Goal: Task Accomplishment & Management: Manage account settings

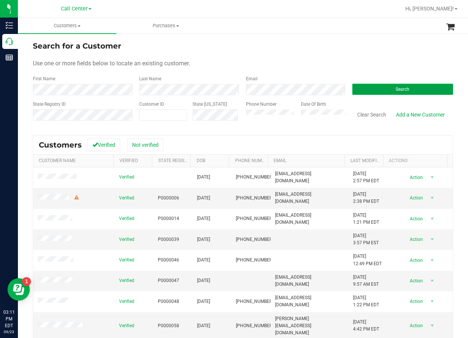
click at [410, 87] on button "Search" at bounding box center [402, 89] width 101 height 11
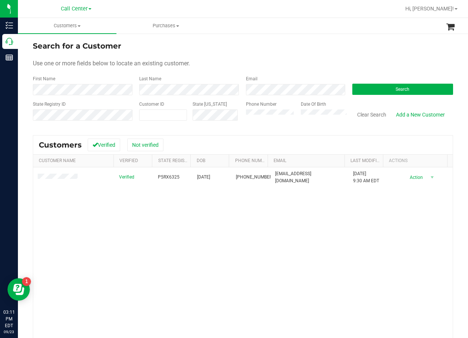
click at [386, 264] on div "Verified P5RX6325 02/11/1980 (407) 701-4343 eschlek@gmail.com 9/22/2025 9:30 AM…" at bounding box center [243, 273] width 420 height 213
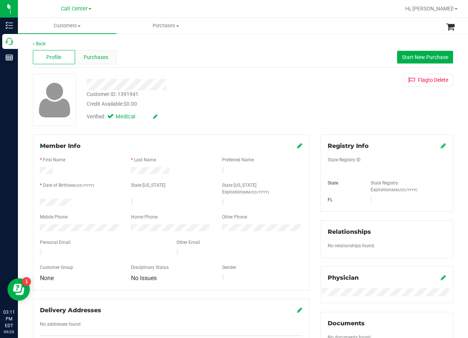
click at [103, 56] on span "Purchases" at bounding box center [96, 57] width 25 height 8
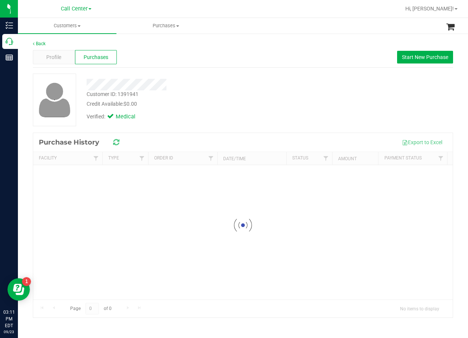
click at [219, 77] on div at bounding box center [189, 82] width 216 height 17
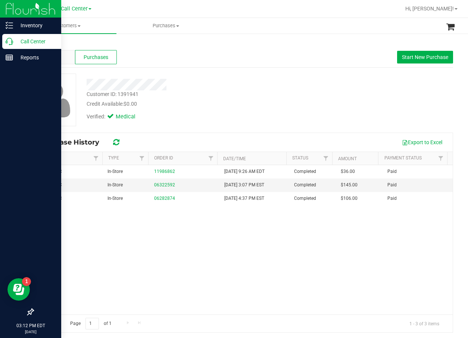
click at [15, 41] on p "Call Center" at bounding box center [35, 41] width 45 height 9
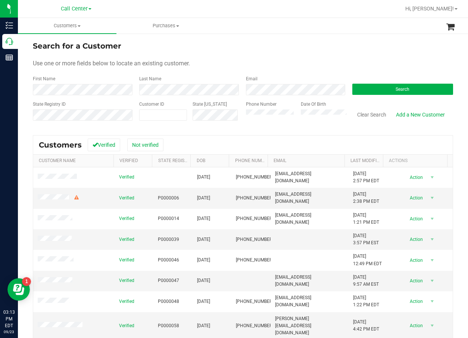
click at [400, 80] on div "Search" at bounding box center [400, 85] width 106 height 20
drag, startPoint x: 400, startPoint y: 90, endPoint x: 394, endPoint y: 91, distance: 6.8
click at [400, 90] on span "Search" at bounding box center [403, 89] width 14 height 5
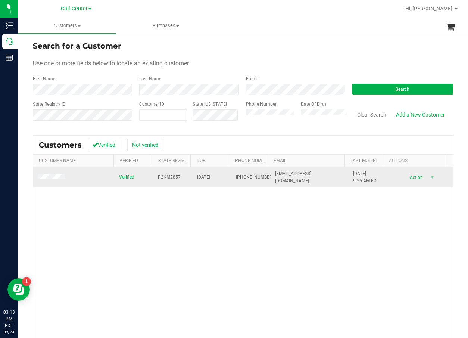
click at [170, 175] on span "P2KM2857" at bounding box center [169, 177] width 23 height 7
copy span "P2KM2857"
click at [204, 173] on td "05/30/1961" at bounding box center [212, 177] width 39 height 20
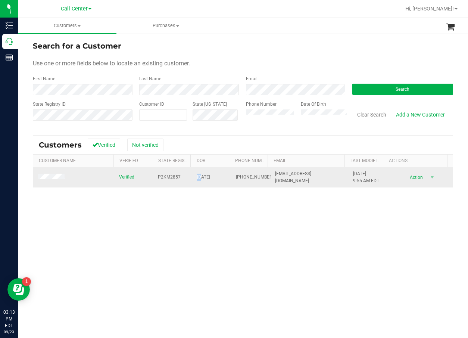
click at [204, 173] on td "05/30/1961" at bounding box center [212, 177] width 39 height 20
click at [205, 174] on span "05/30/1961" at bounding box center [203, 177] width 13 height 7
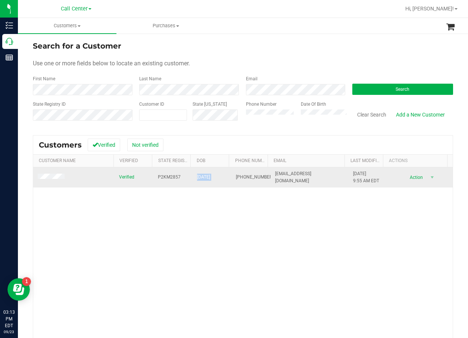
copy span "05/30/1961"
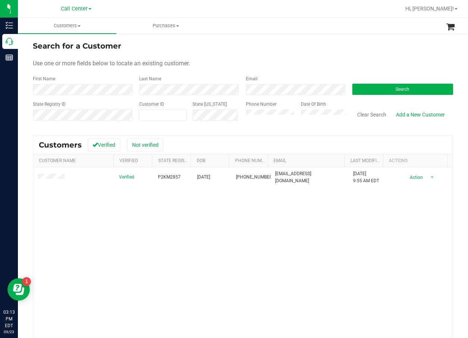
click at [303, 270] on div "Verified P2KM2857 05/30/1961 (772) 300-6832 steelelori18@gmail.com 6/13/2025 9:…" at bounding box center [243, 273] width 420 height 213
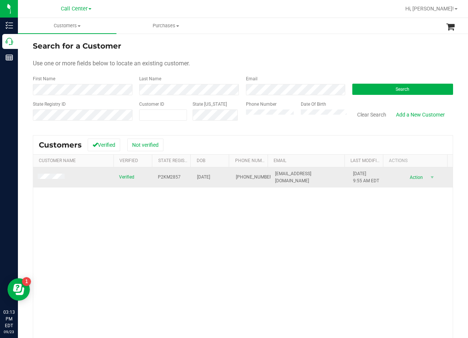
click at [62, 180] on span at bounding box center [52, 177] width 29 height 7
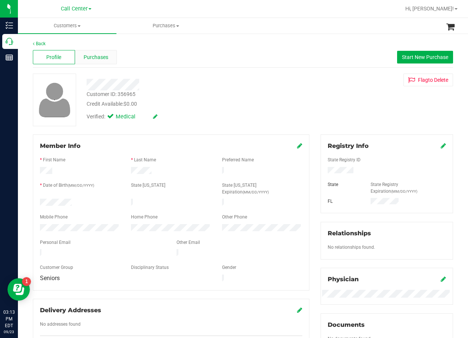
click at [102, 60] on span "Purchases" at bounding box center [96, 57] width 25 height 8
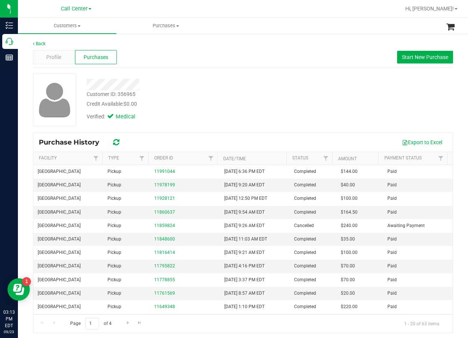
click at [230, 65] on div "Profile Purchases Start New Purchase" at bounding box center [243, 57] width 420 height 21
click at [401, 53] on button "Start New Purchase" at bounding box center [425, 57] width 56 height 13
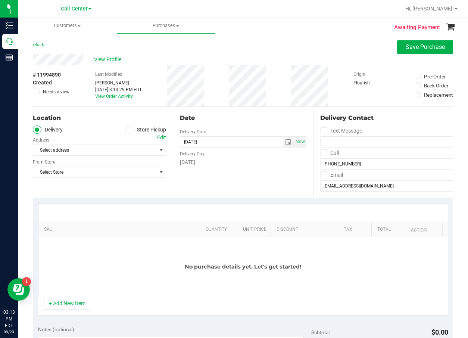
click at [141, 131] on label "Store Pickup" at bounding box center [145, 129] width 41 height 9
click at [0, 0] on input "Store Pickup" at bounding box center [0, 0] width 0 height 0
click at [130, 161] on div "Location Delivery Store Pickup Store Select Store Select Store Bonita Springs W…" at bounding box center [103, 152] width 140 height 91
click at [134, 149] on span "Select Store" at bounding box center [94, 150] width 123 height 10
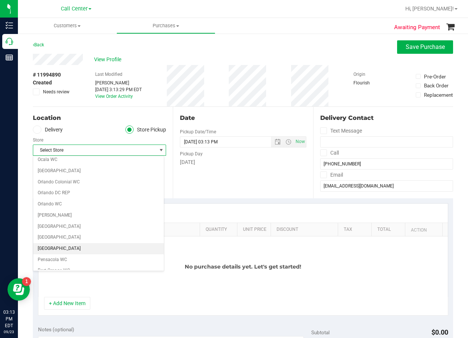
scroll to position [373, 0]
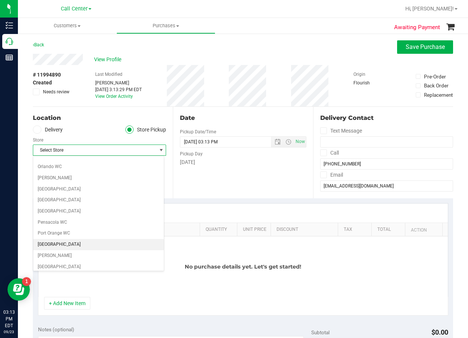
click at [54, 243] on li "[GEOGRAPHIC_DATA]" at bounding box center [98, 244] width 131 height 11
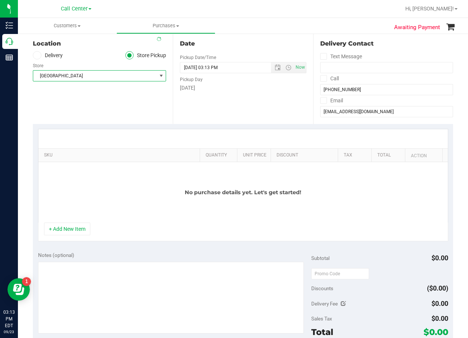
scroll to position [75, 0]
click at [79, 229] on button "+ Add New Item" at bounding box center [67, 228] width 46 height 13
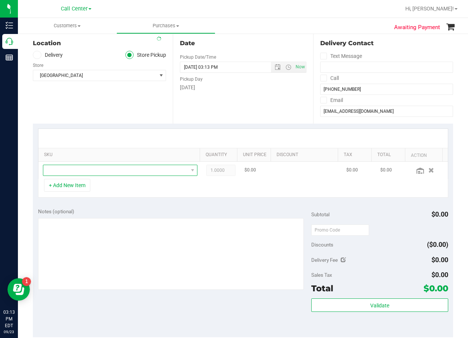
click at [115, 168] on span "NO DATA FOUND" at bounding box center [115, 170] width 145 height 10
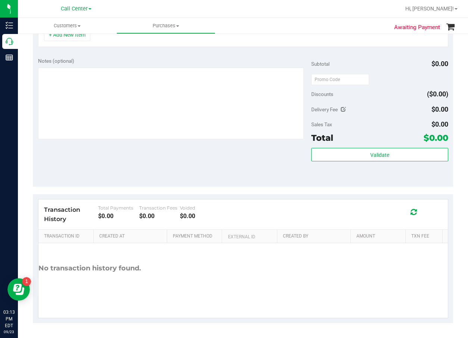
scroll to position [119, 0]
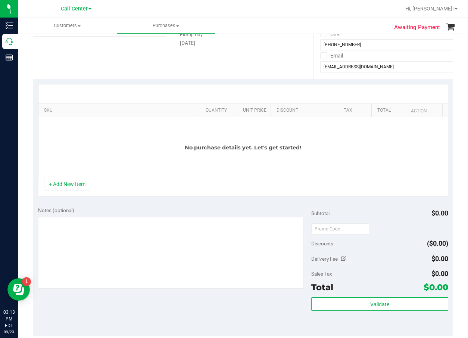
click at [82, 177] on div "No purchase details yet. Let's get started!" at bounding box center [243, 147] width 410 height 60
click at [80, 175] on div "No purchase details yet. Let's get started!" at bounding box center [243, 147] width 410 height 60
click at [80, 180] on button "+ Add New Item" at bounding box center [67, 184] width 46 height 13
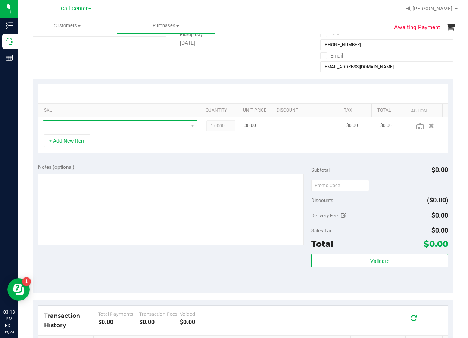
click at [118, 123] on span "NO DATA FOUND" at bounding box center [115, 126] width 145 height 10
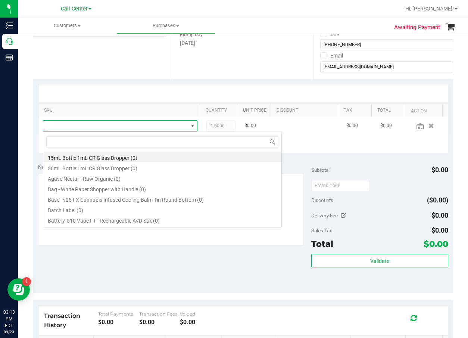
scroll to position [11, 147]
type input "top gea"
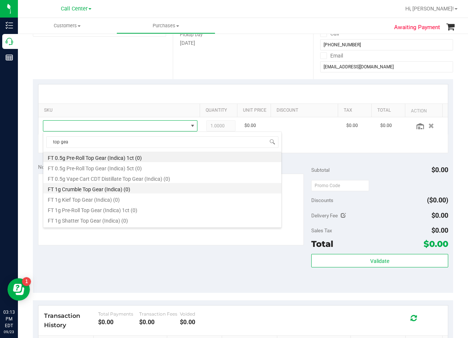
scroll to position [75, 0]
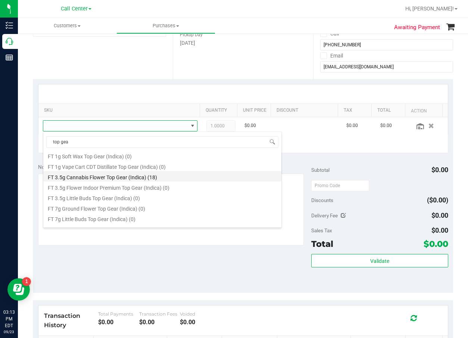
click at [160, 178] on li "FT 3.5g Cannabis Flower Top Gear (Indica) (18)" at bounding box center [162, 176] width 238 height 10
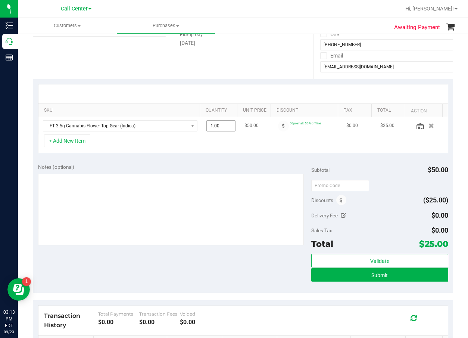
click at [206, 130] on span "1.00 1" at bounding box center [220, 125] width 29 height 11
click at [209, 129] on input "1" at bounding box center [221, 126] width 28 height 10
type input "2"
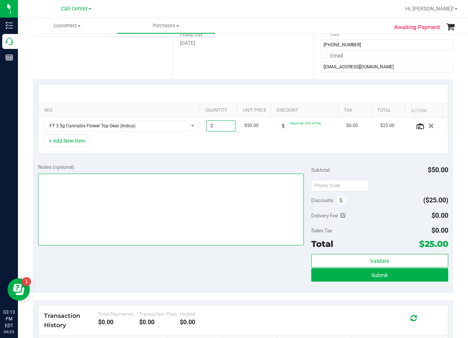
type input "2.00"
click at [183, 187] on textarea at bounding box center [171, 210] width 266 height 72
type textarea "cc dr 09/23"
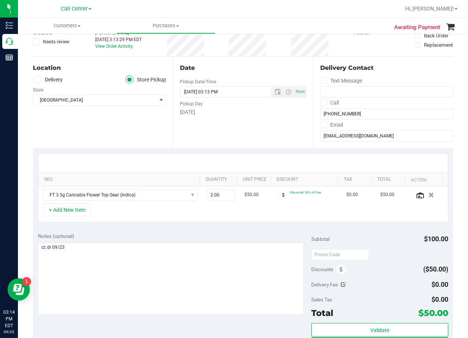
scroll to position [119, 0]
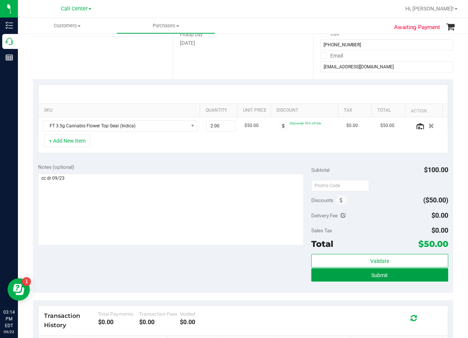
click at [328, 274] on button "Submit" at bounding box center [379, 274] width 137 height 13
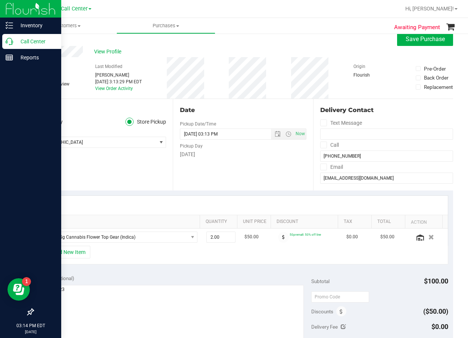
scroll to position [7, 0]
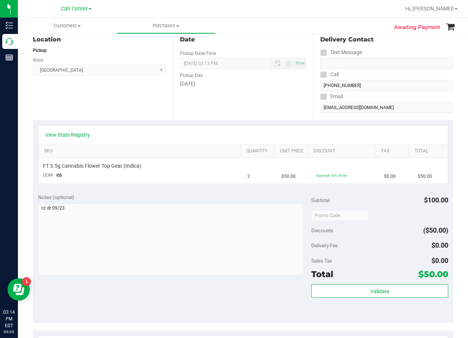
scroll to position [82, 0]
click at [319, 173] on span "50premall: 50% off line" at bounding box center [331, 175] width 31 height 4
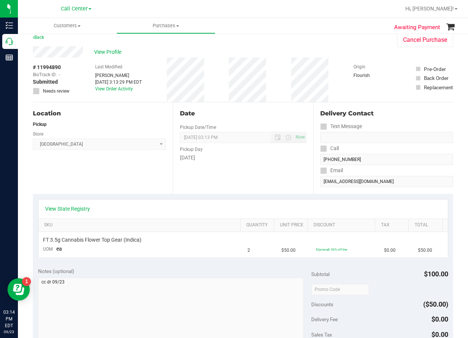
scroll to position [7, 0]
drag, startPoint x: 388, startPoint y: 110, endPoint x: 383, endPoint y: 110, distance: 5.2
click at [388, 111] on div "Delivery Contact" at bounding box center [386, 113] width 133 height 9
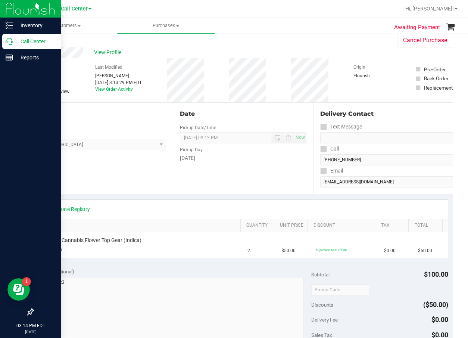
click at [6, 42] on icon at bounding box center [9, 41] width 7 height 7
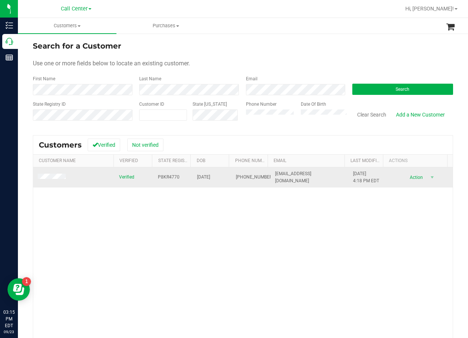
click at [167, 179] on span "P8KR4770" at bounding box center [169, 177] width 22 height 7
copy span "P8KR4770"
click at [200, 175] on span "04/05/1984" at bounding box center [203, 177] width 13 height 7
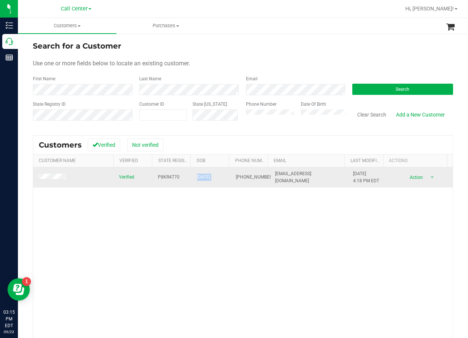
click at [200, 175] on span "04/05/1984" at bounding box center [203, 177] width 13 height 7
copy span "04/05/1984"
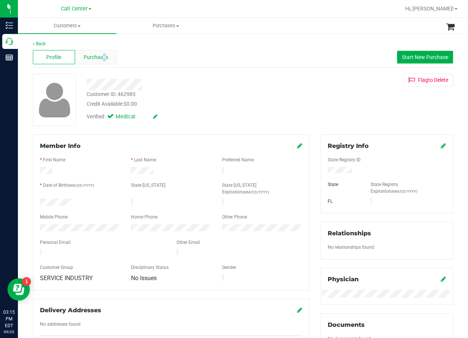
click at [103, 54] on span "Purchases" at bounding box center [96, 57] width 25 height 8
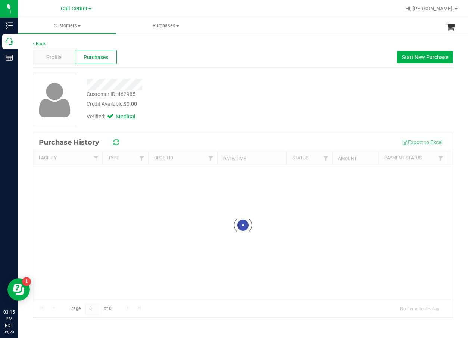
click at [280, 90] on div "Customer ID: 462985 Credit Available: $0.00" at bounding box center [189, 99] width 216 height 18
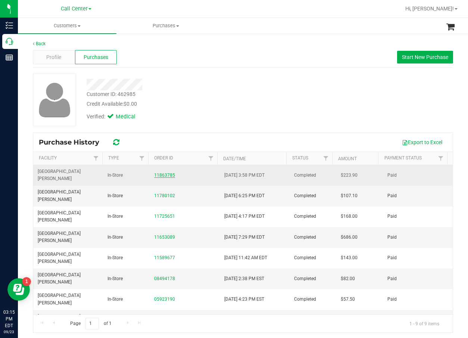
click at [154, 173] on link "11863785" at bounding box center [164, 175] width 21 height 5
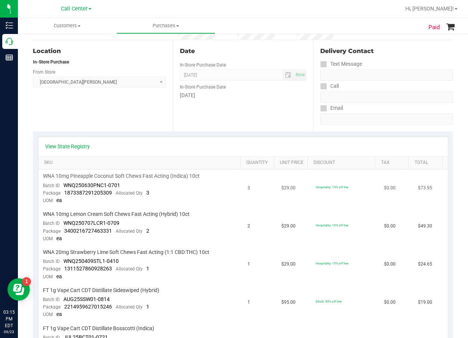
scroll to position [75, 0]
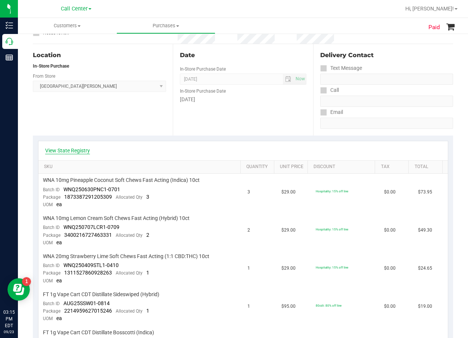
click at [86, 151] on link "View State Registry" at bounding box center [67, 150] width 45 height 7
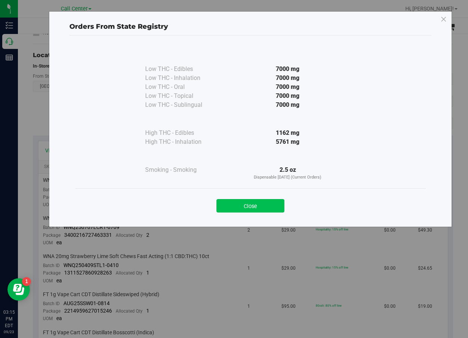
click at [276, 206] on button "Close" at bounding box center [251, 205] width 68 height 13
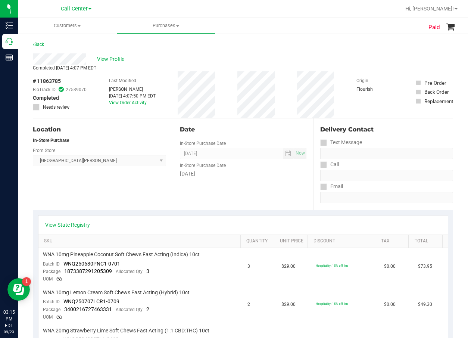
scroll to position [0, 0]
click at [81, 226] on link "View State Registry" at bounding box center [67, 224] width 45 height 7
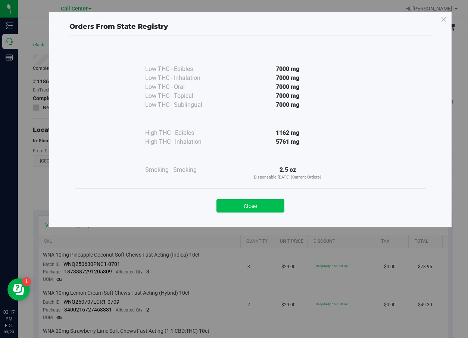
click at [246, 205] on button "Close" at bounding box center [251, 205] width 68 height 13
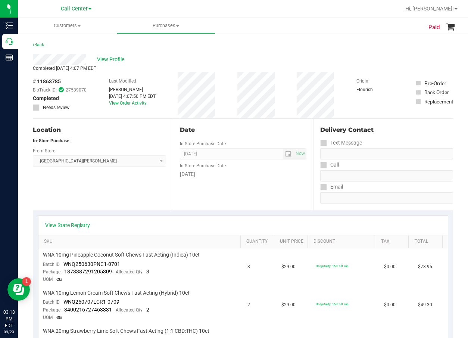
click at [254, 128] on div "Date" at bounding box center [243, 129] width 126 height 9
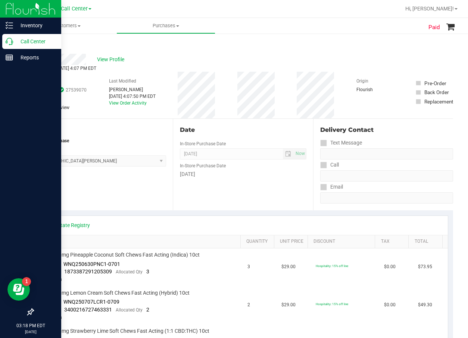
click at [33, 38] on p "Call Center" at bounding box center [35, 41] width 45 height 9
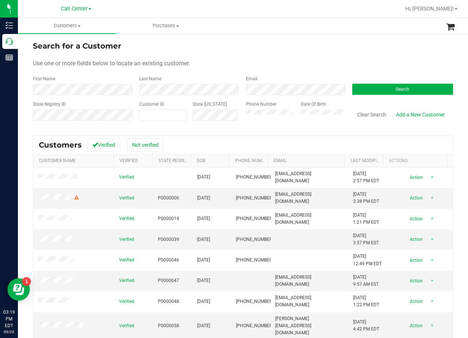
click at [382, 97] on form "Search for a Customer Use one or more fields below to locate an existing custom…" at bounding box center [243, 83] width 420 height 87
click at [388, 89] on button "Search" at bounding box center [402, 89] width 101 height 11
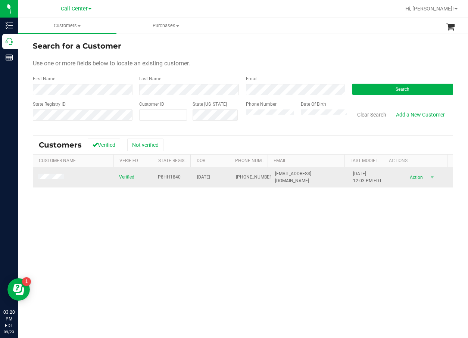
click at [167, 175] on span "P8HH1840" at bounding box center [169, 177] width 23 height 7
copy span "P8HH1840"
click at [208, 178] on span "05/11/1996" at bounding box center [203, 177] width 13 height 7
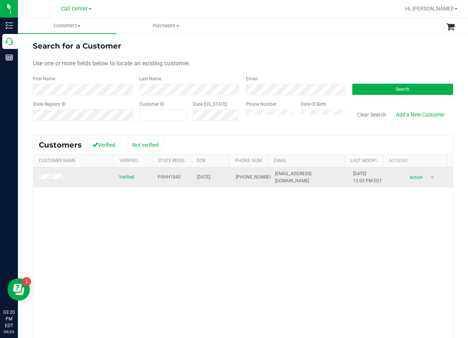
click at [209, 177] on span "05/11/1996" at bounding box center [203, 177] width 13 height 7
copy span "05/11/1996"
click at [172, 175] on span "P8HH1840" at bounding box center [169, 177] width 23 height 7
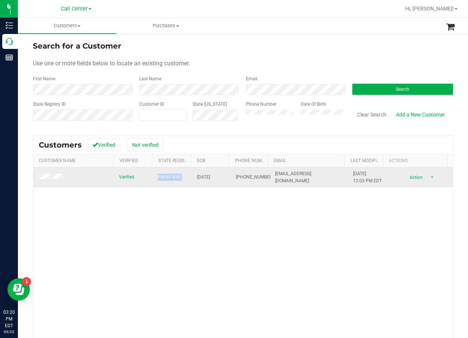
click at [172, 175] on span "P8HH1840" at bounding box center [169, 177] width 23 height 7
copy span "P8HH1840"
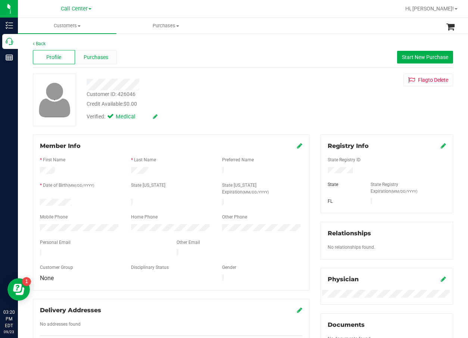
click at [100, 53] on span "Purchases" at bounding box center [96, 57] width 25 height 8
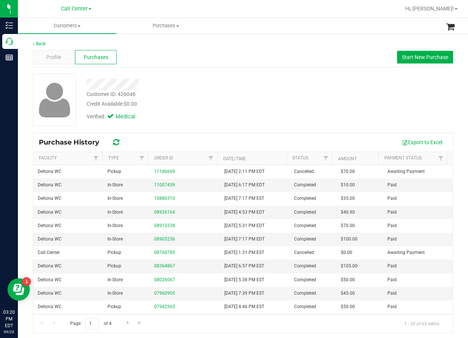
click at [208, 103] on div "Credit Available: $0.00" at bounding box center [189, 104] width 205 height 8
drag, startPoint x: 241, startPoint y: 105, endPoint x: 232, endPoint y: 106, distance: 9.5
click at [239, 106] on div "Credit Available: $0.00" at bounding box center [189, 104] width 205 height 8
click at [292, 105] on div "Customer ID: 426046 Credit Available: $0.00" at bounding box center [189, 99] width 216 height 18
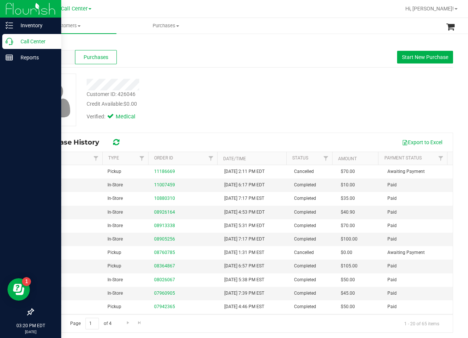
click at [9, 38] on icon at bounding box center [9, 41] width 7 height 7
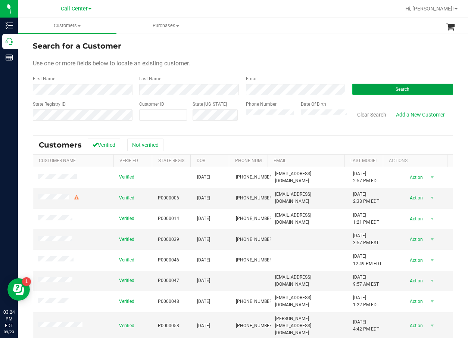
click at [397, 86] on button "Search" at bounding box center [402, 89] width 101 height 11
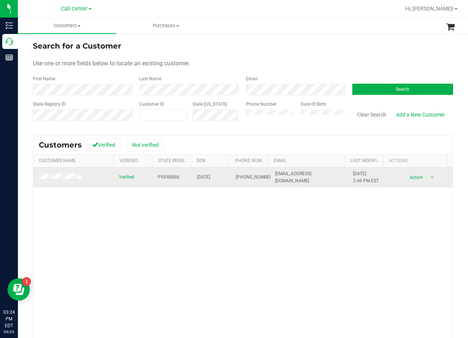
click at [162, 178] on span "P9XR8886" at bounding box center [169, 177] width 22 height 7
copy span "P9XR8886"
click at [198, 174] on span "09/16/1983" at bounding box center [203, 177] width 13 height 7
click at [198, 177] on span "09/16/1983" at bounding box center [203, 177] width 13 height 7
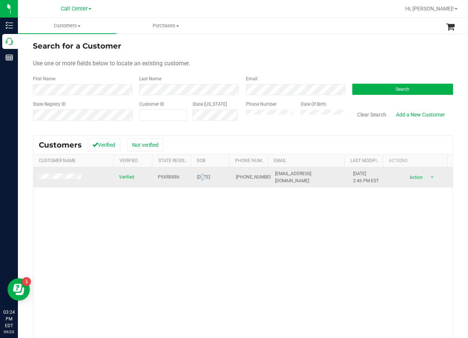
click at [198, 177] on span "09/16/1983" at bounding box center [203, 177] width 13 height 7
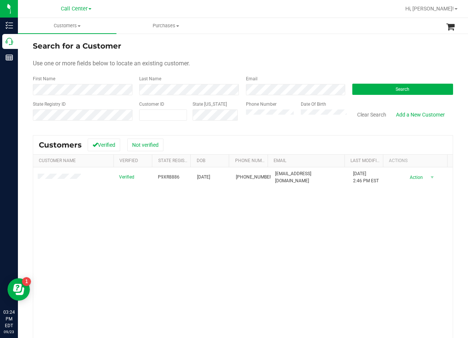
drag, startPoint x: 311, startPoint y: 252, endPoint x: 188, endPoint y: 211, distance: 130.0
click at [311, 252] on div "Verified P9XR8886 09/16/1983 (732) 762-9208 cyphersn@gmail.com 12/3/2022 2:46 P…" at bounding box center [243, 273] width 420 height 213
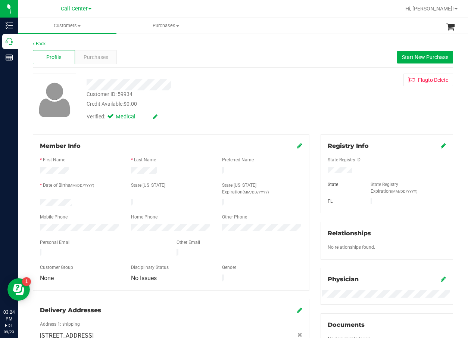
click at [97, 53] on span "Purchases" at bounding box center [96, 57] width 25 height 8
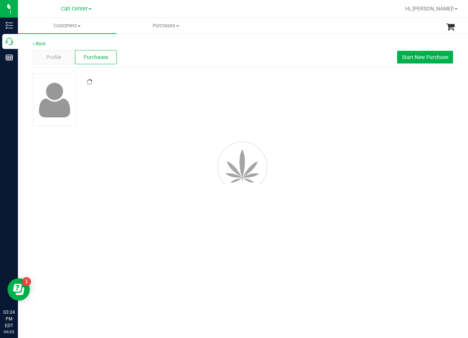
click at [223, 86] on div at bounding box center [189, 82] width 216 height 7
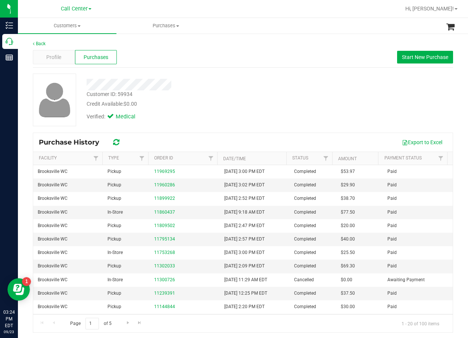
click at [265, 94] on div "Customer ID: 59934 Credit Available: $0.00" at bounding box center [189, 99] width 216 height 18
click at [428, 60] on button "Start New Purchase" at bounding box center [425, 57] width 56 height 13
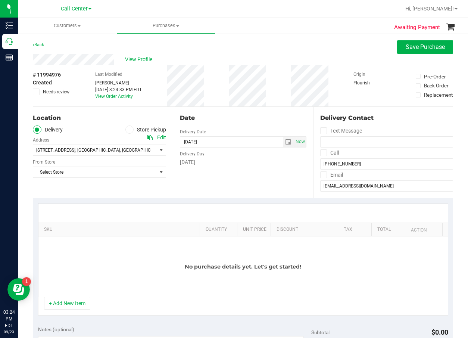
click at [139, 131] on label "Store Pickup" at bounding box center [145, 129] width 41 height 9
click at [0, 0] on input "Store Pickup" at bounding box center [0, 0] width 0 height 0
click at [116, 155] on span "Select Store" at bounding box center [94, 150] width 123 height 10
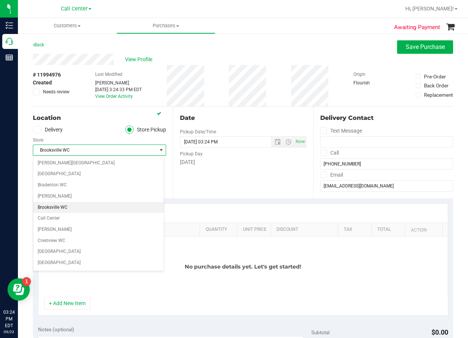
click at [116, 208] on li "Brooksville WC" at bounding box center [98, 207] width 131 height 11
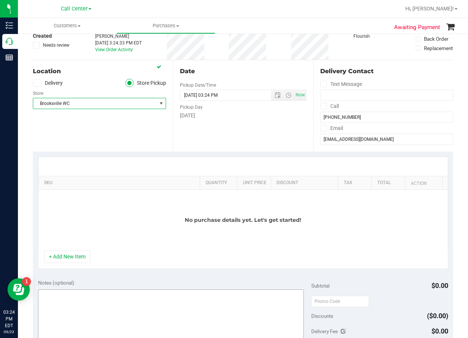
scroll to position [112, 0]
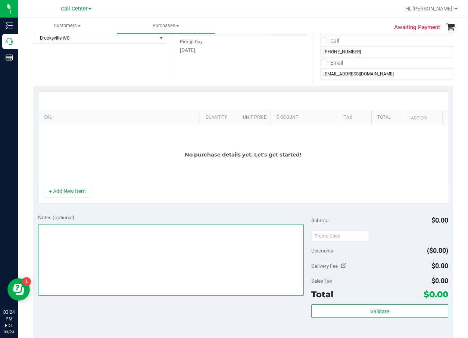
click at [149, 236] on textarea at bounding box center [171, 260] width 266 height 72
type textarea "cc dr 09/23"
click at [199, 227] on textarea at bounding box center [171, 260] width 266 height 72
drag, startPoint x: 65, startPoint y: 195, endPoint x: 65, endPoint y: 190, distance: 5.3
click at [65, 195] on button "+ Add New Item" at bounding box center [67, 191] width 46 height 13
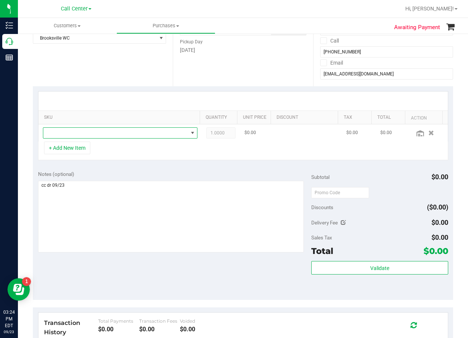
click at [89, 136] on span "NO DATA FOUND" at bounding box center [115, 133] width 145 height 10
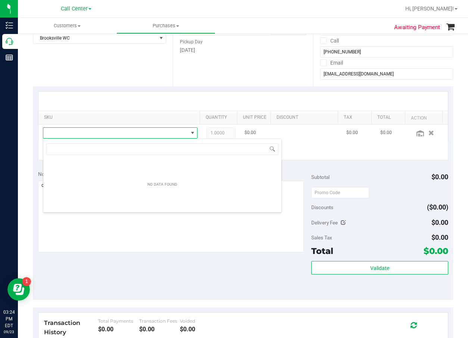
scroll to position [11, 147]
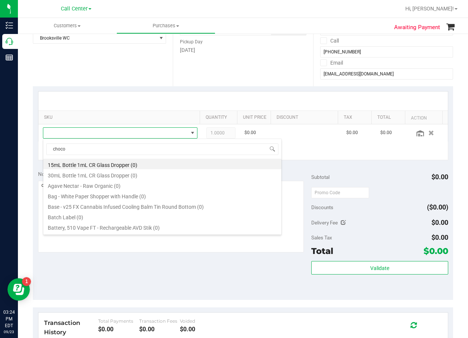
type input "choco"
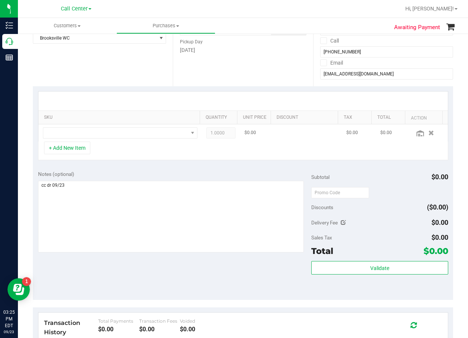
click at [106, 125] on td at bounding box center [120, 132] width 164 height 17
click at [108, 133] on span "NO DATA FOUND" at bounding box center [115, 133] width 145 height 10
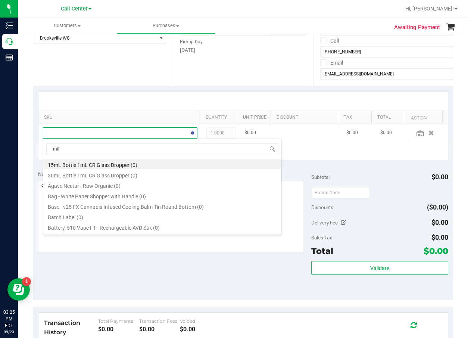
type input "milk"
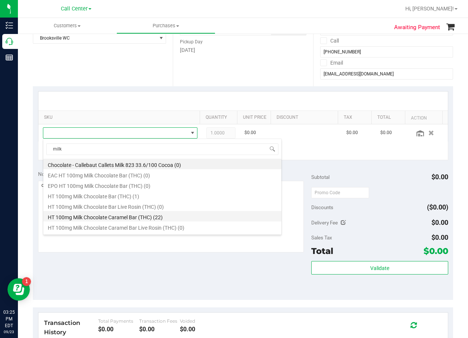
click at [122, 217] on li "HT 100mg Milk Chocolate Caramel Bar (THC) (22)" at bounding box center [162, 216] width 238 height 10
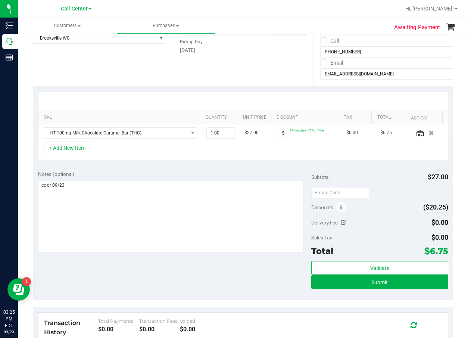
click at [50, 178] on div "Notes (optional)" at bounding box center [175, 212] width 274 height 84
click at [103, 176] on div "Notes (optional)" at bounding box center [175, 173] width 274 height 7
click at [108, 165] on div "SKU Quantity Unit Price Discount Tax Total Action HT 100mg Milk Chocolate Caram…" at bounding box center [243, 125] width 420 height 79
click at [88, 144] on button "+ Add New Item" at bounding box center [67, 148] width 46 height 13
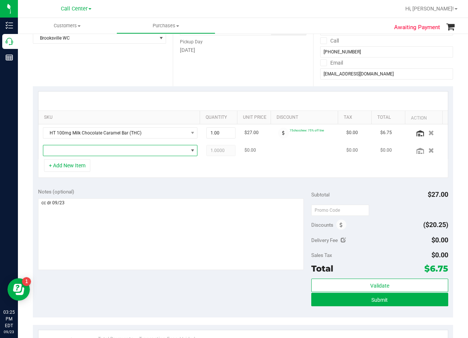
click at [92, 150] on span "NO DATA FOUND" at bounding box center [115, 150] width 145 height 10
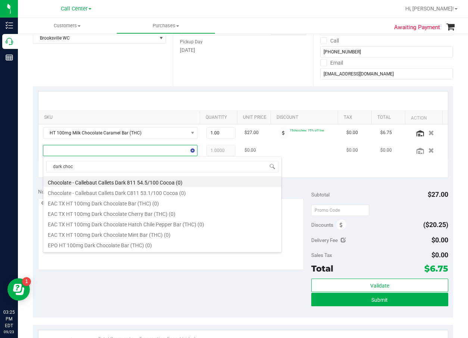
type input "dark choco"
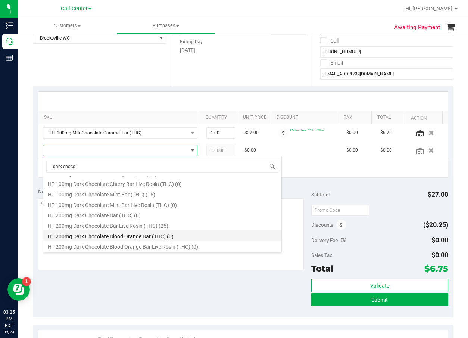
scroll to position [149, 0]
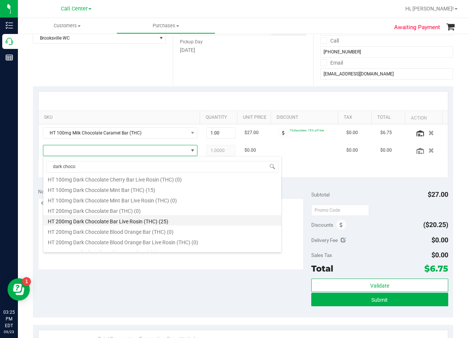
click at [186, 221] on li "HT 200mg Dark Chocolate Bar Live Rosin (THC) (25)" at bounding box center [162, 220] width 238 height 10
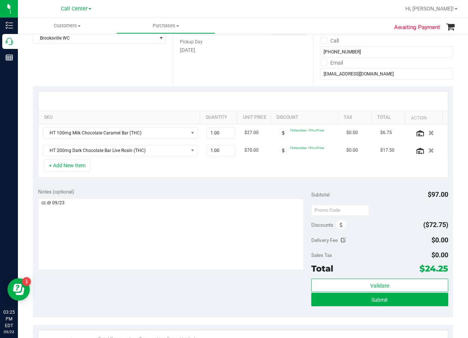
click at [199, 187] on div "Notes (optional) Subtotal $97.00 Discounts ($72.75) Delivery Fee $0.00 Sales Ta…" at bounding box center [243, 250] width 420 height 134
click at [429, 134] on icon "button" at bounding box center [432, 133] width 6 height 6
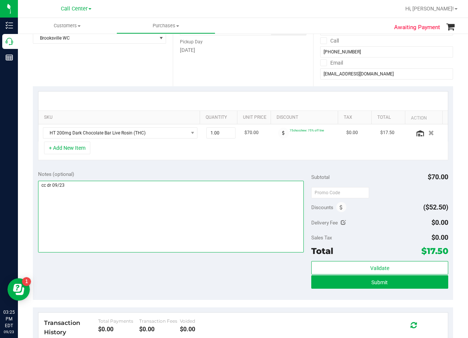
click at [158, 200] on textarea at bounding box center [171, 217] width 266 height 72
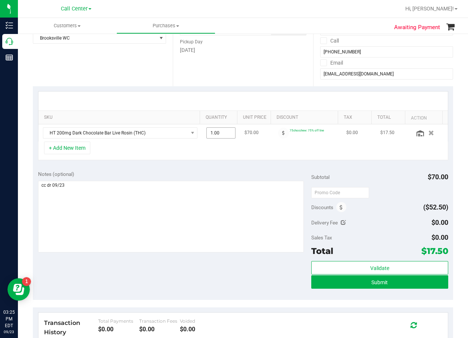
click at [210, 132] on span "1.00 1" at bounding box center [220, 132] width 29 height 11
type input "2"
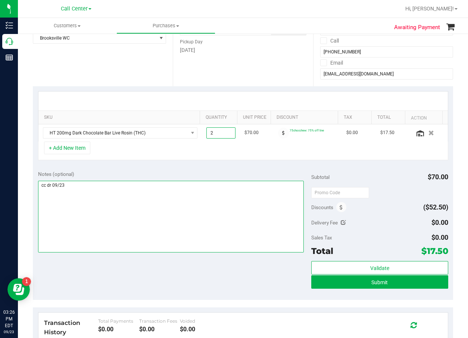
type input "2.00"
click at [166, 193] on textarea at bounding box center [171, 217] width 266 height 72
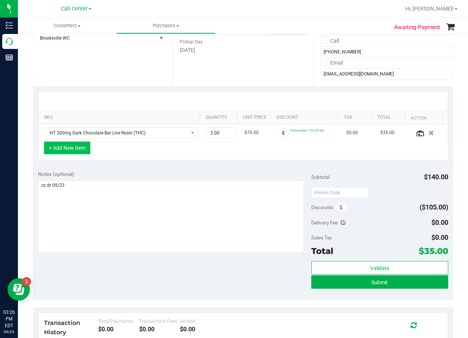
click at [76, 152] on button "+ Add New Item" at bounding box center [67, 148] width 46 height 13
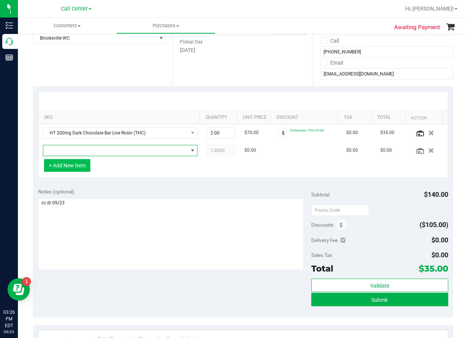
click at [76, 152] on span "NO DATA FOUND" at bounding box center [115, 150] width 145 height 10
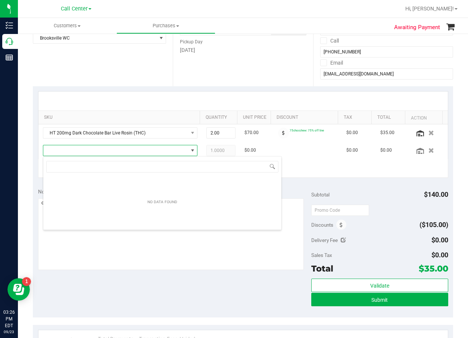
scroll to position [11, 147]
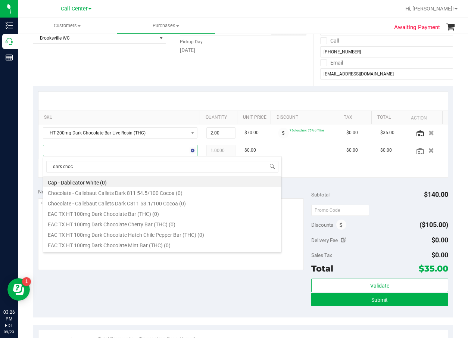
type input "dark choco"
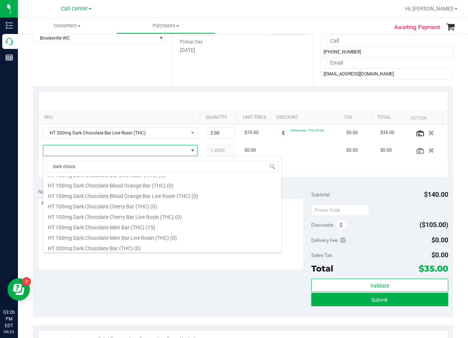
scroll to position [75, 0]
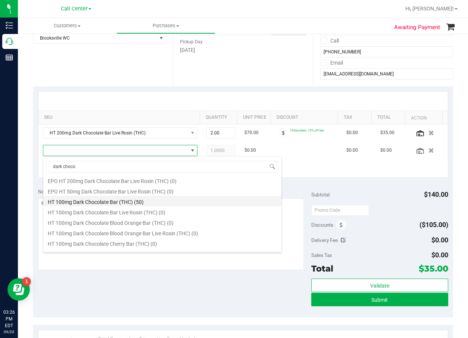
click at [153, 203] on li "HT 100mg Dark Chocolate Bar (THC) (50)" at bounding box center [162, 201] width 238 height 10
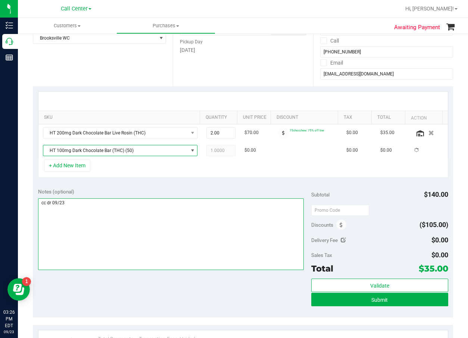
click at [153, 203] on textarea at bounding box center [171, 234] width 266 height 72
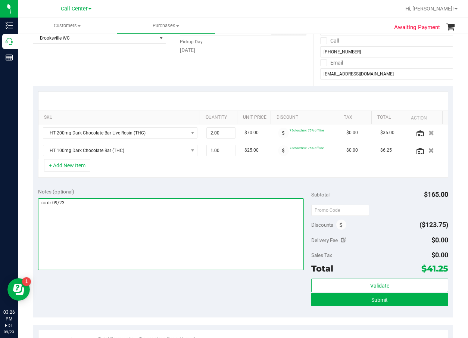
click at [150, 220] on textarea at bounding box center [171, 234] width 266 height 72
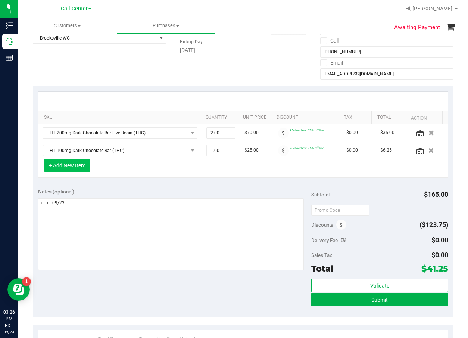
click at [74, 162] on button "+ Add New Item" at bounding box center [67, 165] width 46 height 13
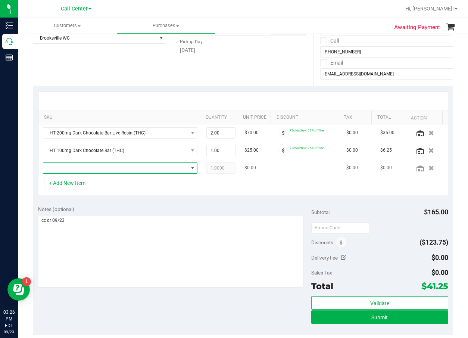
click at [83, 170] on span "NO DATA FOUND" at bounding box center [115, 168] width 145 height 10
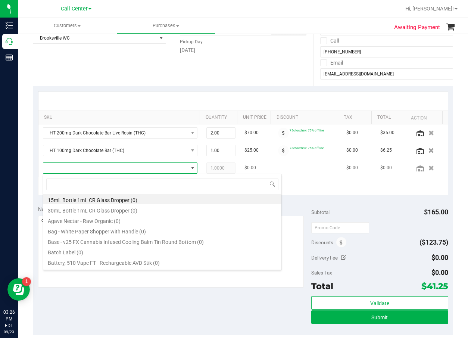
scroll to position [11, 147]
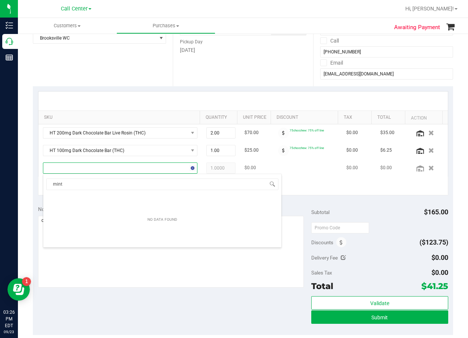
type input "mints"
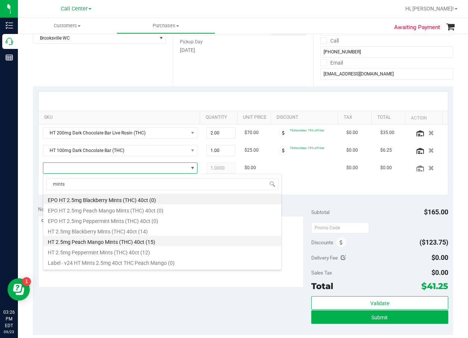
click at [184, 237] on li "HT 2.5mg Peach Mango Mints (THC) 40ct (15)" at bounding box center [162, 241] width 238 height 10
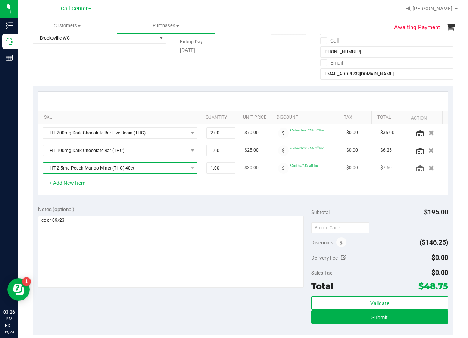
click at [130, 168] on span "HT 2.5mg Peach Mango Mints (THC) 40ct" at bounding box center [115, 168] width 145 height 10
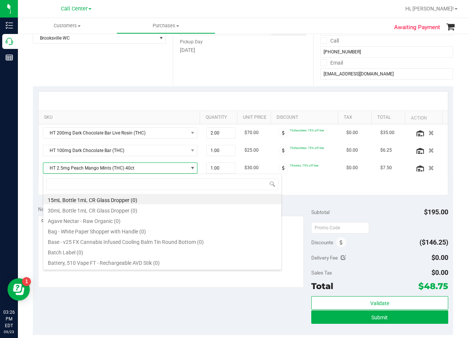
click at [324, 192] on div "+ Add New Item" at bounding box center [243, 186] width 410 height 19
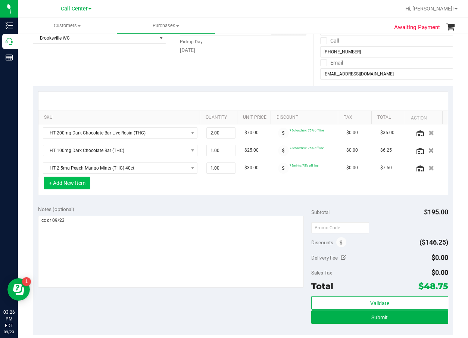
click at [84, 182] on button "+ Add New Item" at bounding box center [67, 183] width 46 height 13
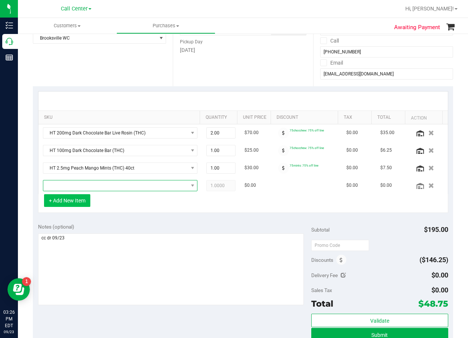
click at [85, 182] on span "NO DATA FOUND" at bounding box center [115, 185] width 145 height 10
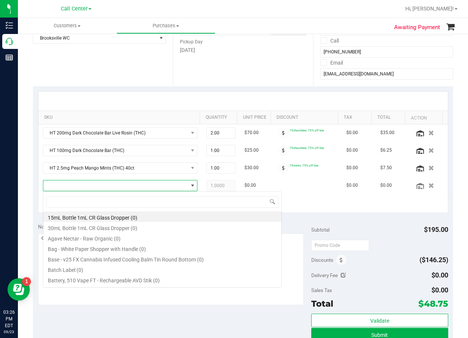
scroll to position [11, 141]
type input "p"
type input "mints"
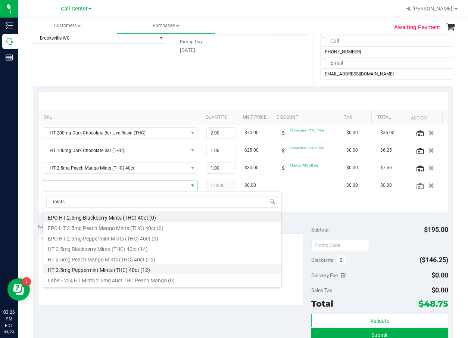
click at [152, 267] on li "HT 2.5mg Peppermint Mints (THC) 40ct (12)" at bounding box center [162, 269] width 238 height 10
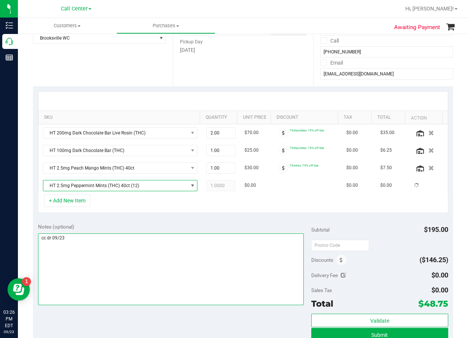
click at [163, 251] on textarea at bounding box center [171, 269] width 266 height 72
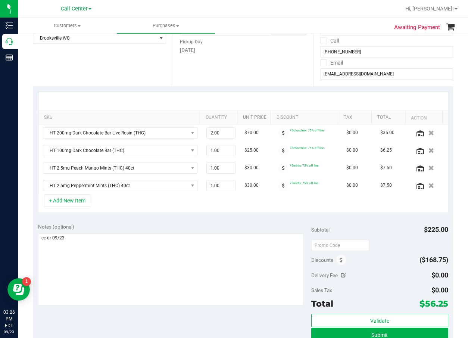
click at [128, 232] on div "Notes (optional)" at bounding box center [175, 265] width 274 height 84
click at [81, 204] on button "+ Add New Item" at bounding box center [67, 200] width 46 height 13
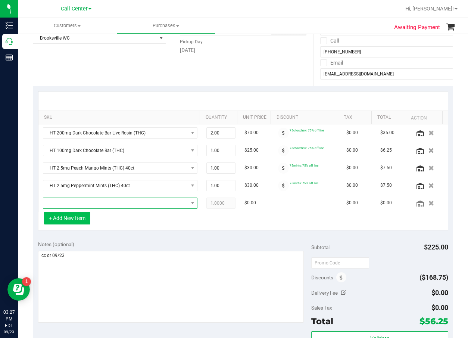
click at [98, 205] on span "NO DATA FOUND" at bounding box center [115, 203] width 145 height 10
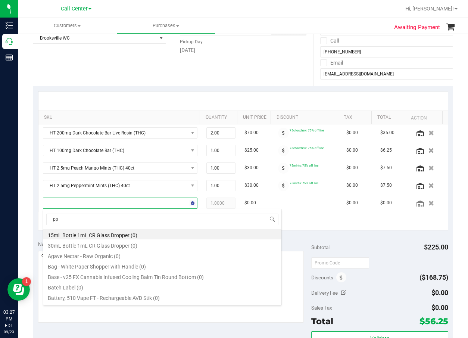
type input "ppu"
click at [138, 235] on li "FT 0.5g Vape Cart Distillate Purple Punch (Indica) (11)" at bounding box center [162, 234] width 238 height 10
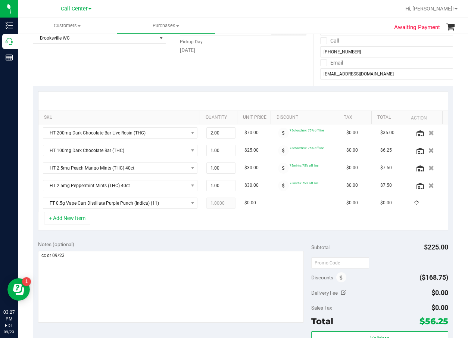
click at [138, 235] on div "SKU Quantity Unit Price Discount Tax Total Action HT 200mg Dark Chocolate Bar L…" at bounding box center [243, 160] width 420 height 149
click at [84, 215] on button "+ Add New Item" at bounding box center [67, 218] width 46 height 13
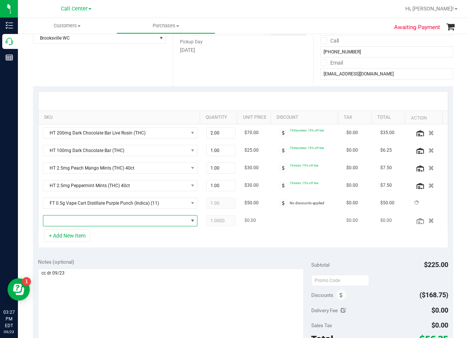
click at [88, 218] on span "NO DATA FOUND" at bounding box center [115, 220] width 145 height 10
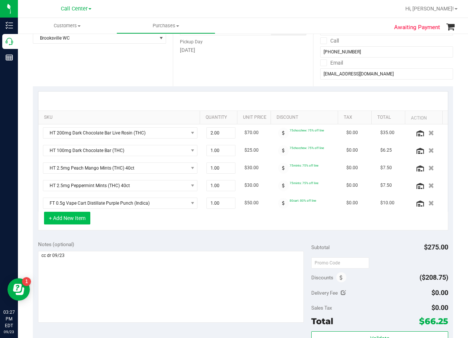
click at [88, 218] on button "+ Add New Item" at bounding box center [67, 218] width 46 height 13
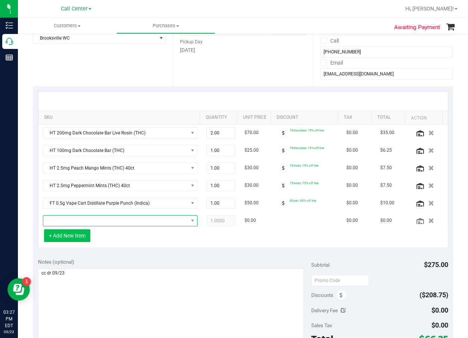
click at [88, 218] on span "NO DATA FOUND" at bounding box center [115, 220] width 145 height 10
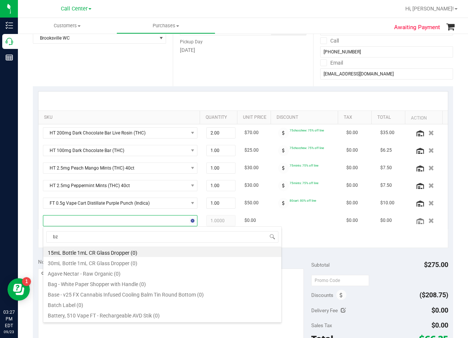
type input "bzk"
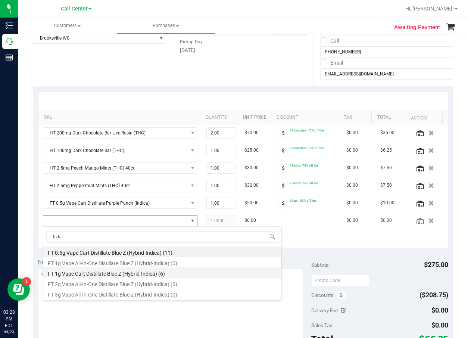
click at [153, 272] on li "FT 1g Vape Cart Distillate Blue Z (Hybrid-Indica) (6)" at bounding box center [162, 272] width 238 height 10
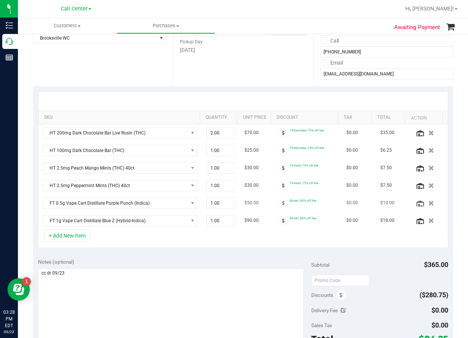
click at [429, 201] on icon "button" at bounding box center [432, 203] width 6 height 5
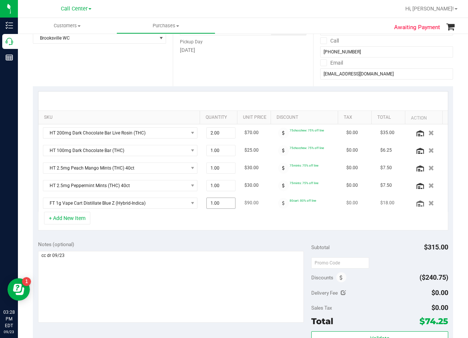
click at [211, 204] on span "1.00 1" at bounding box center [220, 203] width 29 height 11
type input "2"
type input "2.00"
click at [192, 229] on div "+ Add New Item" at bounding box center [243, 221] width 410 height 19
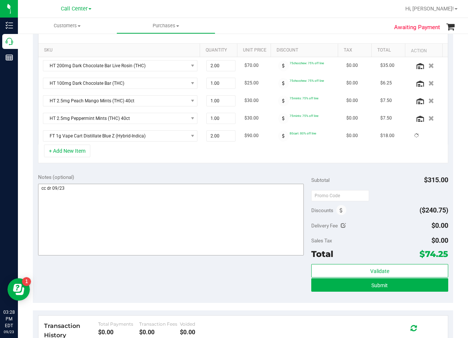
scroll to position [187, 0]
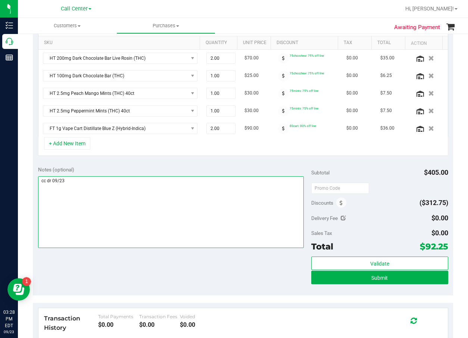
click at [175, 205] on textarea at bounding box center [171, 212] width 266 height 72
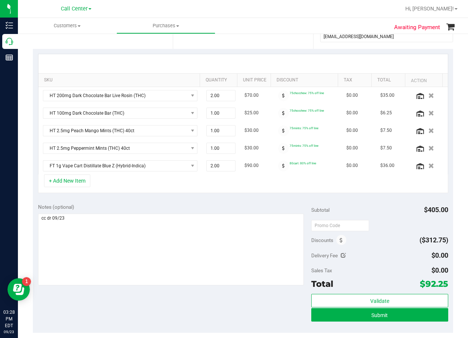
click at [161, 188] on div "+ Add New Item" at bounding box center [243, 183] width 410 height 19
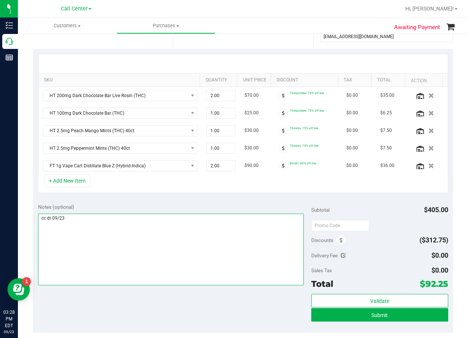
click at [151, 220] on textarea at bounding box center [171, 250] width 266 height 72
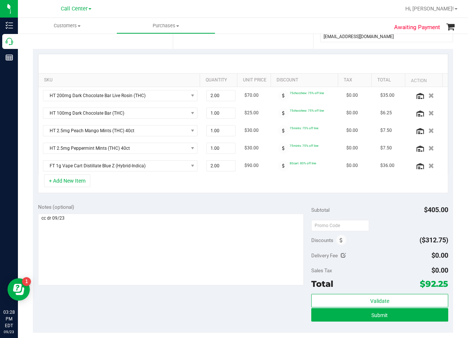
click at [208, 203] on div "Notes (optional) Subtotal $405.00 Discounts ($312.75) Delivery Fee $0.00 Sales …" at bounding box center [243, 265] width 420 height 134
click at [200, 188] on div "+ Add New Item" at bounding box center [243, 183] width 410 height 19
click at [305, 301] on div "Notes (optional) Subtotal $405.00 Discounts ($312.75) Delivery Fee $0.00 Sales …" at bounding box center [243, 265] width 420 height 134
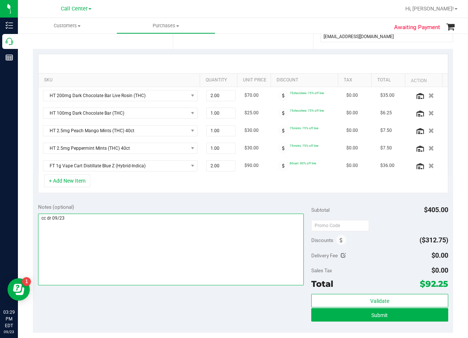
click at [233, 275] on textarea at bounding box center [171, 250] width 266 height 72
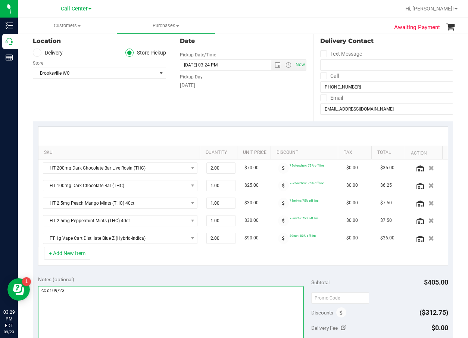
scroll to position [75, 0]
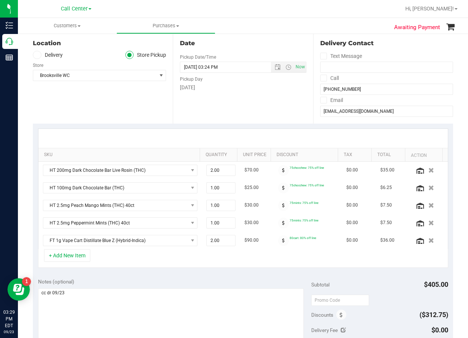
click at [187, 283] on div "Notes (optional)" at bounding box center [175, 281] width 274 height 7
click at [136, 208] on span "HT 2.5mg Peach Mango Mints (THC) 40ct" at bounding box center [115, 205] width 145 height 10
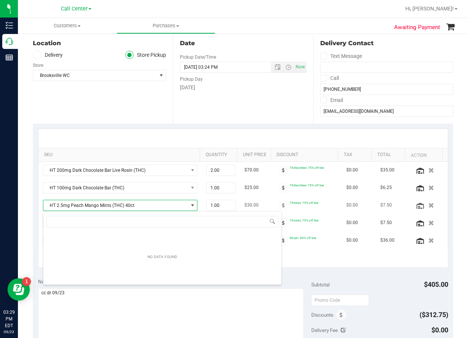
scroll to position [11, 141]
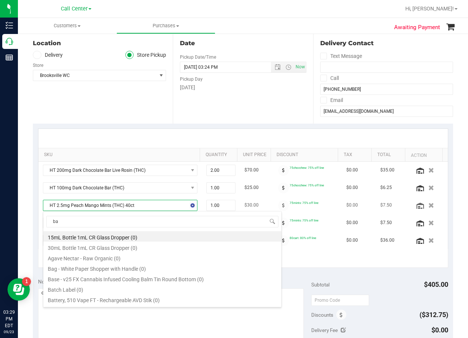
type input "b"
type input "mint"
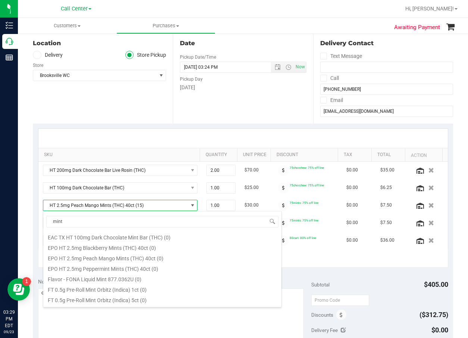
scroll to position [249, 0]
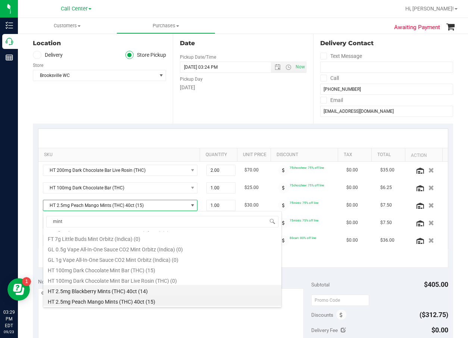
click at [134, 295] on li "HT 2.5mg Blackberry Mints (THC) 40ct (14)" at bounding box center [162, 290] width 238 height 10
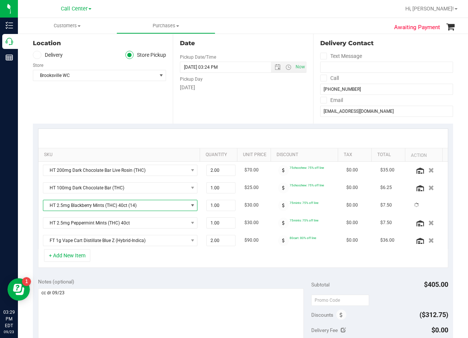
scroll to position [112, 0]
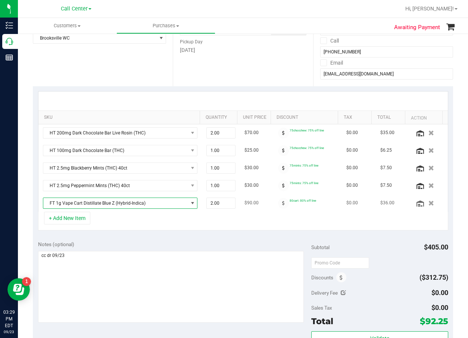
click at [124, 208] on span "FT 1g Vape Cart Distillate Blue Z (Hybrid-Indica)" at bounding box center [115, 203] width 145 height 10
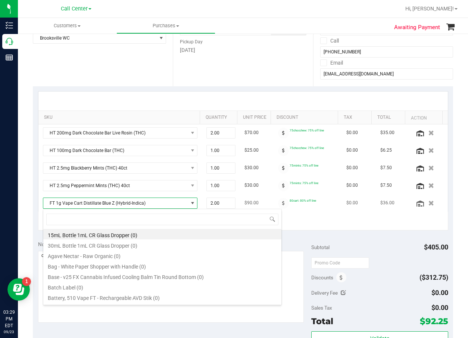
scroll to position [11, 141]
type input "bzk"
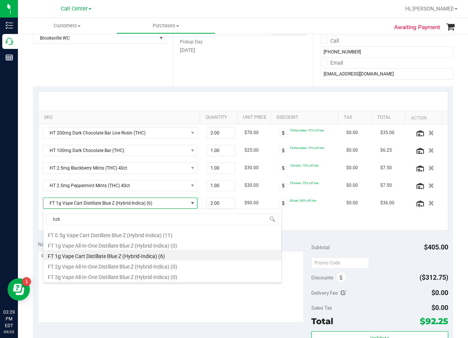
click at [135, 253] on li "FT 1g Vape Cart Distillate Blue Z (Hybrid-Indica) (6)" at bounding box center [162, 255] width 238 height 10
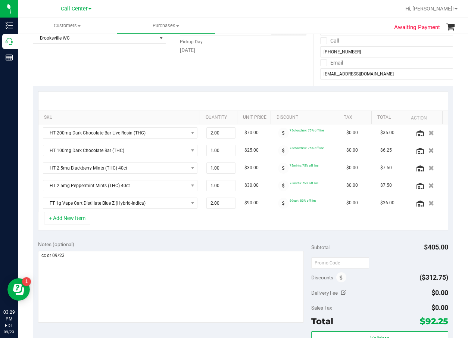
click at [127, 219] on div "+ Add New Item" at bounding box center [243, 221] width 410 height 19
click at [212, 206] on span "2.00 2" at bounding box center [220, 203] width 29 height 11
type input "1"
type input "1.00"
click at [204, 218] on div "+ Add New Item" at bounding box center [243, 221] width 410 height 19
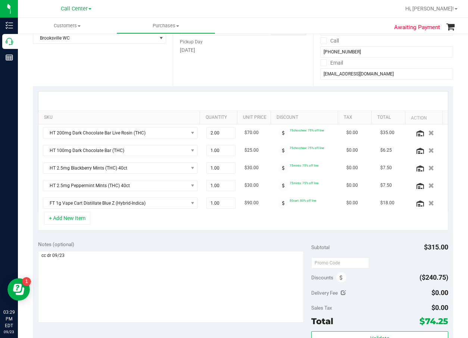
click at [202, 220] on div "+ Add New Item" at bounding box center [243, 221] width 410 height 19
click at [83, 221] on button "+ Add New Item" at bounding box center [67, 218] width 46 height 13
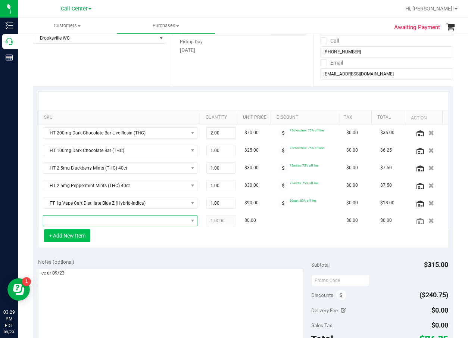
click at [83, 221] on span "NO DATA FOUND" at bounding box center [115, 220] width 145 height 10
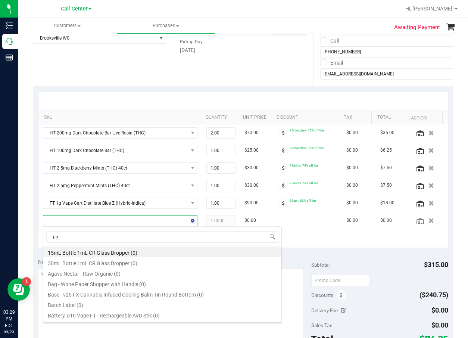
type input "ppu"
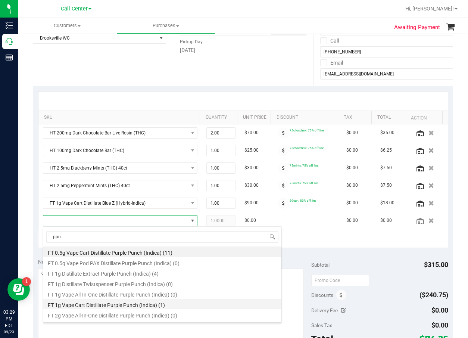
click at [131, 301] on li "FT 1g Vape Cart Distillate Purple Punch (Indica) (1)" at bounding box center [162, 304] width 238 height 10
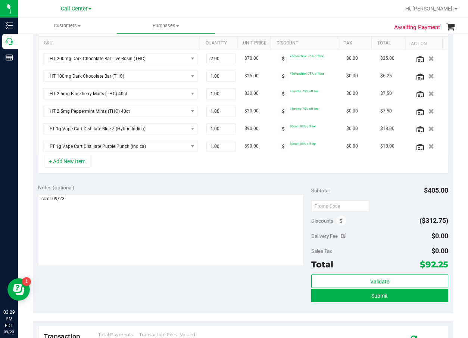
scroll to position [187, 0]
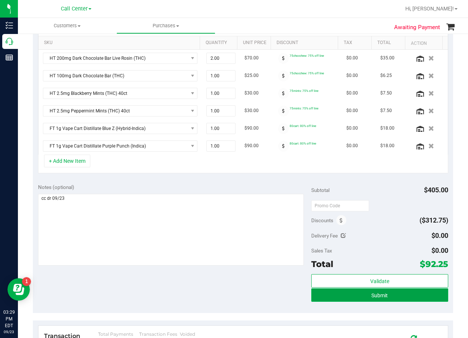
click at [363, 299] on button "Submit" at bounding box center [379, 294] width 137 height 13
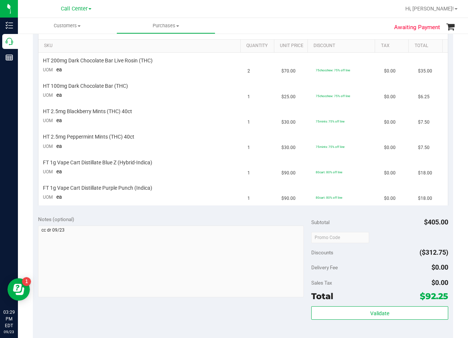
click at [249, 211] on div "Notes (optional) Subtotal $405.00 Discounts ($312.75) Delivery Fee $0.00 Sales …" at bounding box center [243, 277] width 420 height 134
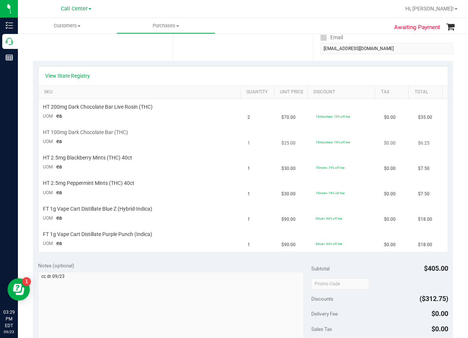
scroll to position [75, 0]
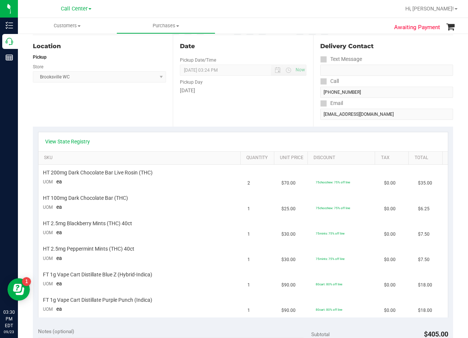
click at [241, 112] on div "Date Pickup Date/Time 09/23/2025 Now 09/23/2025 03:24 PM Now Pickup Day Tuesday" at bounding box center [243, 80] width 140 height 91
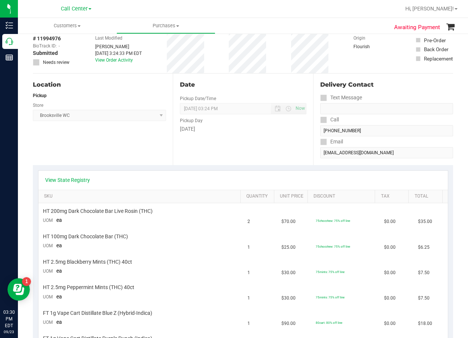
scroll to position [0, 0]
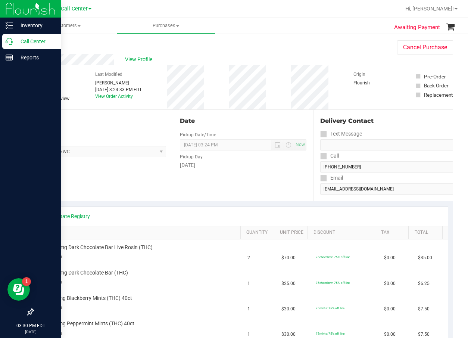
click at [10, 38] on icon at bounding box center [9, 41] width 7 height 7
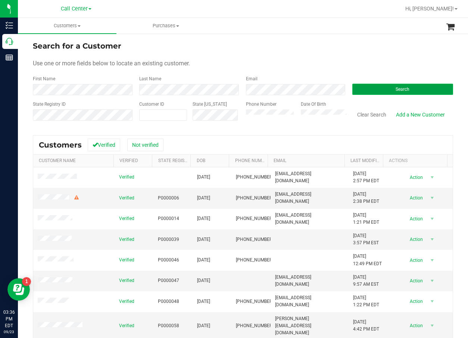
click at [396, 88] on span "Search" at bounding box center [403, 89] width 14 height 5
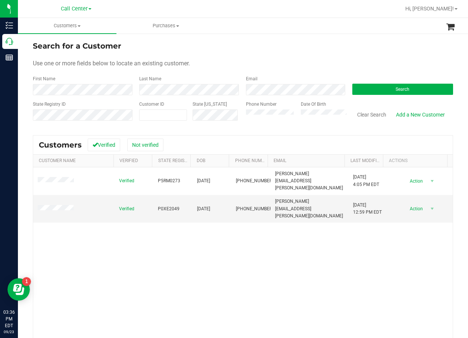
click at [103, 229] on div "Verified P5RM0273 05/06/1951 (850) 228-1088 bob.wurzel@gmail.com 10/27/2024 4:0…" at bounding box center [243, 273] width 420 height 213
click at [164, 205] on span "P0XE2049" at bounding box center [169, 208] width 22 height 7
copy span "P0XE2049"
click at [197, 205] on span "09/27/1949" at bounding box center [203, 208] width 13 height 7
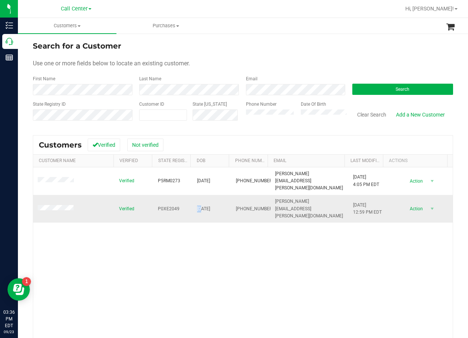
click at [197, 205] on span "09/27/1949" at bounding box center [203, 208] width 13 height 7
copy span "09/27/1949"
click at [62, 205] on span at bounding box center [57, 208] width 38 height 7
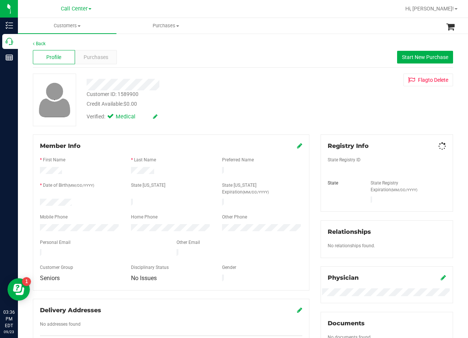
click at [90, 50] on div "Purchases" at bounding box center [96, 57] width 42 height 14
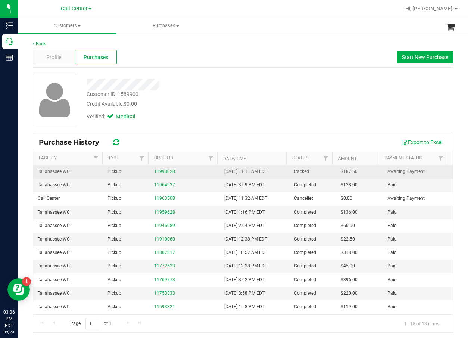
click at [167, 174] on div "11993028" at bounding box center [184, 171] width 61 height 7
click at [168, 168] on div "11993028" at bounding box center [184, 171] width 61 height 7
click at [169, 173] on link "11993028" at bounding box center [164, 171] width 21 height 5
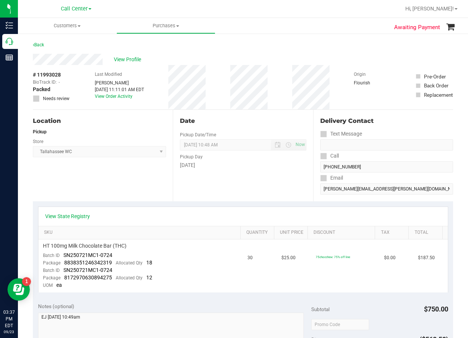
click at [74, 211] on div "View State Registry" at bounding box center [243, 216] width 410 height 19
click at [76, 215] on link "View State Registry" at bounding box center [67, 215] width 45 height 7
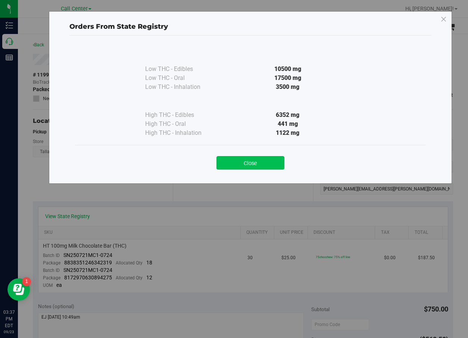
click at [261, 165] on button "Close" at bounding box center [251, 162] width 68 height 13
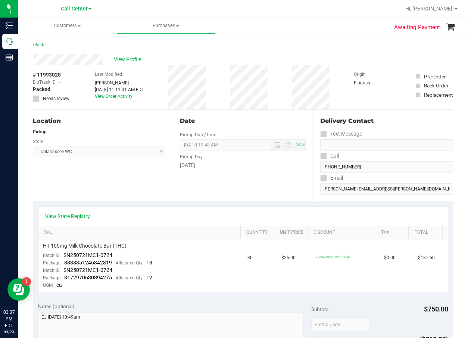
click at [356, 182] on div "Email" at bounding box center [386, 178] width 133 height 11
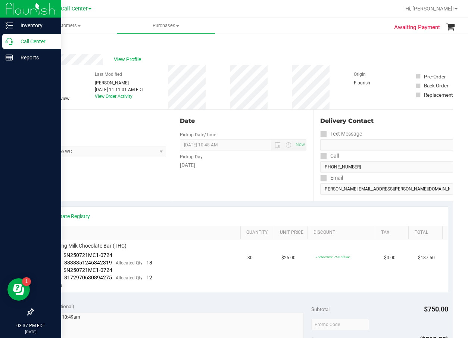
click at [23, 40] on p "Call Center" at bounding box center [35, 41] width 45 height 9
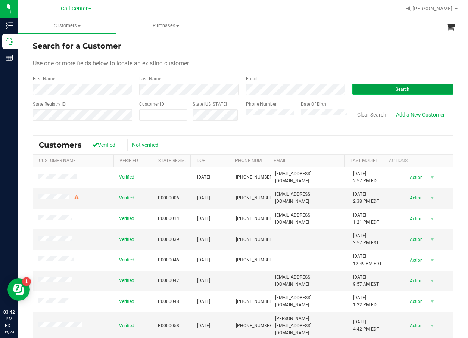
click at [396, 91] on span "Search" at bounding box center [403, 89] width 14 height 5
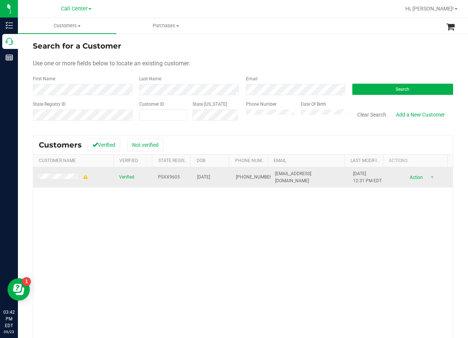
click at [158, 176] on span "P0XX9605" at bounding box center [169, 177] width 22 height 7
drag, startPoint x: 155, startPoint y: 177, endPoint x: 167, endPoint y: 184, distance: 13.9
click at [167, 184] on td "P0XX9605" at bounding box center [172, 177] width 39 height 20
click at [164, 175] on span "P0XX9605" at bounding box center [169, 177] width 22 height 7
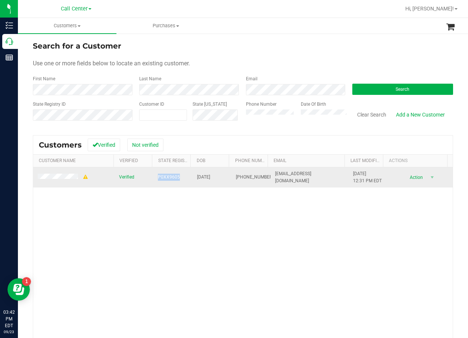
click at [164, 175] on span "P0XX9605" at bounding box center [169, 177] width 22 height 7
click at [193, 177] on td "08/10/1962" at bounding box center [212, 177] width 39 height 20
click at [197, 176] on span "08/10/1962" at bounding box center [203, 177] width 13 height 7
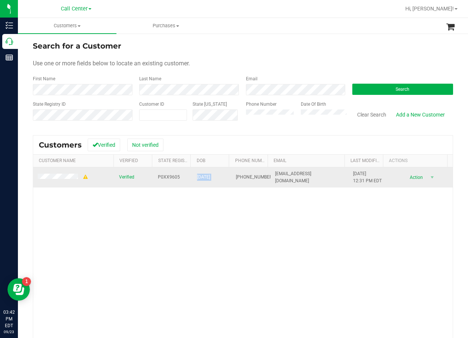
click at [197, 176] on span "08/10/1962" at bounding box center [203, 177] width 13 height 7
click at [98, 176] on td at bounding box center [73, 177] width 81 height 20
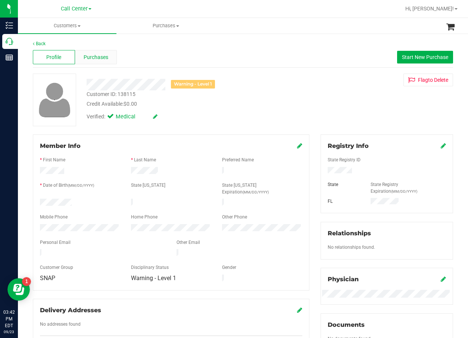
click at [109, 54] on div "Purchases" at bounding box center [96, 57] width 42 height 14
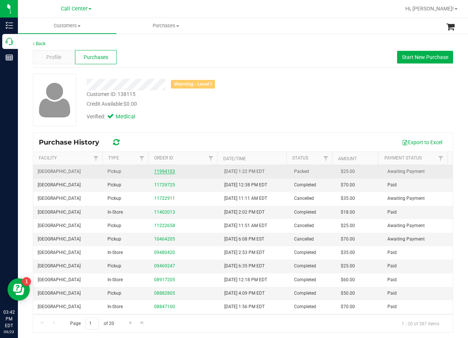
click at [166, 174] on link "11994103" at bounding box center [164, 171] width 21 height 5
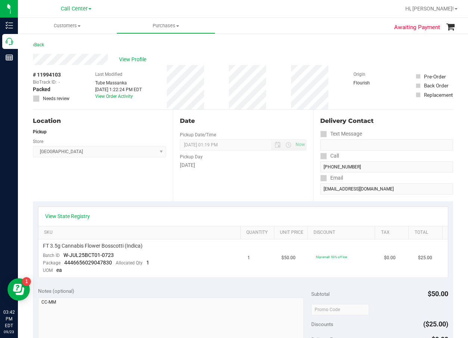
click at [167, 174] on div "Location Pickup Store Orange Park WC Select Store Bonita Springs WC Boynton Bea…" at bounding box center [103, 155] width 140 height 91
click at [207, 216] on div "View State Registry" at bounding box center [243, 215] width 396 height 7
click at [139, 60] on span "View Profile" at bounding box center [134, 60] width 30 height 8
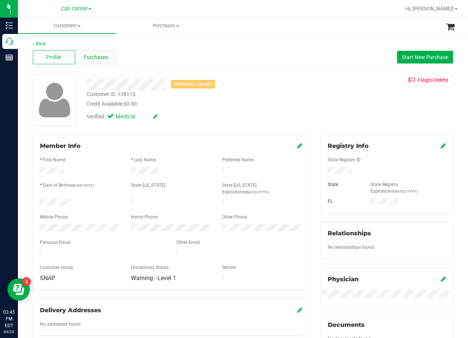
click at [109, 59] on div "Purchases" at bounding box center [96, 57] width 42 height 14
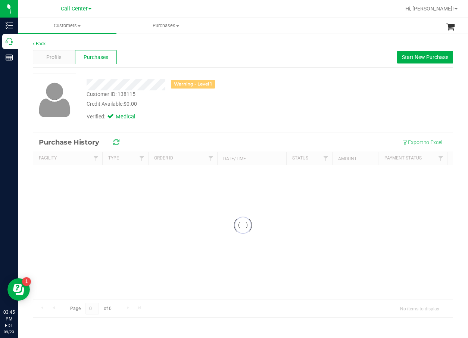
click at [233, 91] on div "Customer ID: 138115 Credit Available: $0.00" at bounding box center [189, 99] width 216 height 18
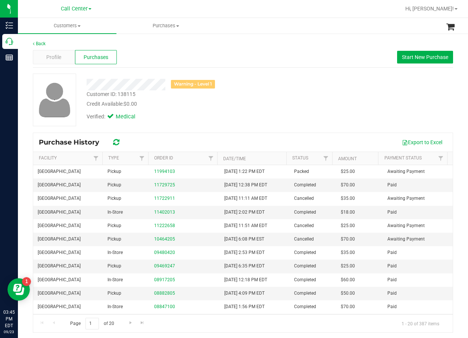
click at [343, 89] on div "Warning - Level 1 Customer ID: 138115 Credit Available: $0.00 Verified: Medical" at bounding box center [243, 100] width 432 height 53
click at [427, 60] on button "Start New Purchase" at bounding box center [425, 57] width 56 height 13
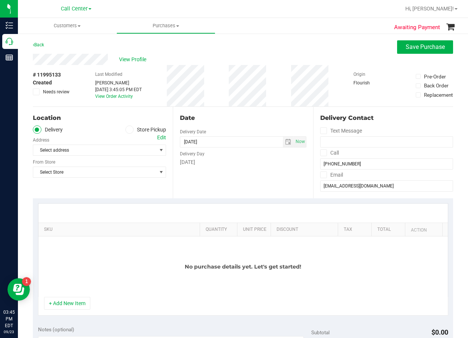
click at [145, 130] on label "Store Pickup" at bounding box center [145, 129] width 41 height 9
click at [0, 0] on input "Store Pickup" at bounding box center [0, 0] width 0 height 0
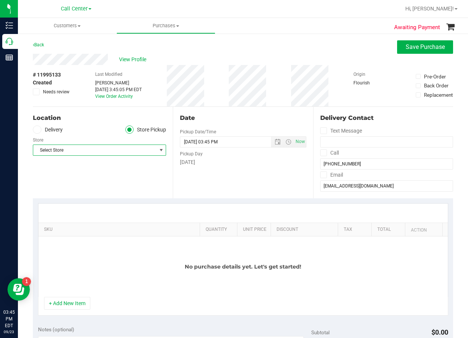
click at [138, 149] on span "Select Store" at bounding box center [94, 150] width 123 height 10
click at [119, 187] on div "Location Delivery Store Pickup Store Select Store Select Store Bonita Springs W…" at bounding box center [103, 152] width 140 height 91
click at [106, 152] on span "Select Store" at bounding box center [94, 150] width 123 height 10
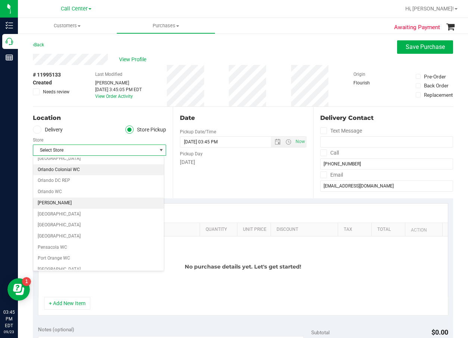
scroll to position [336, 0]
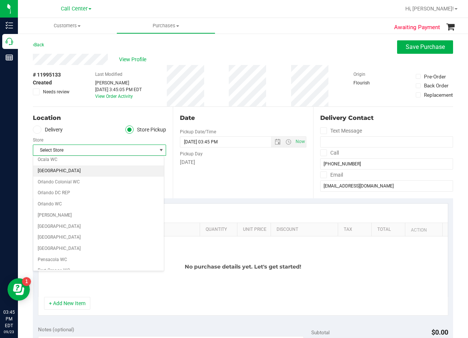
click at [109, 171] on li "[GEOGRAPHIC_DATA]" at bounding box center [98, 170] width 131 height 11
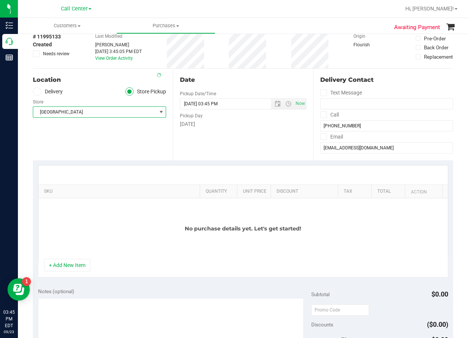
scroll to position [75, 0]
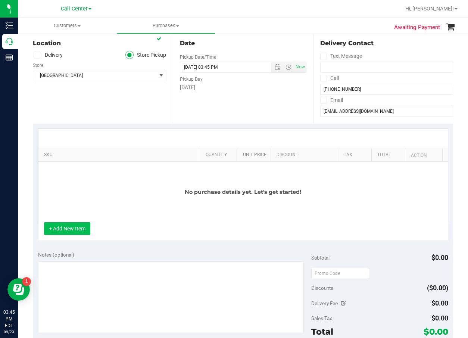
click at [83, 229] on button "+ Add New Item" at bounding box center [67, 228] width 46 height 13
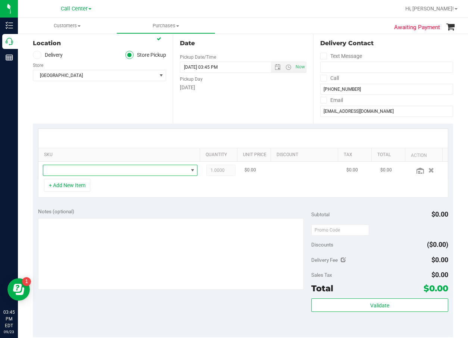
click at [108, 175] on span "NO DATA FOUND" at bounding box center [115, 170] width 145 height 10
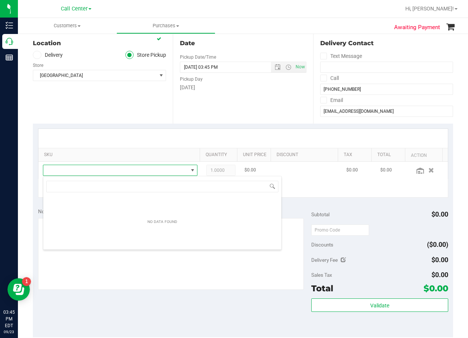
scroll to position [11, 147]
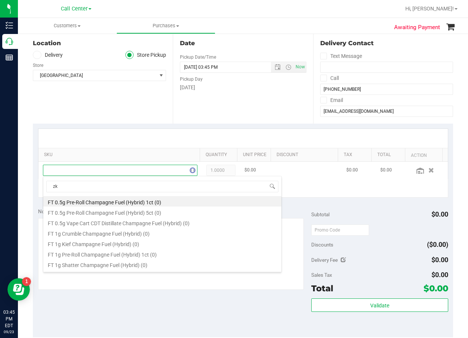
type input "zkr"
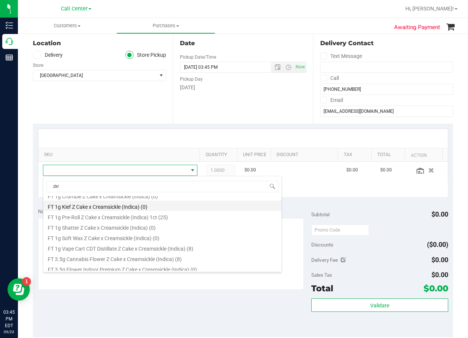
scroll to position [75, 0]
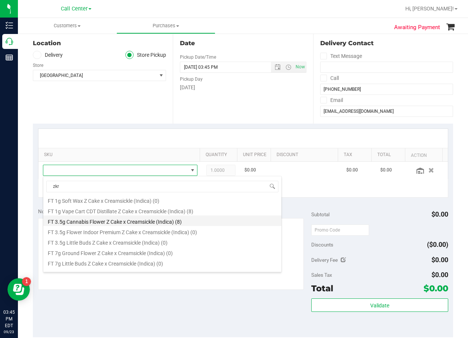
click at [158, 223] on li "FT 3.5g Cannabis Flower Z Cake x Creamsickle (Indica) (8)" at bounding box center [162, 220] width 238 height 10
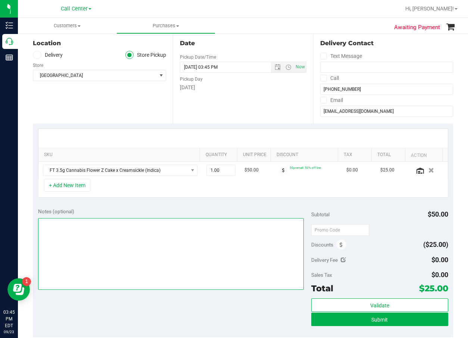
click at [168, 228] on textarea at bounding box center [171, 254] width 266 height 72
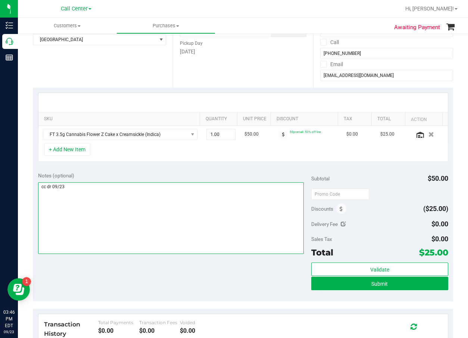
scroll to position [112, 0]
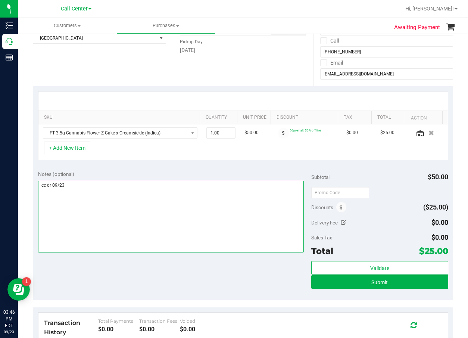
click at [173, 200] on textarea at bounding box center [171, 217] width 266 height 72
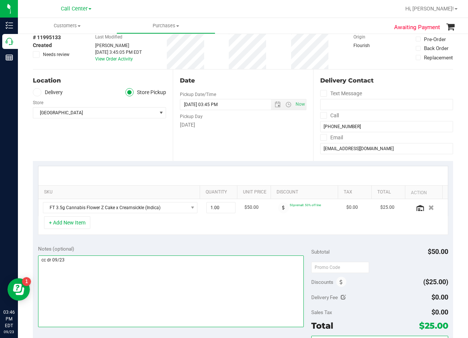
type textarea "cc dr 09/23"
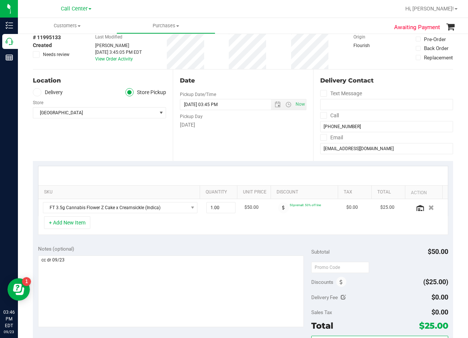
drag, startPoint x: 167, startPoint y: 243, endPoint x: 139, endPoint y: 175, distance: 73.8
click at [167, 243] on div "Notes (optional) Subtotal $50.00 Discounts ($25.00) Delivery Fee $0.00 Sales Ta…" at bounding box center [243, 307] width 420 height 134
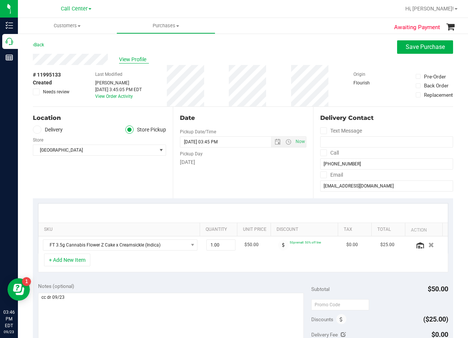
click at [141, 58] on span "View Profile" at bounding box center [134, 60] width 30 height 8
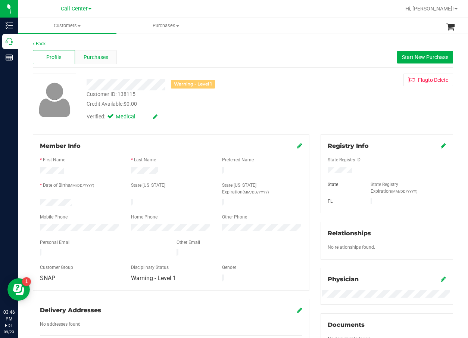
click at [114, 63] on div "Purchases" at bounding box center [96, 57] width 42 height 14
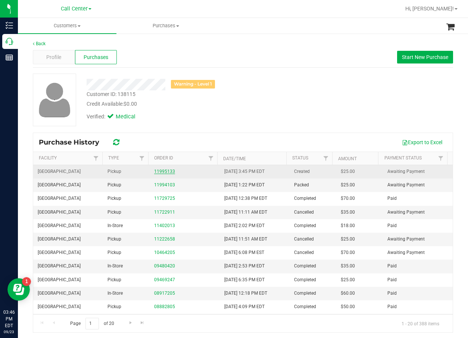
click at [161, 172] on link "11995133" at bounding box center [164, 171] width 21 height 5
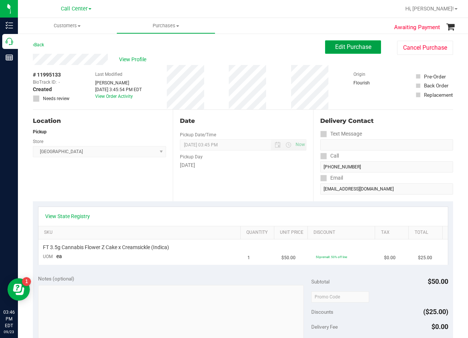
click at [352, 46] on span "Edit Purchase" at bounding box center [353, 46] width 36 height 7
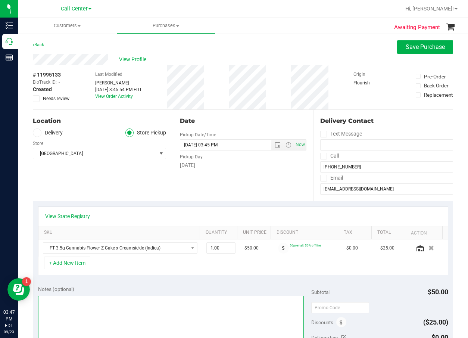
click at [144, 301] on textarea at bounding box center [171, 332] width 266 height 72
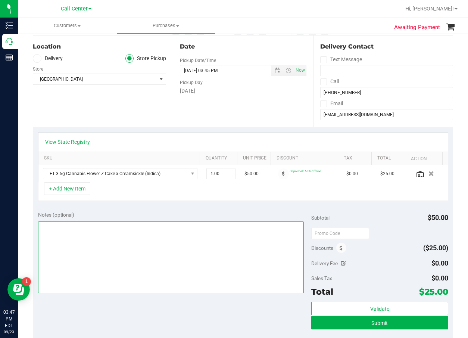
scroll to position [75, 0]
click at [125, 282] on textarea at bounding box center [171, 257] width 266 height 72
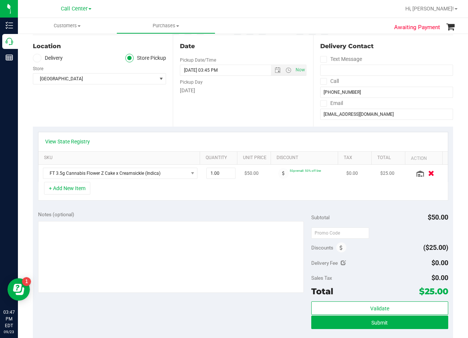
click at [429, 174] on icon "button" at bounding box center [432, 174] width 6 height 6
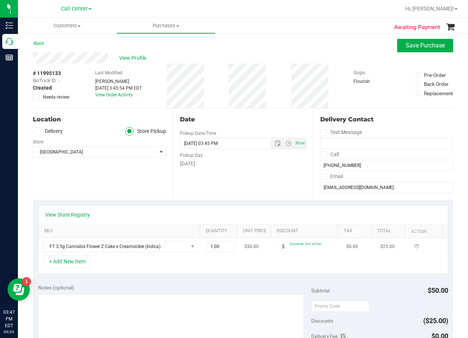
scroll to position [0, 0]
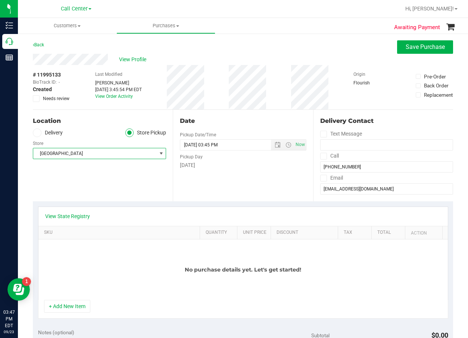
click at [110, 153] on span "[GEOGRAPHIC_DATA]" at bounding box center [94, 153] width 123 height 10
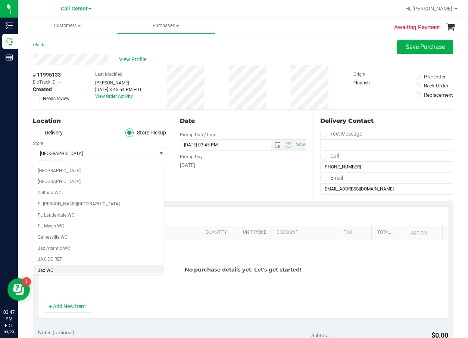
scroll to position [19, 0]
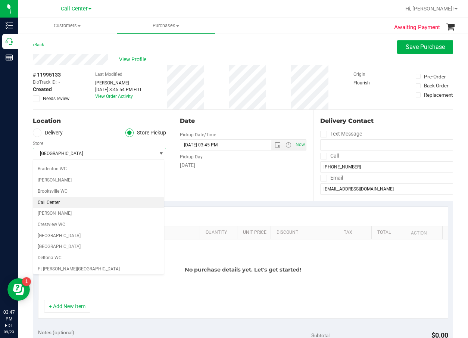
click at [94, 206] on li "Call Center" at bounding box center [98, 202] width 131 height 11
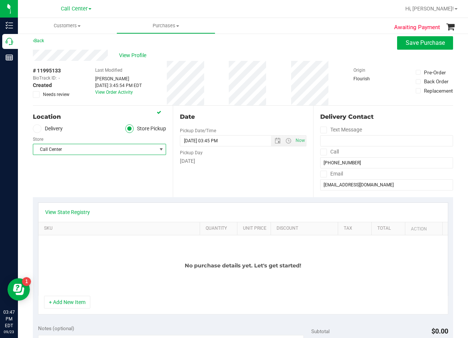
scroll to position [0, 0]
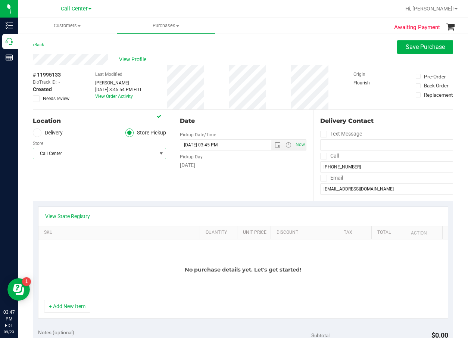
click at [277, 186] on div "Date Pickup Date/Time 09/23/2025 Now 09/23/2025 03:45 PM Now Pickup Day Tuesday" at bounding box center [243, 155] width 140 height 91
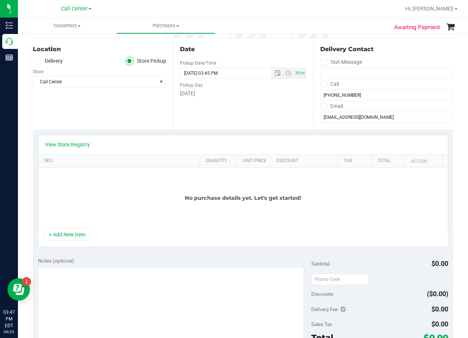
scroll to position [75, 0]
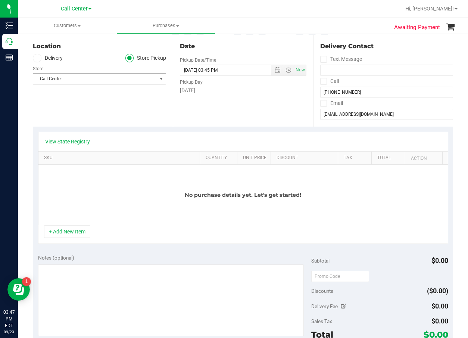
click at [92, 79] on span "Call Center" at bounding box center [94, 79] width 123 height 10
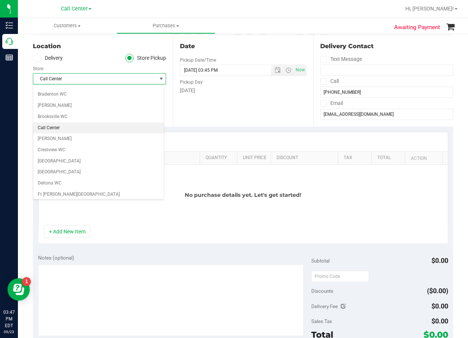
click at [94, 128] on li "Call Center" at bounding box center [98, 127] width 131 height 11
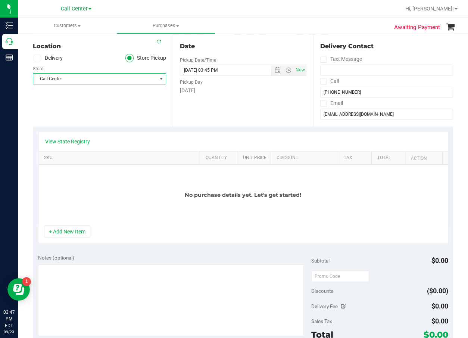
scroll to position [0, 0]
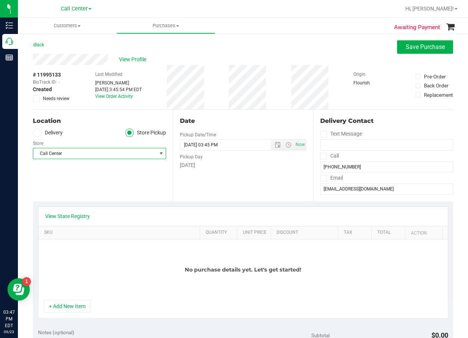
click at [73, 156] on span "Call Center" at bounding box center [94, 153] width 123 height 10
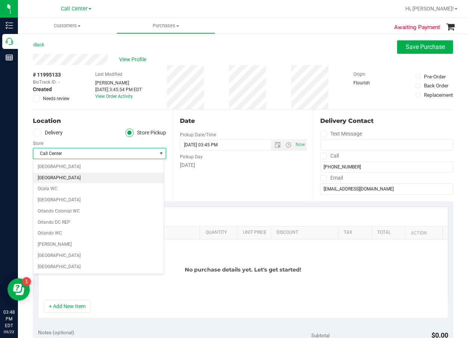
scroll to position [318, 0]
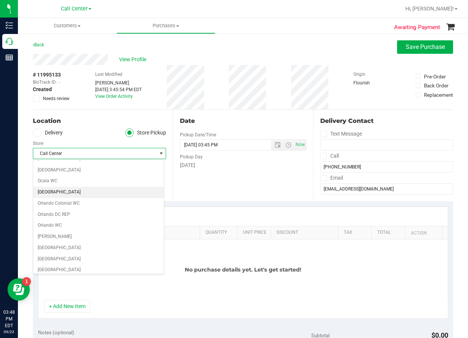
click at [72, 191] on li "[GEOGRAPHIC_DATA]" at bounding box center [98, 192] width 131 height 11
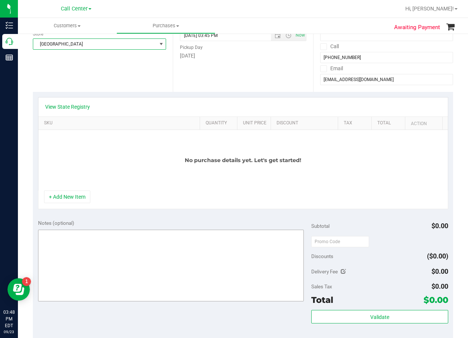
scroll to position [112, 0]
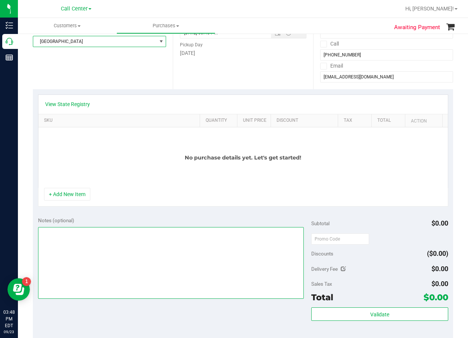
click at [115, 246] on textarea at bounding box center [171, 263] width 266 height 72
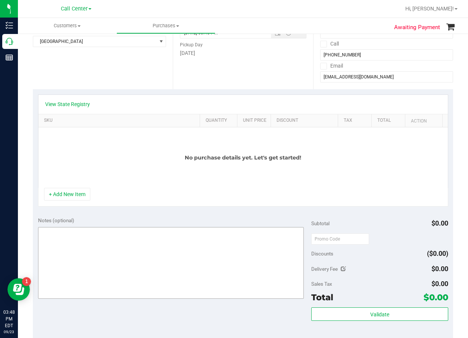
click at [70, 190] on button "+ Add New Item" at bounding box center [67, 194] width 46 height 13
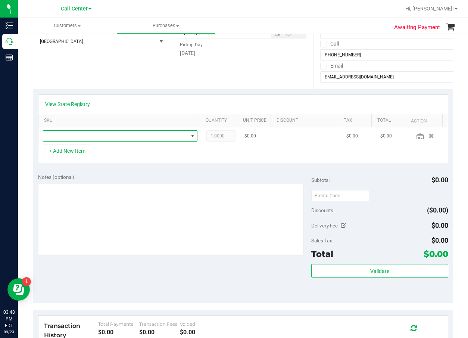
click at [90, 132] on span "NO DATA FOUND" at bounding box center [115, 136] width 145 height 10
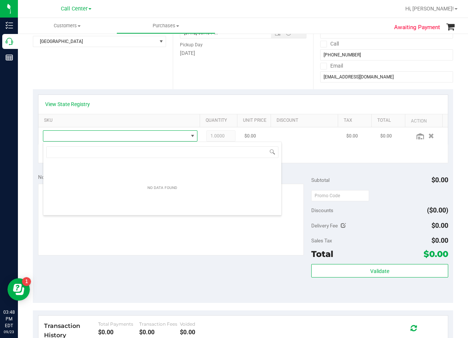
scroll to position [11, 147]
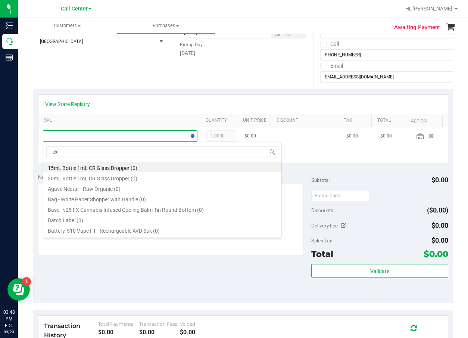
type input "zkr"
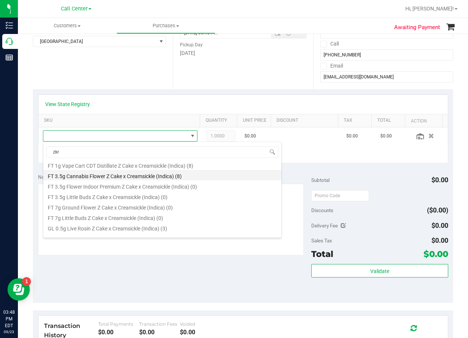
scroll to position [75, 0]
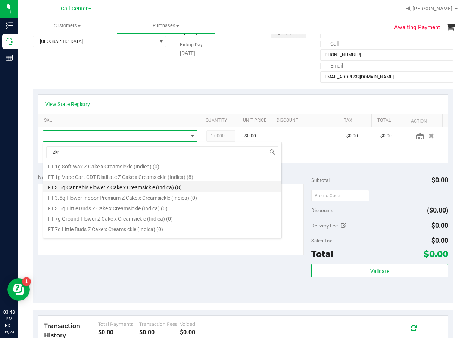
click at [153, 190] on li "FT 3.5g Cannabis Flower Z Cake x Creamsickle (Indica) (8)" at bounding box center [162, 186] width 238 height 10
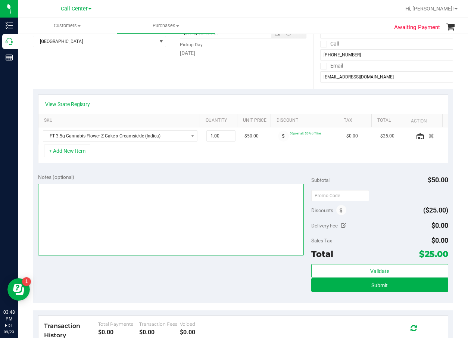
click at [269, 216] on textarea at bounding box center [171, 220] width 266 height 72
type textarea "cc dr please add to last order ty"
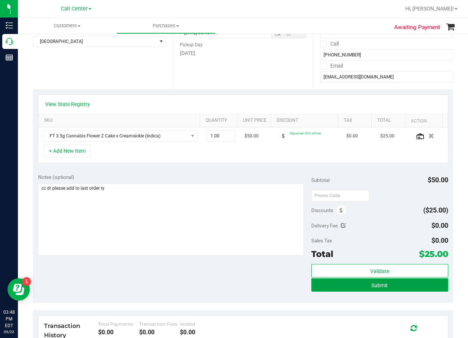
click at [420, 291] on button "Submit" at bounding box center [379, 284] width 137 height 13
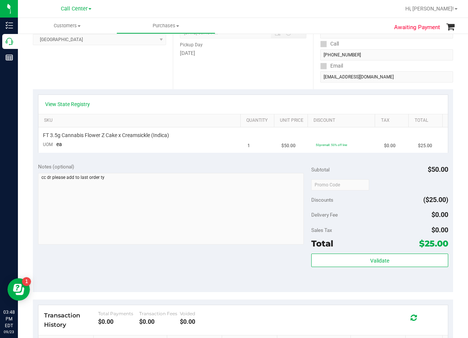
drag, startPoint x: 363, startPoint y: 175, endPoint x: 324, endPoint y: 177, distance: 38.9
click at [362, 176] on div "Subtotal $50.00 Discounts ($25.00) Delivery Fee $0.00 Sales Tax $0.00 Total $25…" at bounding box center [379, 225] width 137 height 124
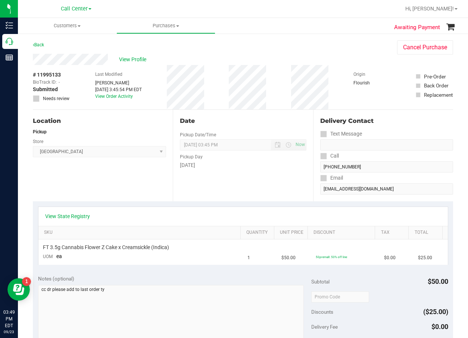
click at [224, 97] on div "# 11995133 BioTrack ID: - Submitted Needs review Last Modified Daniela Ramos Mo…" at bounding box center [243, 87] width 420 height 44
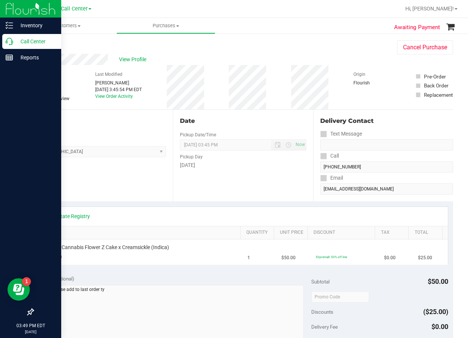
click at [13, 44] on p "Call Center" at bounding box center [35, 41] width 45 height 9
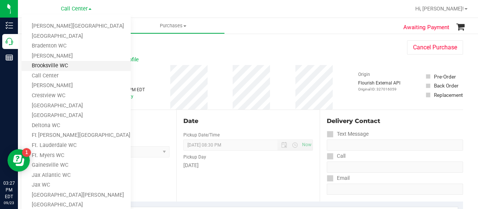
click at [74, 68] on link "Brooksville WC" at bounding box center [76, 66] width 109 height 10
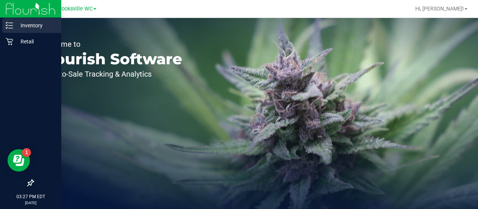
click at [10, 21] on div "Inventory" at bounding box center [31, 25] width 59 height 15
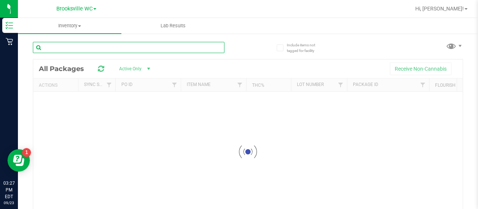
click at [96, 50] on input "text" at bounding box center [129, 47] width 192 height 11
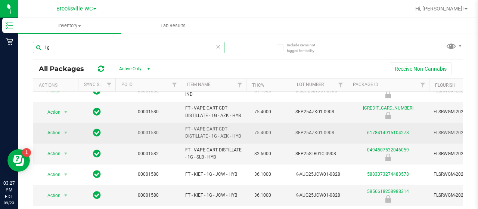
scroll to position [187, 0]
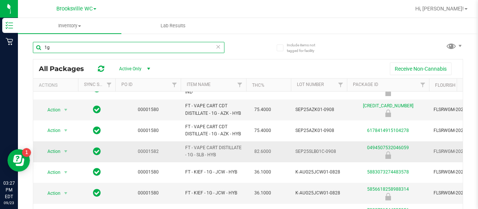
type input "1g"
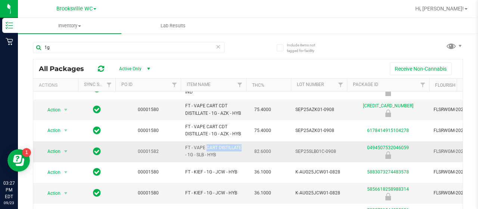
drag, startPoint x: 187, startPoint y: 171, endPoint x: 220, endPoint y: 173, distance: 32.9
click at [220, 158] on span "FT - VAPE CART DISTILLATE - 1G - SLB - HYB" at bounding box center [213, 151] width 56 height 14
click at [189, 158] on span "FT - VAPE CART DISTILLATE - 1G - SLB - HYB" at bounding box center [213, 151] width 56 height 14
drag, startPoint x: 183, startPoint y: 171, endPoint x: 195, endPoint y: 177, distance: 13.4
click at [195, 162] on td "FT - VAPE CART DISTILLATE - 1G - SLB - HYB" at bounding box center [213, 151] width 65 height 21
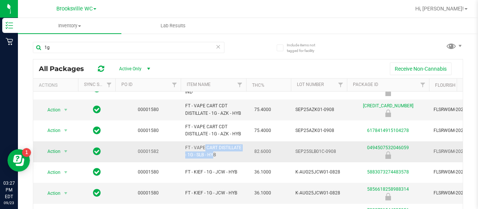
copy span "FT - VAPE CART DISTILLATE - 1G -"
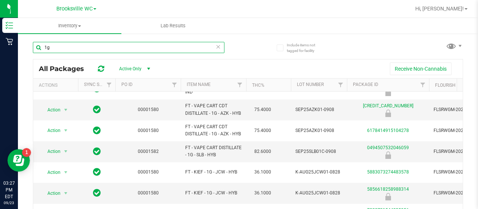
click at [158, 52] on input "1g" at bounding box center [129, 47] width 192 height 11
click at [158, 53] on input "1g" at bounding box center [129, 47] width 192 height 11
paste input "FT - VAPE CART DISTILLATE - 1G -"
type input "FT - VAPE CART DISTILLATE - 1G -"
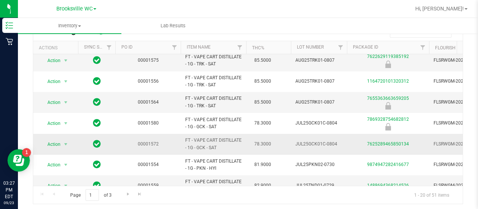
scroll to position [288, 0]
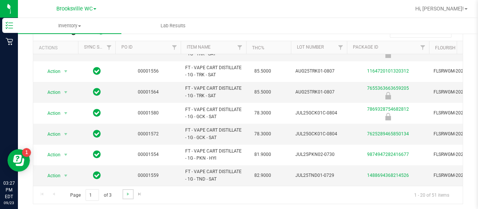
click at [124, 192] on link "Go to the next page" at bounding box center [127, 194] width 11 height 10
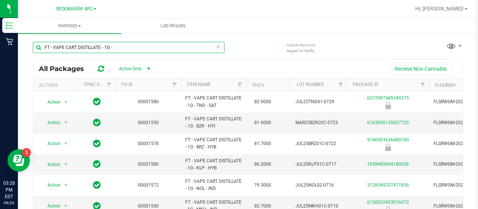
click at [155, 44] on input "FT - VAPE CART DISTILLATE - 1G -" at bounding box center [129, 47] width 192 height 11
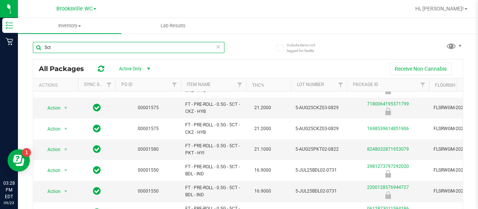
scroll to position [135, 0]
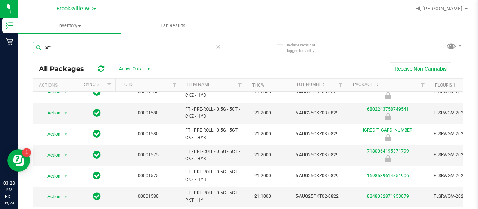
type input "5ct"
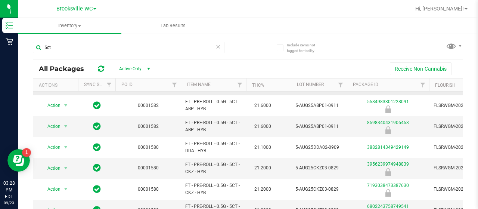
scroll to position [23, 0]
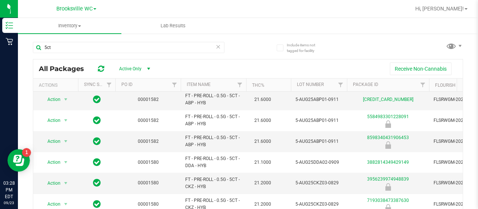
click at [81, 55] on div "5ct" at bounding box center [129, 50] width 192 height 17
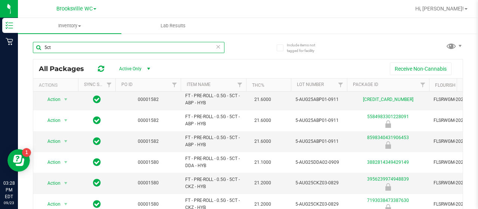
click at [83, 49] on input "5ct" at bounding box center [129, 47] width 192 height 11
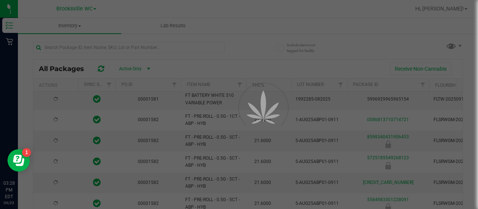
type input "2026-03-16"
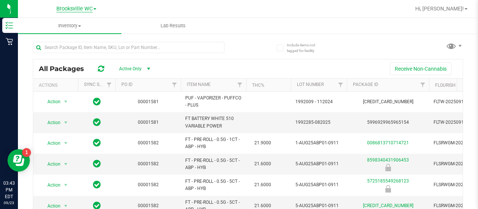
click at [83, 11] on span "Brooksville WC" at bounding box center [74, 9] width 36 height 7
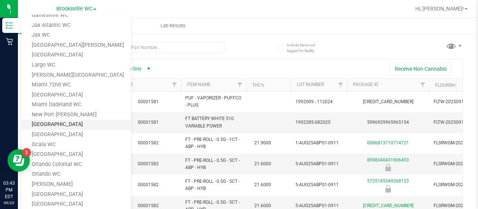
scroll to position [187, 0]
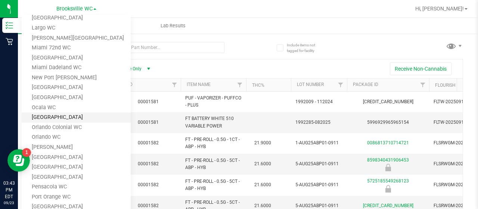
click at [65, 114] on link "[GEOGRAPHIC_DATA]" at bounding box center [76, 117] width 109 height 10
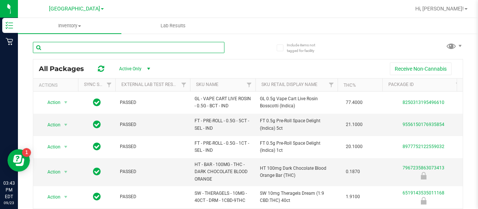
click at [106, 44] on input "text" at bounding box center [129, 47] width 192 height 11
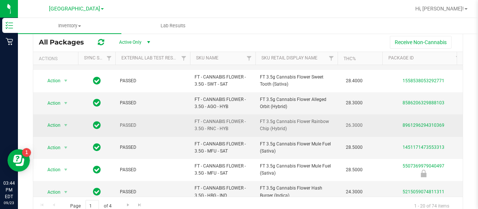
scroll to position [52, 0]
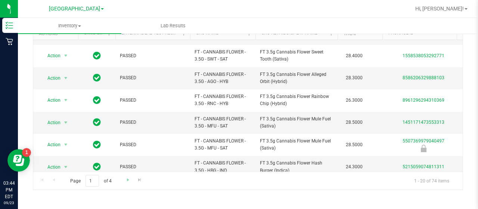
type input "3.5"
click at [131, 179] on link "Go to the next page" at bounding box center [127, 180] width 11 height 10
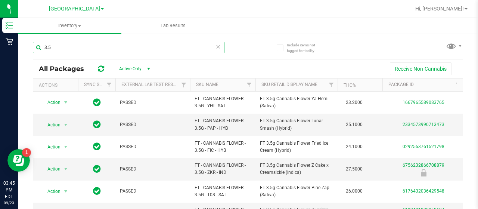
click at [108, 47] on input "3.5" at bounding box center [129, 47] width 192 height 11
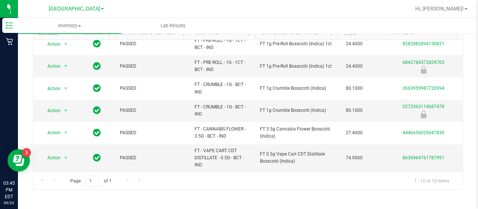
type input "boss"
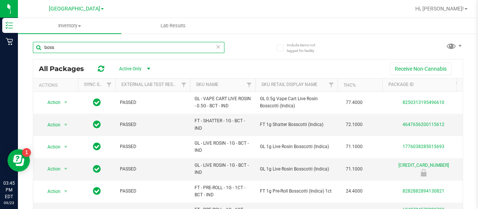
click at [174, 45] on input "boss" at bounding box center [129, 47] width 192 height 11
click at [101, 43] on input "boss" at bounding box center [129, 47] width 192 height 11
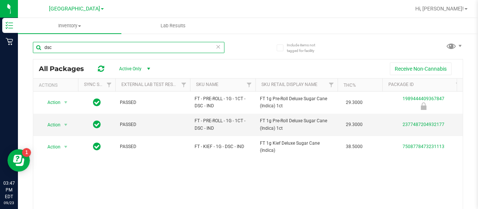
click at [128, 43] on input "dsc" at bounding box center [129, 47] width 192 height 11
click at [128, 44] on input "dsc" at bounding box center [129, 47] width 192 height 11
type input "d"
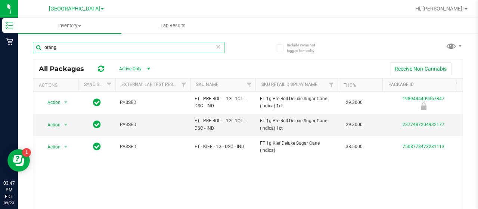
type input "orange"
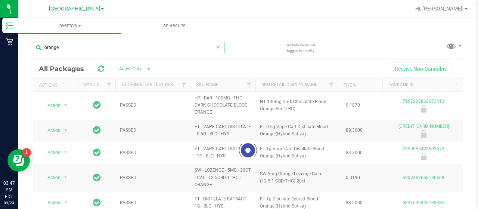
click at [118, 49] on input "orange" at bounding box center [129, 47] width 192 height 11
click at [117, 49] on input "orange" at bounding box center [129, 47] width 192 height 11
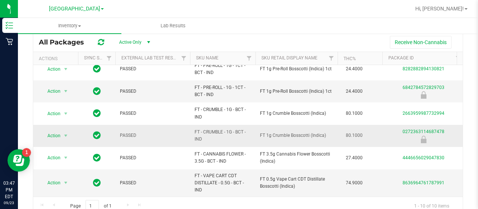
scroll to position [37, 0]
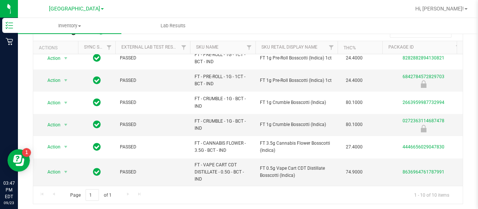
type input "boss"
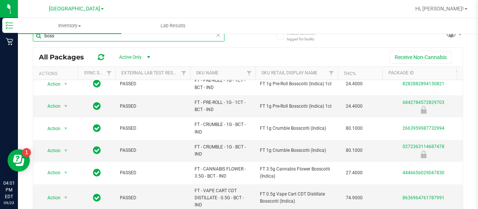
scroll to position [0, 0]
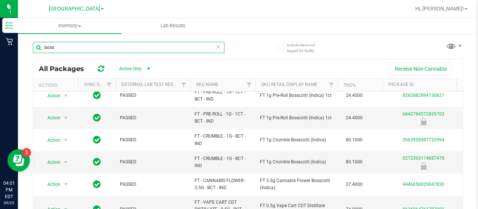
click at [148, 43] on input "boss" at bounding box center [129, 47] width 192 height 11
paste input "10mg Blue Raspberry Chews Hybrid (1:1 CBD:THC) 20ct"
type input "10mg Blue Raspberry Chews Hybrid (1:1 CBD:THC) 20ct"
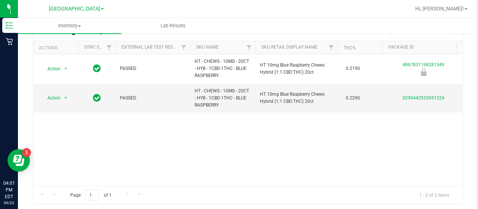
scroll to position [0, 95]
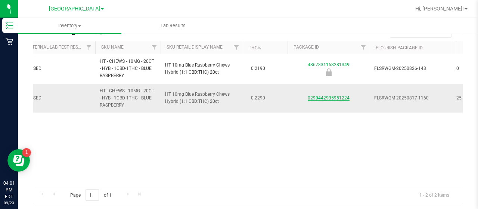
click at [312, 95] on link "0290442935951224" at bounding box center [329, 97] width 42 height 5
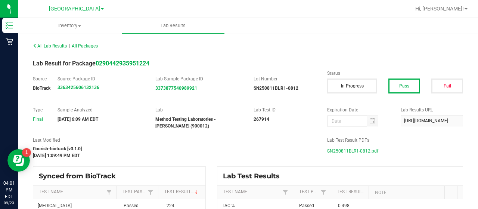
click at [342, 149] on span "SN250811BLR1-0812.pdf" at bounding box center [352, 150] width 51 height 11
click at [68, 9] on span "[GEOGRAPHIC_DATA]" at bounding box center [74, 9] width 51 height 7
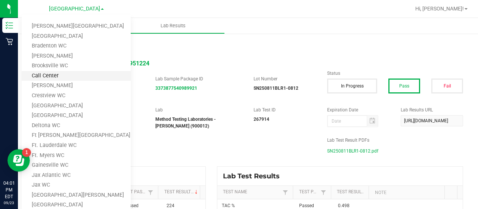
click at [76, 77] on link "Call Center" at bounding box center [76, 76] width 109 height 10
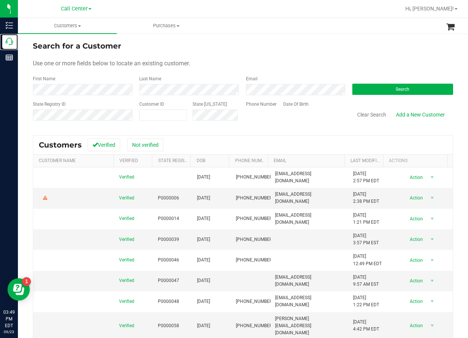
click at [0, 0] on p "Call Center" at bounding box center [0, 0] width 0 height 0
click at [246, 79] on label "Email" at bounding box center [252, 78] width 12 height 7
click at [178, 114] on span at bounding box center [163, 114] width 48 height 11
paste input "1536264"
type input "1536264"
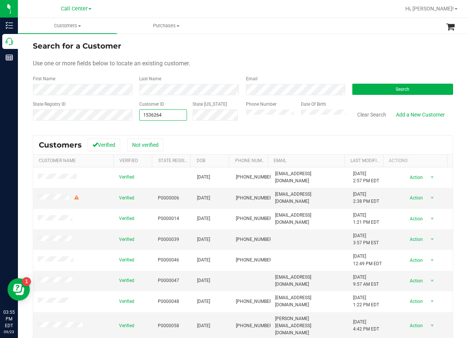
type input "1536264"
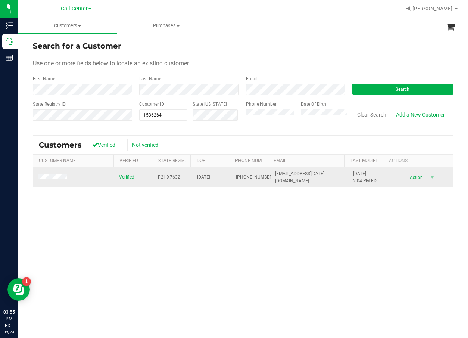
drag, startPoint x: 223, startPoint y: 189, endPoint x: 204, endPoint y: 174, distance: 24.2
click at [223, 189] on div "Verified P2HX7632 05/29/1967 (480) 773-2629 acdc.11.11.2020@gmail.com 3/13/2025…" at bounding box center [243, 273] width 420 height 213
click at [161, 177] on span "P2HX7632" at bounding box center [169, 177] width 22 height 7
copy span "P2HX7632"
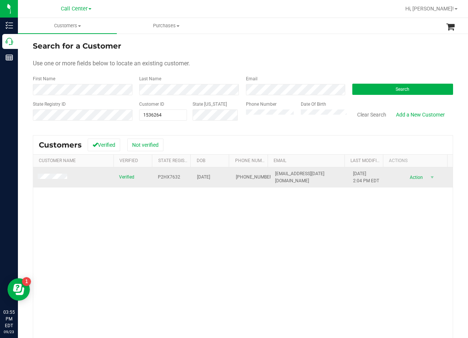
click at [201, 174] on span "05/29/1967" at bounding box center [203, 177] width 13 height 7
click at [202, 175] on span "05/29/1967" at bounding box center [203, 177] width 13 height 7
copy span "05/29/1967"
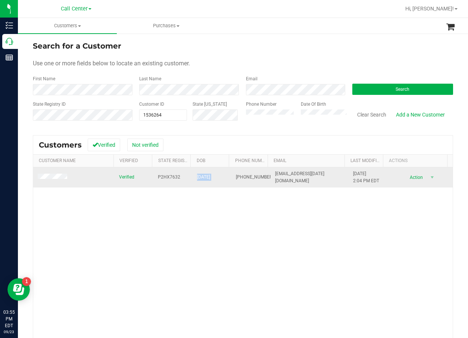
click at [236, 178] on span "(480) 773-2629" at bounding box center [254, 177] width 37 height 7
copy span "(480) 773-2629"
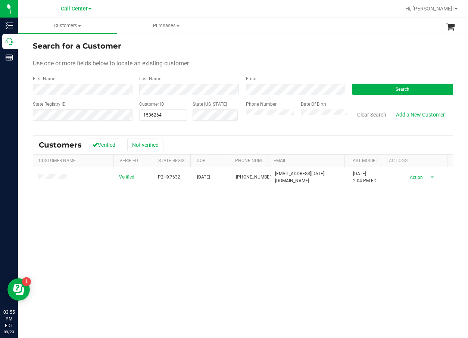
click at [330, 225] on div "Verified P2HX7632 05/29/1967 (480) 773-2629 acdc.11.11.2020@gmail.com 3/13/2025…" at bounding box center [243, 273] width 420 height 213
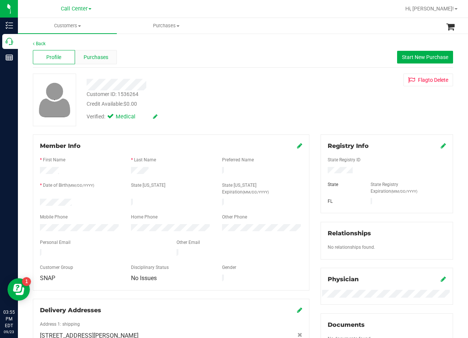
click at [96, 61] on div "Purchases" at bounding box center [96, 57] width 42 height 14
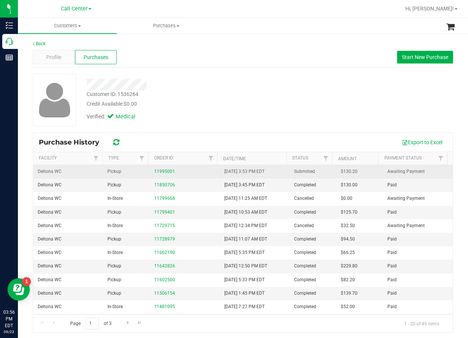
click at [192, 170] on div "11995001" at bounding box center [184, 171] width 61 height 7
click at [158, 169] on link "11995001" at bounding box center [164, 171] width 21 height 5
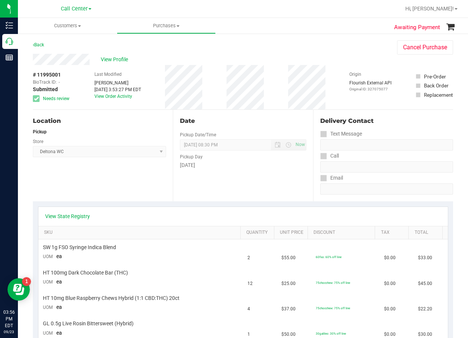
scroll to position [75, 0]
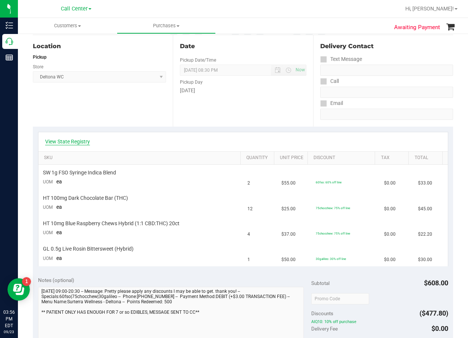
click at [77, 138] on link "View State Registry" at bounding box center [67, 141] width 45 height 7
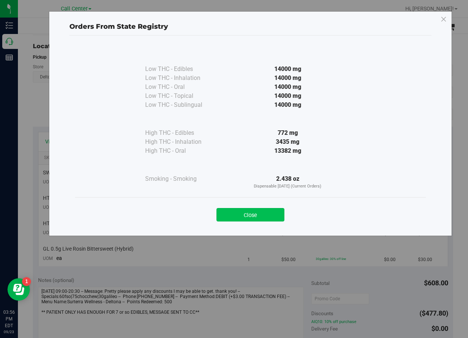
click at [270, 220] on button "Close" at bounding box center [251, 214] width 68 height 13
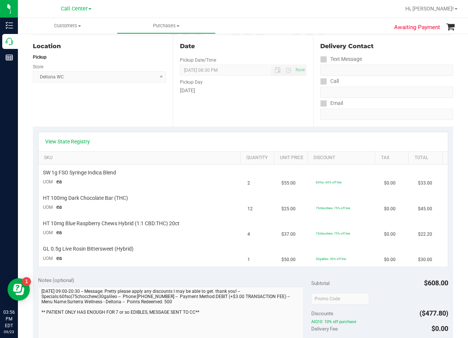
click at [77, 147] on div "View State Registry" at bounding box center [243, 141] width 410 height 19
click at [80, 142] on link "View State Registry" at bounding box center [67, 141] width 45 height 7
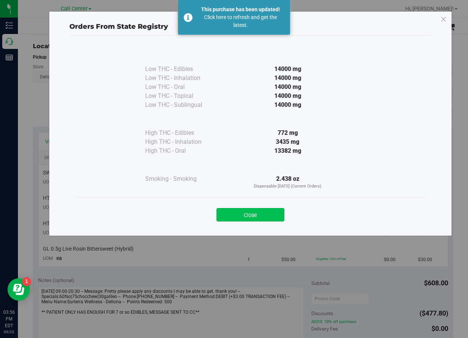
click at [277, 210] on button "Close" at bounding box center [251, 214] width 68 height 13
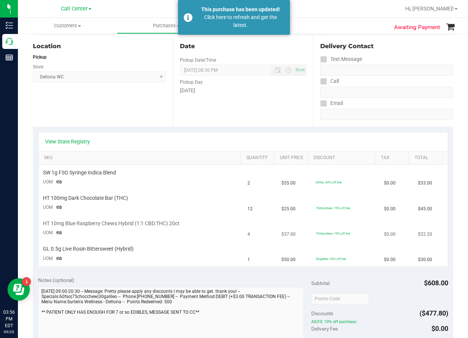
scroll to position [0, 0]
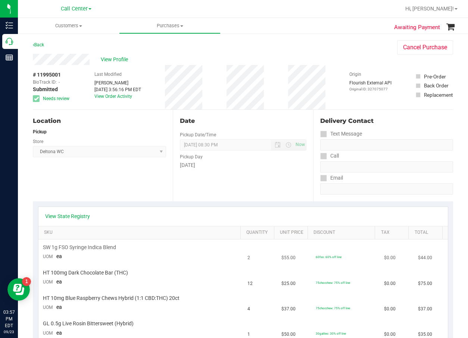
click at [298, 263] on td "$55.00" at bounding box center [294, 251] width 34 height 25
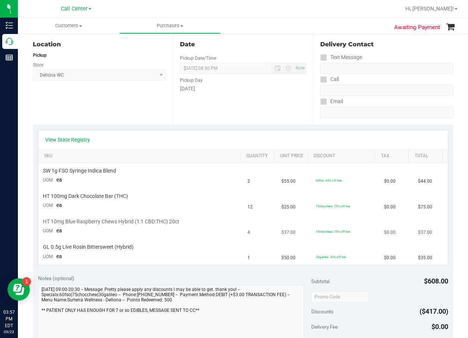
scroll to position [75, 0]
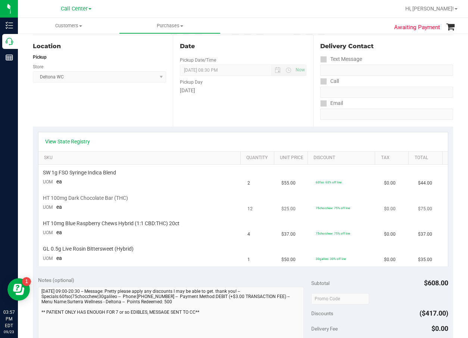
click at [114, 202] on td "HT 100mg Dark Chocolate Bar (THC) UOM ea" at bounding box center [140, 202] width 205 height 25
click at [115, 202] on span "HT 100mg Dark Chocolate Bar (THC)" at bounding box center [85, 198] width 85 height 7
click at [115, 201] on span "HT 100mg Dark Chocolate Bar (THC)" at bounding box center [85, 198] width 85 height 7
click at [132, 225] on span "HT 10mg Blue Raspberry Chews Hybrid (1:1 CBD:THC) 20ct" at bounding box center [111, 223] width 137 height 7
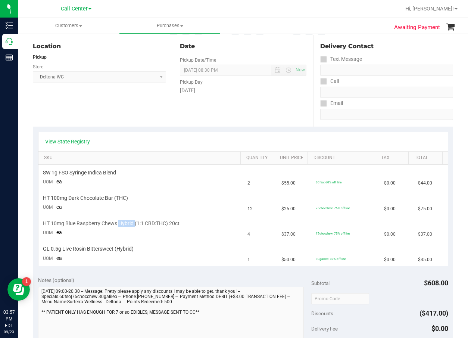
click at [132, 225] on span "HT 10mg Blue Raspberry Chews Hybrid (1:1 CBD:THC) 20ct" at bounding box center [111, 223] width 137 height 7
drag, startPoint x: 108, startPoint y: 186, endPoint x: 109, endPoint y: 194, distance: 8.4
click at [108, 185] on td "SW 1g FSO Syringe Indica Blend UOM ea" at bounding box center [140, 177] width 205 height 25
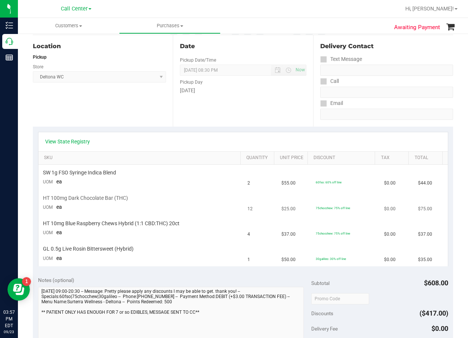
click at [111, 198] on span "HT 100mg Dark Chocolate Bar (THC)" at bounding box center [85, 198] width 85 height 7
click at [112, 198] on span "HT 100mg Dark Chocolate Bar (THC)" at bounding box center [85, 198] width 85 height 7
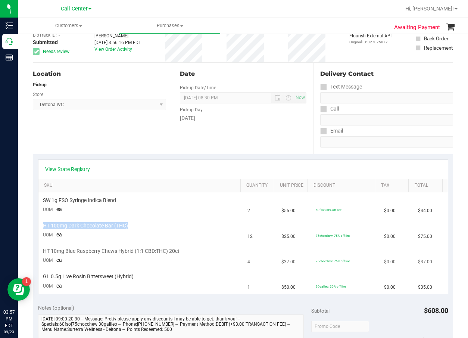
scroll to position [112, 0]
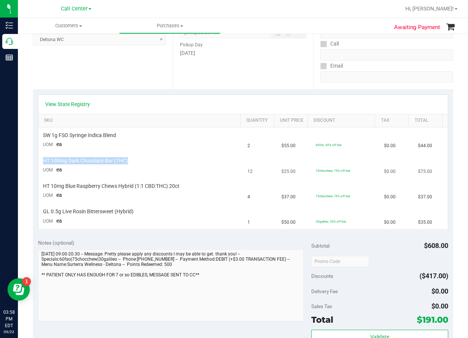
click at [132, 157] on div "HT 100mg Dark Chocolate Bar (THC)" at bounding box center [141, 160] width 196 height 7
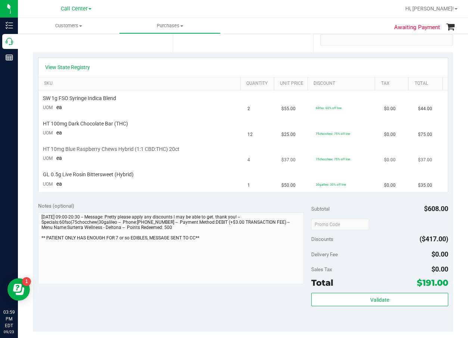
scroll to position [149, 0]
click at [91, 143] on td "HT 10mg Blue Raspberry Chews Hybrid (1:1 CBD:THC) 20ct UOM ea" at bounding box center [140, 153] width 205 height 25
click at [91, 127] on span "HT 100mg Dark Chocolate Bar (THC)" at bounding box center [85, 123] width 85 height 7
click at [91, 126] on span "HT 100mg Dark Chocolate Bar (THC)" at bounding box center [85, 123] width 85 height 7
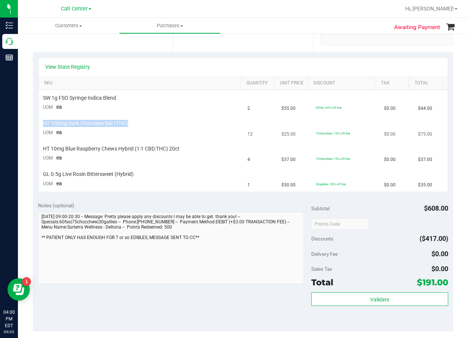
copy div "HT 100mg Dark Chocolate Bar (THC)"
click at [108, 150] on span "HT 10mg Blue Raspberry Chews Hybrid (1:1 CBD:THC) 20ct" at bounding box center [111, 148] width 137 height 7
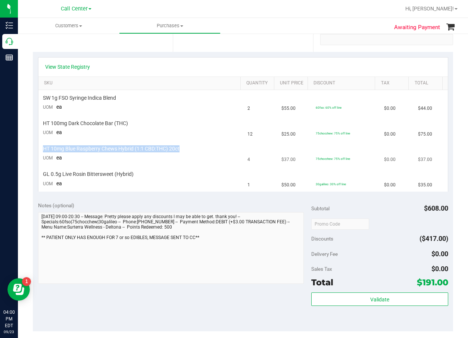
click at [108, 150] on span "HT 10mg Blue Raspberry Chews Hybrid (1:1 CBD:THC) 20ct" at bounding box center [111, 148] width 137 height 7
copy div "HT 10mg Blue Raspberry Chews Hybrid (1:1 CBD:THC) 20ct"
click at [323, 146] on td "75chocchew: 75% off line" at bounding box center [345, 153] width 68 height 25
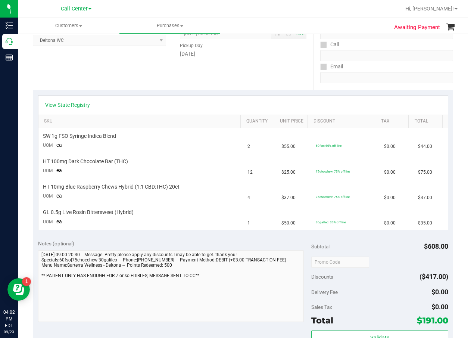
scroll to position [37, 0]
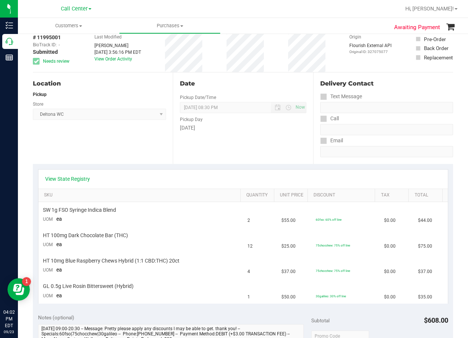
click at [313, 95] on div "Delivery Contact Text Message Call Email" at bounding box center [383, 117] width 140 height 91
click at [344, 177] on div "View State Registry" at bounding box center [243, 178] width 396 height 7
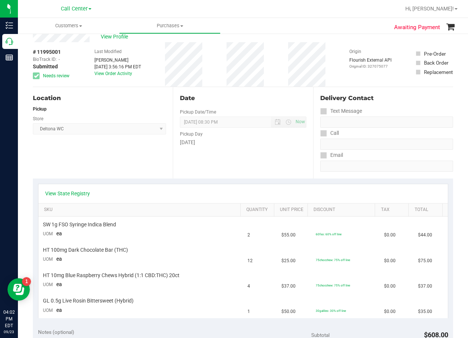
scroll to position [0, 0]
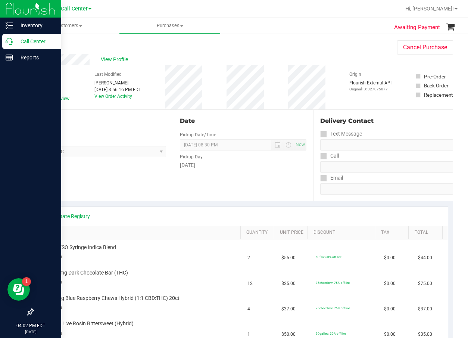
click at [12, 40] on icon at bounding box center [9, 41] width 7 height 7
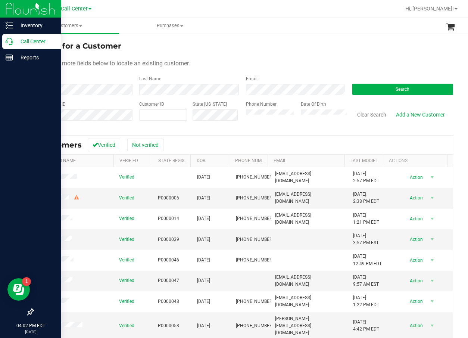
click at [27, 41] on p "Call Center" at bounding box center [35, 41] width 45 height 9
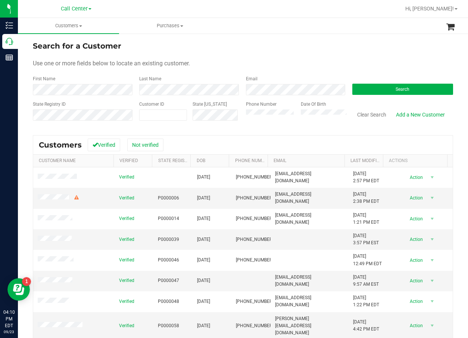
click at [366, 98] on form "Search for a Customer Use one or more fields below to locate an existing custom…" at bounding box center [243, 83] width 420 height 87
click at [373, 92] on button "Search" at bounding box center [402, 89] width 101 height 11
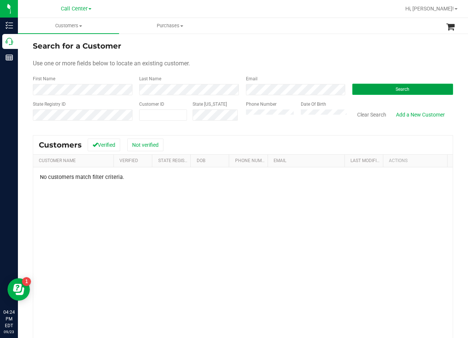
click at [395, 86] on button "Search" at bounding box center [402, 89] width 101 height 11
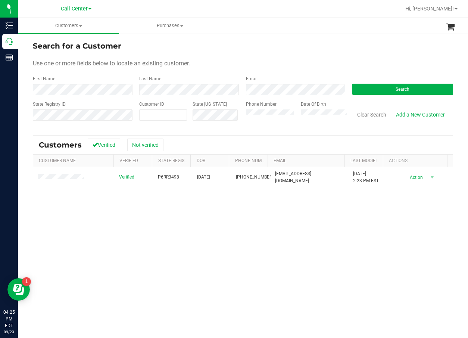
click at [253, 233] on div "Verified P6RR3498 03/05/1963 (407) 443-2961 gigifolkstone@gmail.com 1/27/2024 2…" at bounding box center [243, 273] width 420 height 213
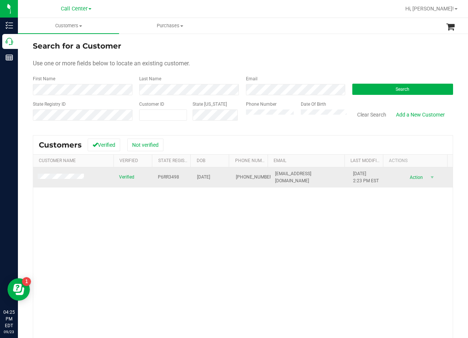
click at [175, 172] on td "P6RR3498" at bounding box center [172, 177] width 39 height 20
click at [174, 176] on span "P6RR3498" at bounding box center [168, 177] width 21 height 7
copy span "P6RR3498"
click at [208, 176] on span "03/05/1963" at bounding box center [203, 177] width 13 height 7
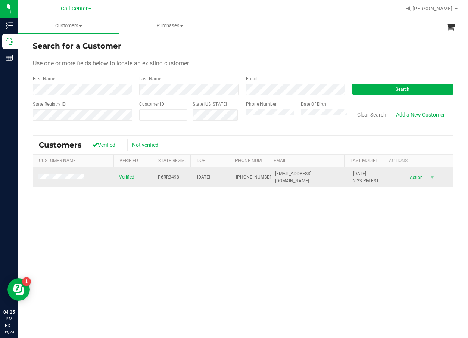
click at [208, 176] on span "03/05/1963" at bounding box center [203, 177] width 13 height 7
copy span "03/05/1963"
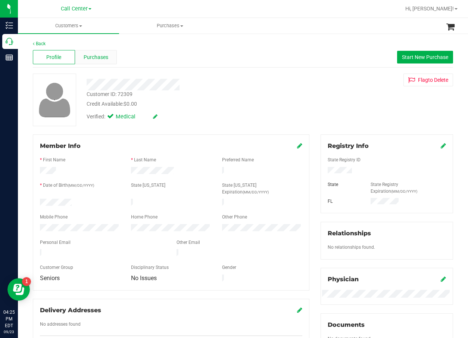
click at [105, 51] on div "Purchases" at bounding box center [96, 57] width 42 height 14
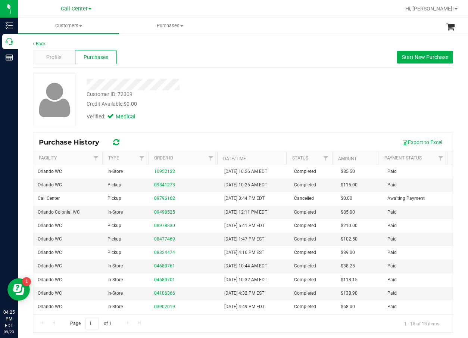
click at [237, 97] on div "Customer ID: 72309 Credit Available: $0.00" at bounding box center [189, 99] width 216 height 18
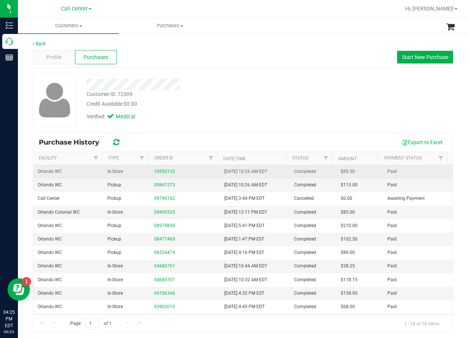
click at [178, 173] on div "10952122" at bounding box center [184, 171] width 61 height 7
click at [167, 170] on link "10952122" at bounding box center [164, 171] width 21 height 5
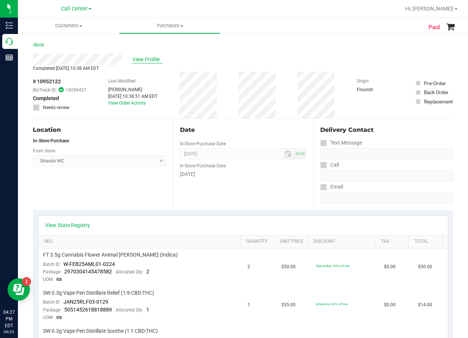
click at [148, 62] on span "View Profile" at bounding box center [148, 60] width 30 height 8
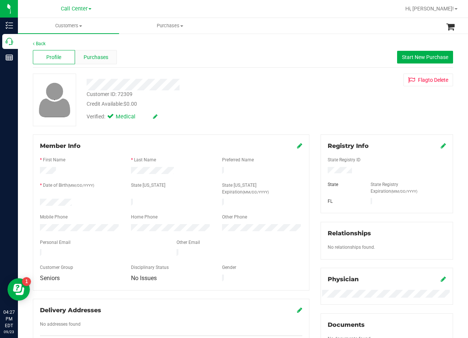
click at [99, 58] on span "Purchases" at bounding box center [96, 57] width 25 height 8
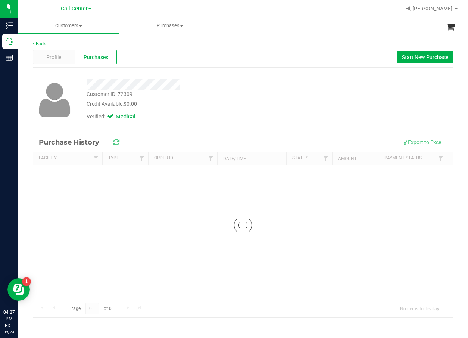
click at [210, 73] on div "Back Profile Purchases Start New Purchase Customer ID: 72309 Credit Available: …" at bounding box center [243, 178] width 420 height 277
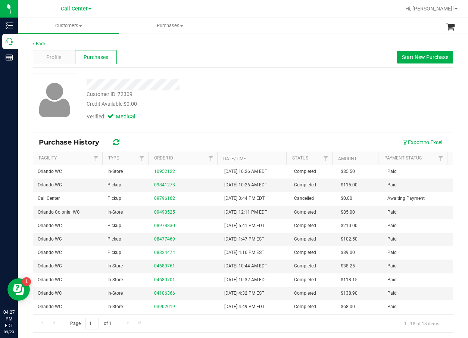
click at [258, 85] on div at bounding box center [189, 85] width 216 height 12
click at [264, 84] on div at bounding box center [189, 85] width 216 height 12
click at [419, 61] on button "Start New Purchase" at bounding box center [425, 57] width 56 height 13
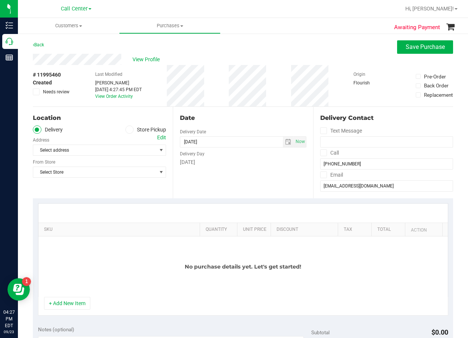
click at [141, 130] on label "Store Pickup" at bounding box center [145, 129] width 41 height 9
click at [0, 0] on input "Store Pickup" at bounding box center [0, 0] width 0 height 0
click at [128, 153] on span "Select Store" at bounding box center [94, 150] width 123 height 10
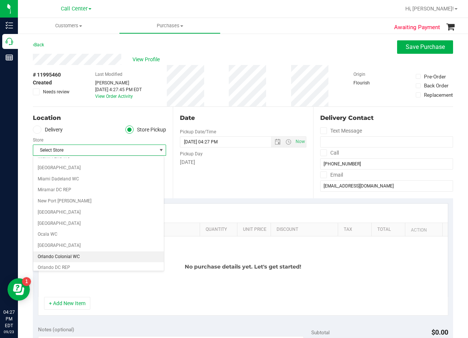
scroll to position [299, 0]
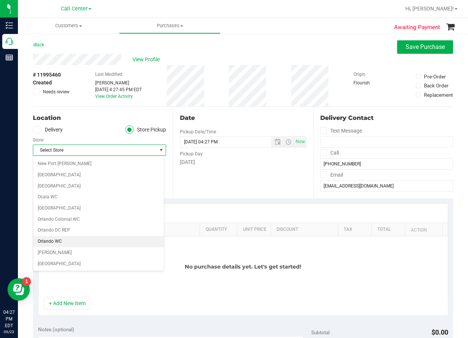
click at [86, 242] on li "Orlando WC" at bounding box center [98, 241] width 131 height 11
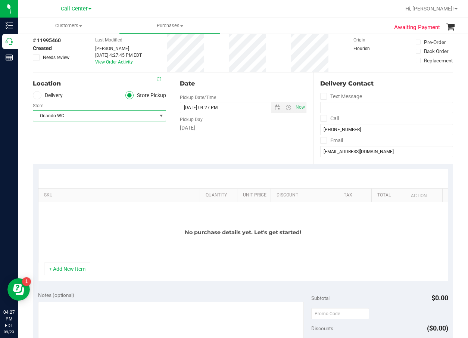
scroll to position [75, 0]
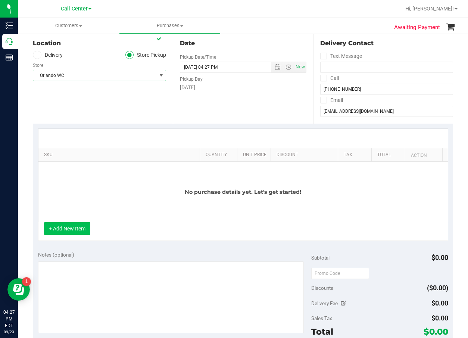
click at [87, 224] on button "+ Add New Item" at bounding box center [67, 228] width 46 height 13
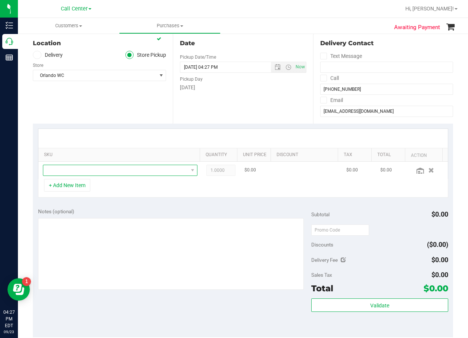
click at [117, 173] on span "NO DATA FOUND" at bounding box center [115, 170] width 145 height 10
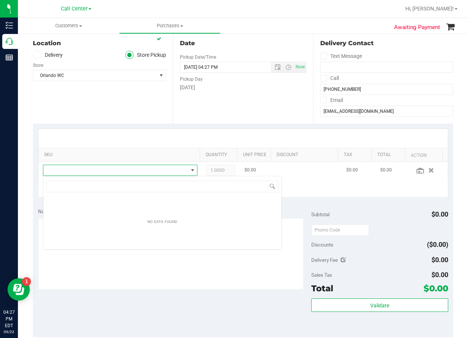
scroll to position [11, 147]
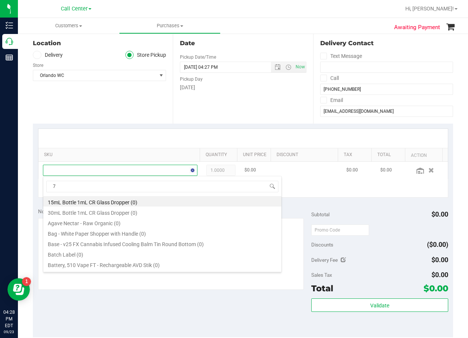
type input "7g"
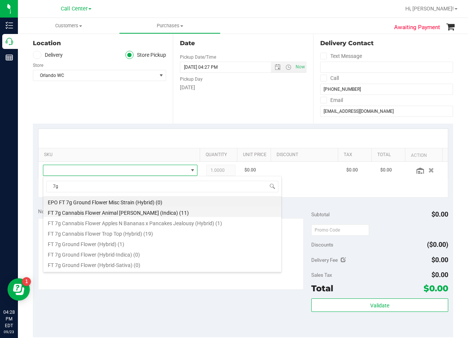
click at [162, 214] on li "FT 7g Cannabis Flower Animal Larry (Indica) (11)" at bounding box center [162, 211] width 238 height 10
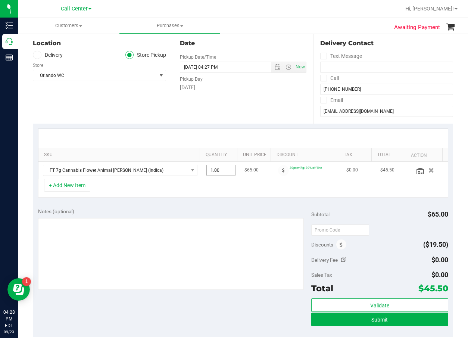
click at [217, 171] on span "1.00 1" at bounding box center [220, 170] width 29 height 11
type input "2"
type input "2.00"
click at [212, 211] on div "Notes (optional)" at bounding box center [175, 211] width 274 height 7
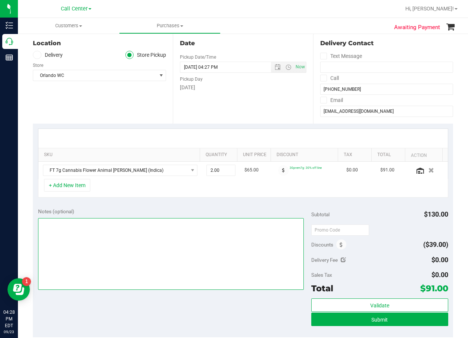
click at [146, 236] on textarea at bounding box center [171, 254] width 266 height 72
click at [176, 244] on textarea at bounding box center [171, 254] width 266 height 72
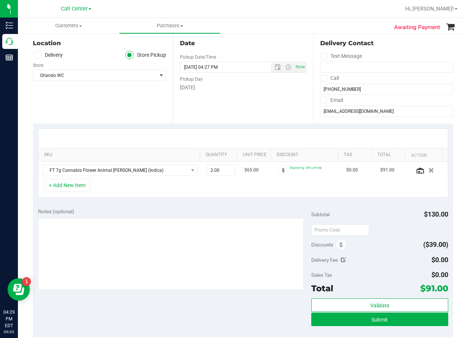
click at [78, 211] on div "Notes (optional)" at bounding box center [175, 211] width 274 height 7
click at [72, 189] on button "+ Add New Item" at bounding box center [67, 185] width 46 height 13
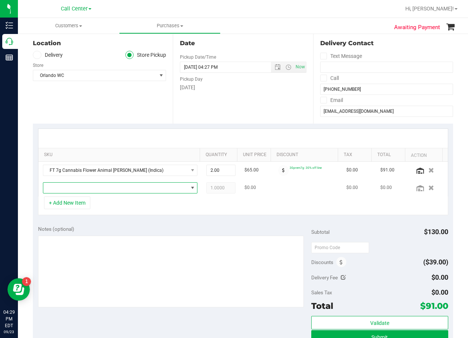
click at [80, 187] on span "NO DATA FOUND" at bounding box center [115, 188] width 145 height 10
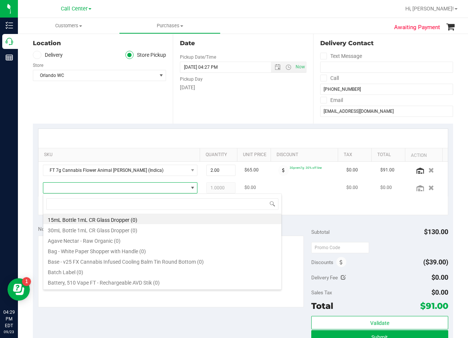
scroll to position [11, 141]
type input "trs"
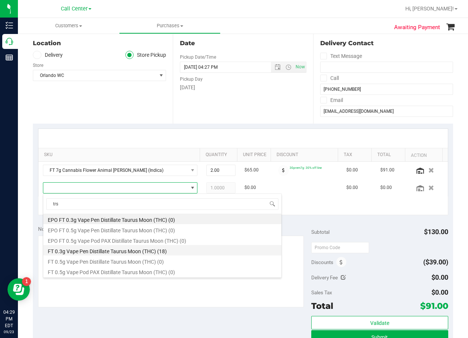
click at [151, 247] on li "FT 0.3g Vape Pen Distillate Taurus Moon (THC) (18)" at bounding box center [162, 250] width 238 height 10
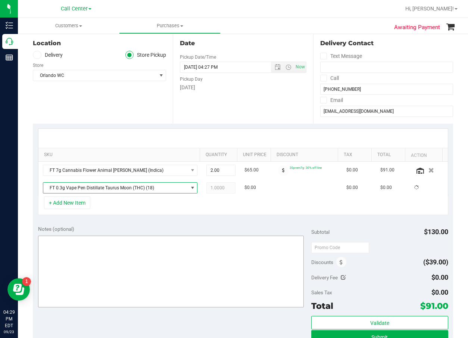
scroll to position [149, 0]
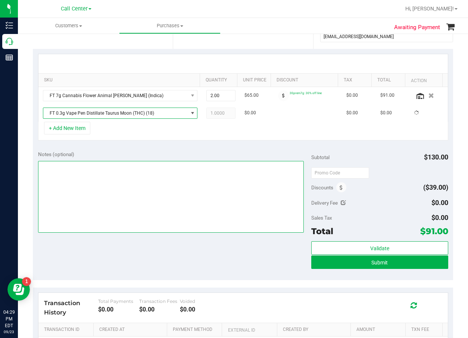
click at [151, 209] on textarea at bounding box center [171, 197] width 266 height 72
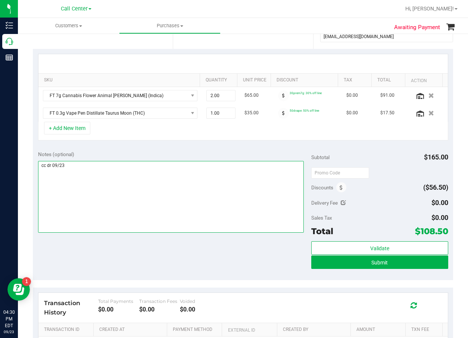
click at [133, 202] on textarea at bounding box center [171, 197] width 266 height 72
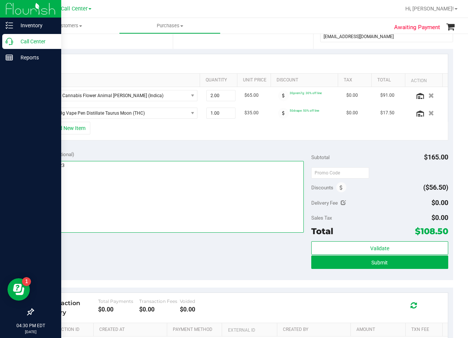
type textarea "cc dr 09/23"
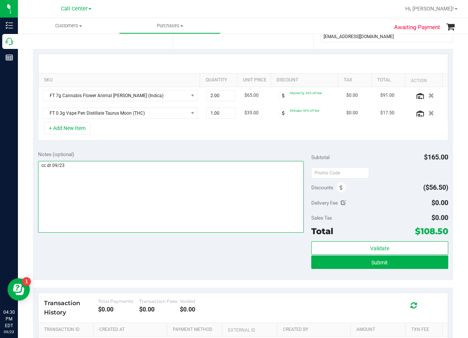
click at [244, 193] on textarea at bounding box center [171, 197] width 266 height 72
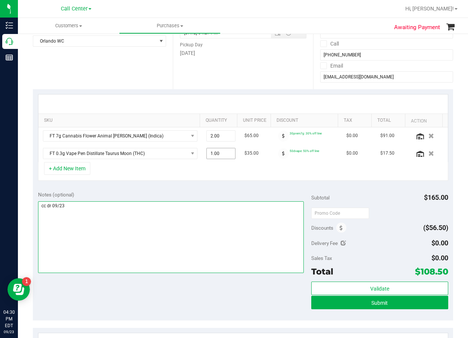
scroll to position [112, 0]
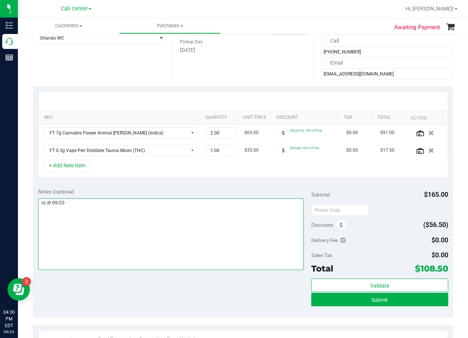
click at [105, 237] on textarea at bounding box center [171, 234] width 266 height 72
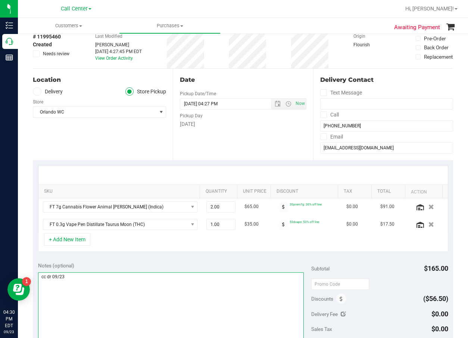
scroll to position [0, 0]
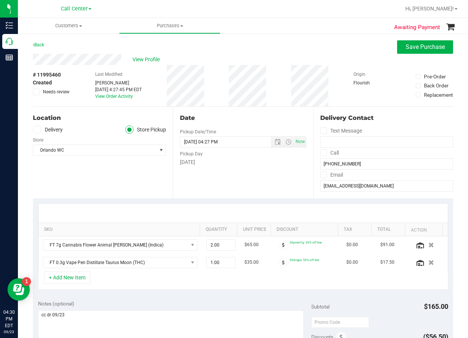
click at [88, 185] on div "Location Delivery Store Pickup Store Orlando WC Select Store Bonita Springs WC …" at bounding box center [103, 152] width 140 height 91
click at [283, 289] on div "+ Add New Item" at bounding box center [243, 280] width 410 height 19
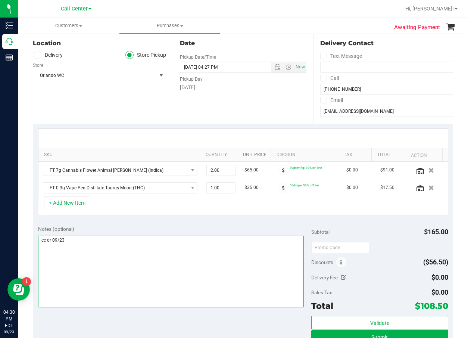
click at [197, 263] on textarea at bounding box center [171, 272] width 266 height 72
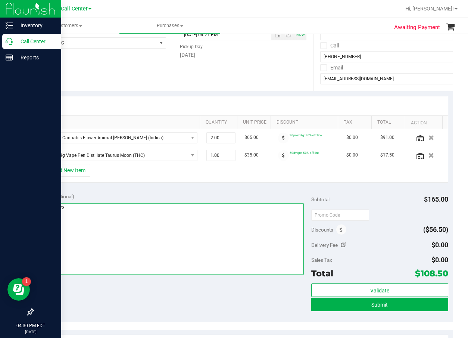
scroll to position [149, 0]
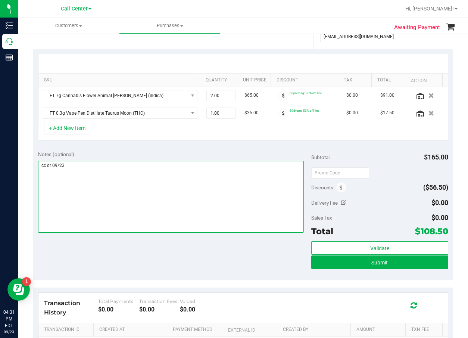
click at [257, 195] on textarea at bounding box center [171, 197] width 266 height 72
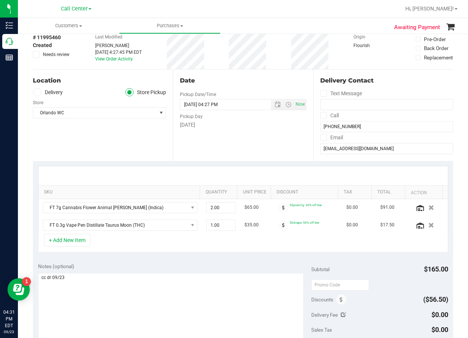
click at [229, 261] on div "Notes (optional) Subtotal $165.00 Discounts ($56.50) Delivery Fee $0.00 Sales T…" at bounding box center [243, 325] width 420 height 134
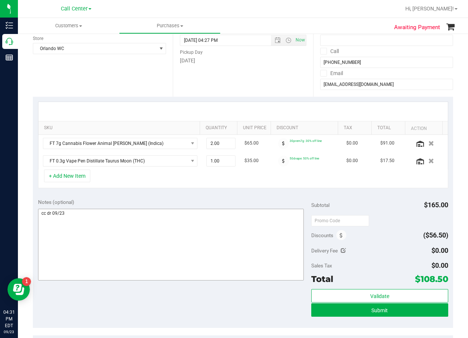
scroll to position [112, 0]
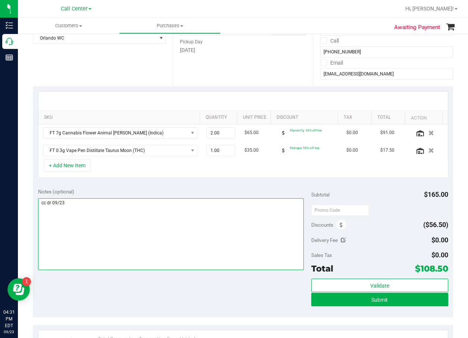
click at [203, 252] on textarea at bounding box center [171, 234] width 266 height 72
click at [249, 251] on textarea at bounding box center [171, 234] width 266 height 72
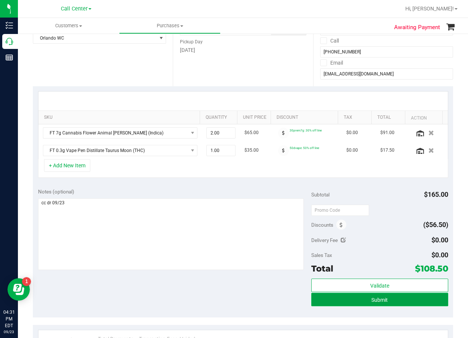
click at [321, 299] on button "Submit" at bounding box center [379, 299] width 137 height 13
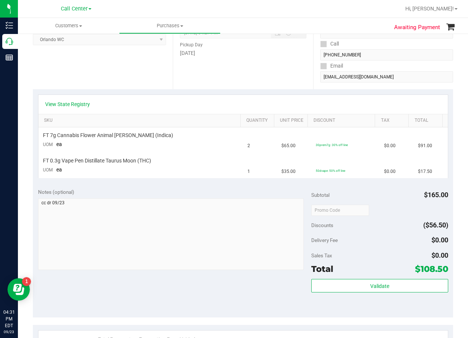
drag, startPoint x: 292, startPoint y: 124, endPoint x: 270, endPoint y: 115, distance: 22.8
click at [292, 124] on th "Unit Price" at bounding box center [291, 120] width 34 height 13
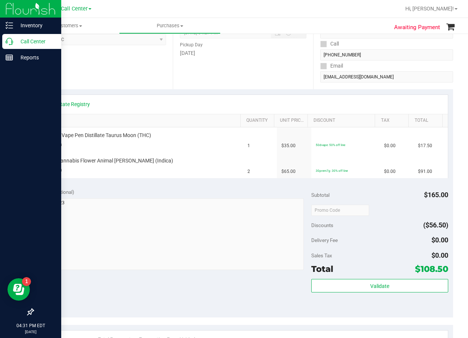
click at [15, 38] on p "Call Center" at bounding box center [35, 41] width 45 height 9
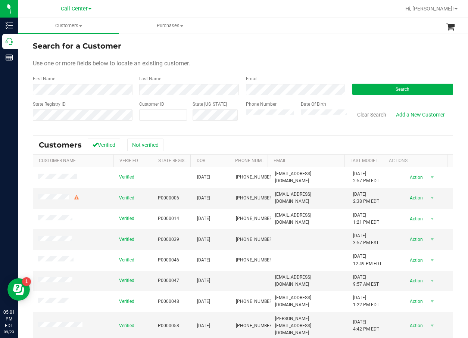
click at [281, 24] on ul "Customers All customers Add a new customer All physicians Purchases All purchas…" at bounding box center [252, 26] width 468 height 16
click at [174, 111] on span at bounding box center [163, 114] width 48 height 11
paste input "761975"
type input "761975"
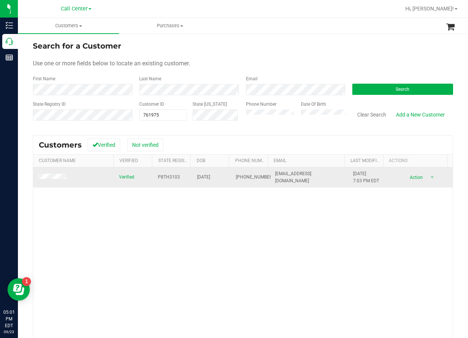
click at [158, 176] on span "P8TH3103" at bounding box center [169, 177] width 22 height 7
copy span "P8TH3103"
click at [206, 177] on span "05/18/1964" at bounding box center [203, 177] width 13 height 7
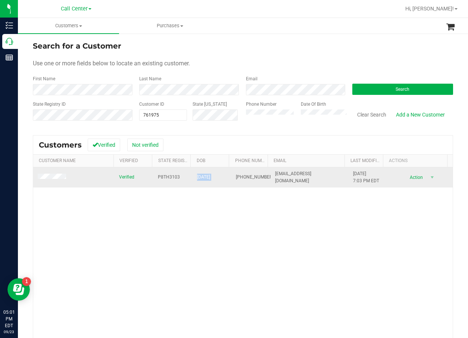
click at [206, 177] on span "05/18/1964" at bounding box center [203, 177] width 13 height 7
copy span "05/18/1964"
click at [248, 181] on span "(561) 365-7846" at bounding box center [254, 177] width 37 height 7
click at [246, 181] on span "(561) 365-7846" at bounding box center [254, 177] width 37 height 7
click at [236, 177] on span "(561) 365-7846" at bounding box center [254, 177] width 37 height 7
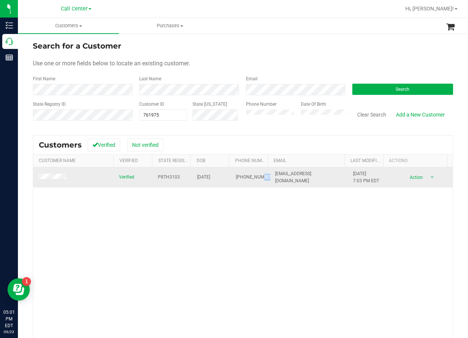
click at [236, 177] on span "(561) 365-7846" at bounding box center [254, 177] width 37 height 7
copy span "(561) 365-7846"
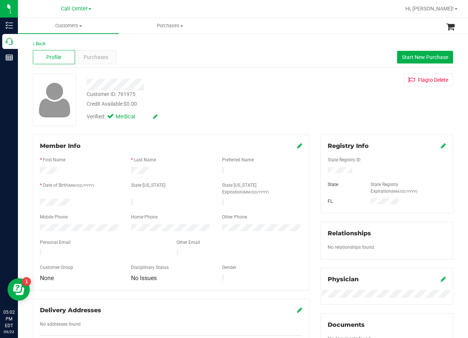
click at [260, 69] on div "Back Profile Purchases Start New Purchase Customer ID: 761975 Credit Available:…" at bounding box center [243, 281] width 420 height 483
click at [110, 62] on div "Purchases" at bounding box center [96, 57] width 42 height 14
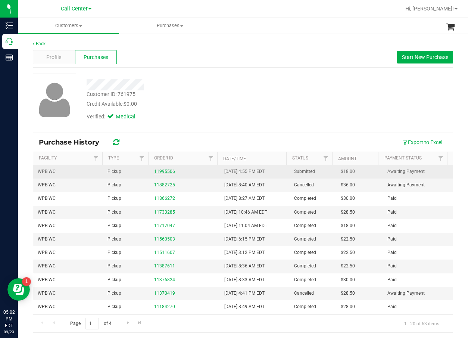
click at [155, 170] on link "11995506" at bounding box center [164, 171] width 21 height 5
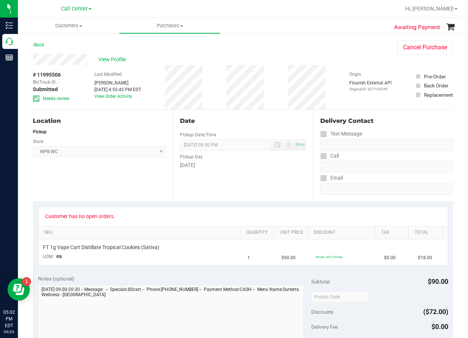
click at [228, 201] on div "Date Pickup Date/Time 09/23/2025 Now 09/23/2025 08:30 PM Now Pickup Day Tuesday" at bounding box center [243, 155] width 140 height 91
click at [57, 74] on span "# 11995506" at bounding box center [47, 75] width 28 height 8
copy div "# 11995506"
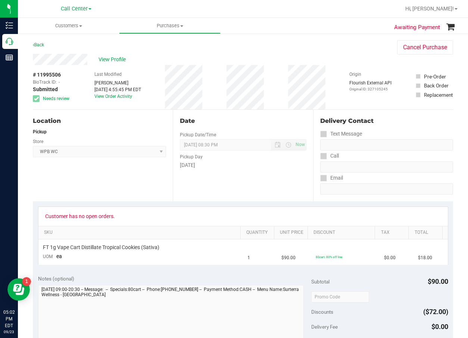
click at [134, 140] on div "Store" at bounding box center [99, 140] width 133 height 11
click at [260, 162] on div "[DATE]" at bounding box center [243, 165] width 126 height 8
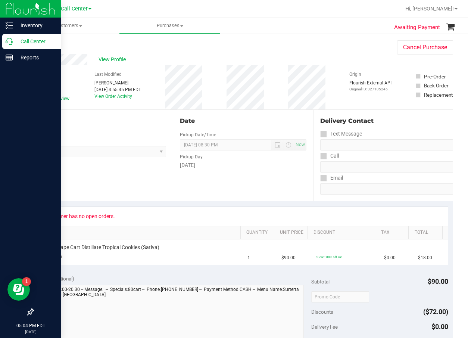
click at [12, 40] on icon at bounding box center [9, 41] width 7 height 7
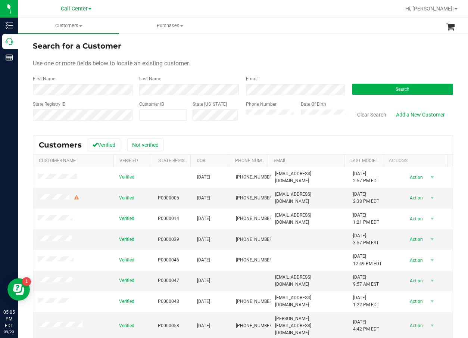
click at [313, 69] on form "Search for a Customer Use one or more fields below to locate an existing custom…" at bounding box center [243, 83] width 420 height 87
paste input "1390355"
type input "1390355"
click at [384, 89] on button "Search" at bounding box center [402, 89] width 101 height 11
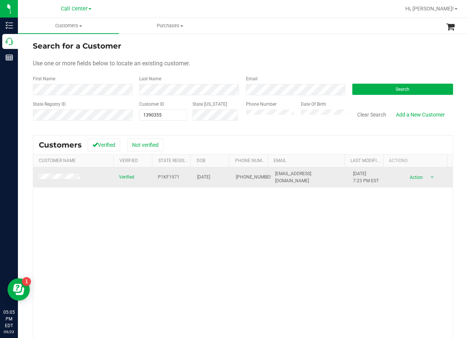
click at [164, 177] on span "P1KF1971" at bounding box center [169, 177] width 22 height 7
copy span "P1KF1971"
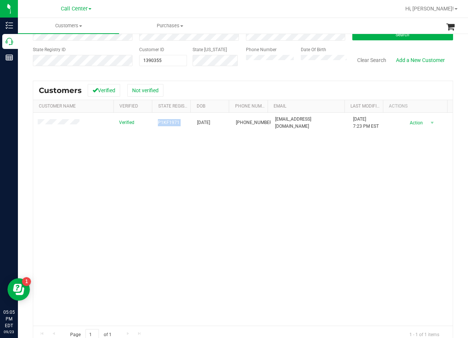
scroll to position [68, 0]
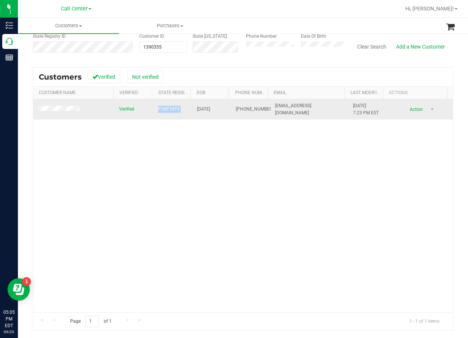
click at [210, 109] on span "07/15/1958" at bounding box center [203, 109] width 13 height 7
copy span "07/15/1958"
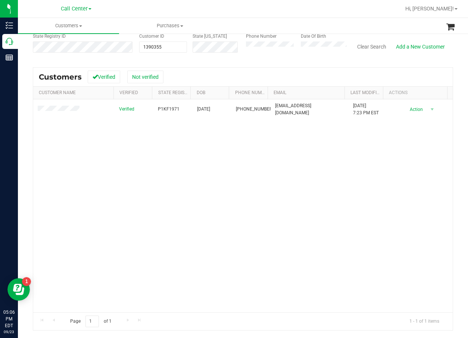
click at [397, 215] on div "Verified P1KF1971 07/15/1958 (813) 924-0265 LGJOHNSON73@GMAIL.COM 1/20/2023 7:2…" at bounding box center [243, 205] width 420 height 213
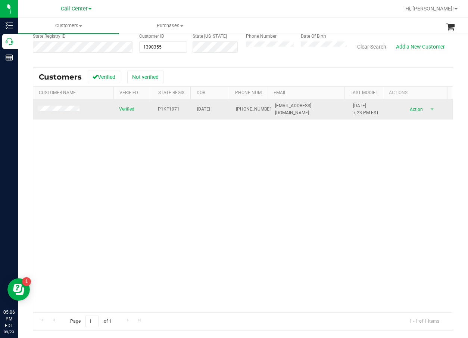
click at [239, 106] on span "(813) 924-0265" at bounding box center [254, 109] width 37 height 7
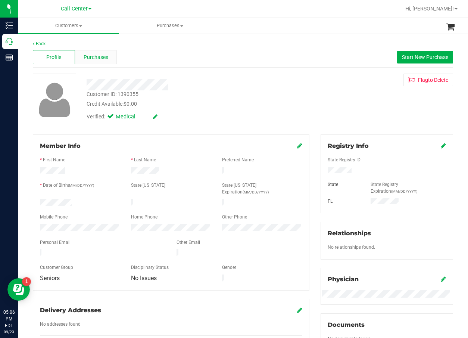
click at [109, 56] on div "Purchases" at bounding box center [96, 57] width 42 height 14
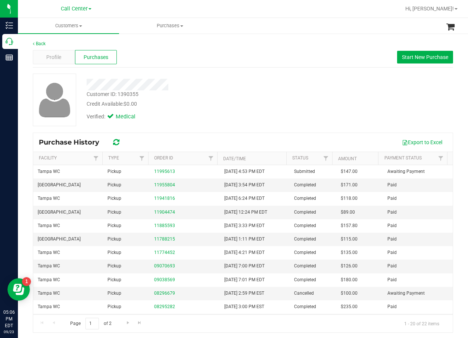
click at [197, 116] on div "Verified: Medical" at bounding box center [189, 116] width 216 height 16
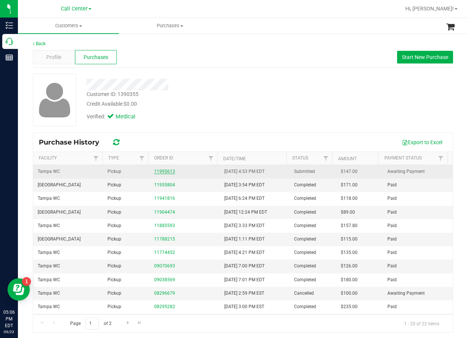
click at [162, 172] on link "11995613" at bounding box center [164, 171] width 21 height 5
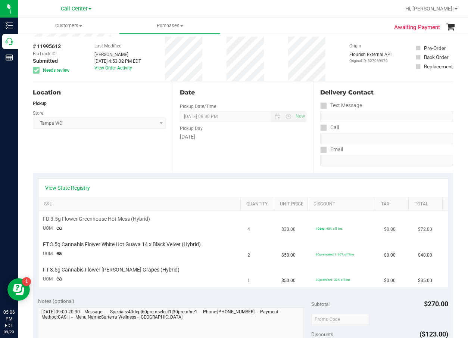
scroll to position [75, 0]
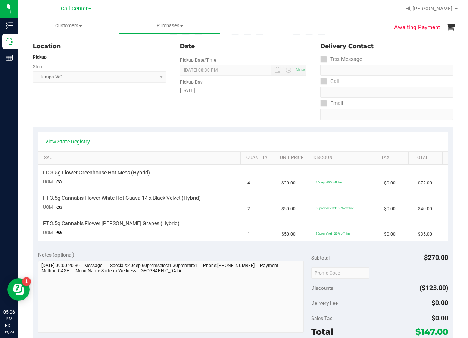
click at [78, 145] on link "View State Registry" at bounding box center [67, 141] width 45 height 7
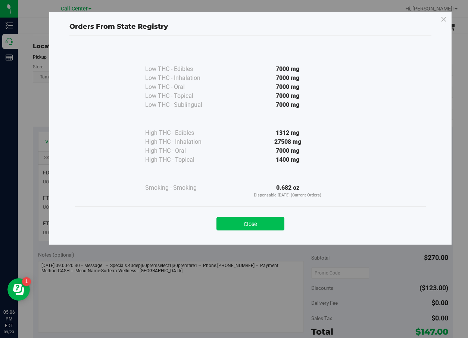
click at [263, 228] on button "Close" at bounding box center [251, 223] width 68 height 13
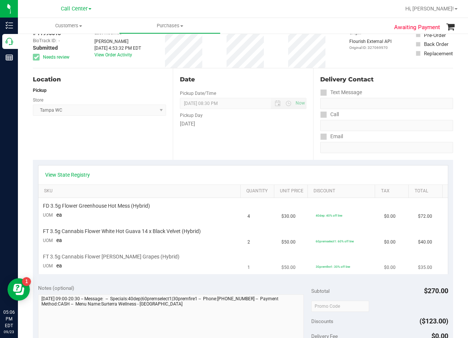
scroll to position [0, 0]
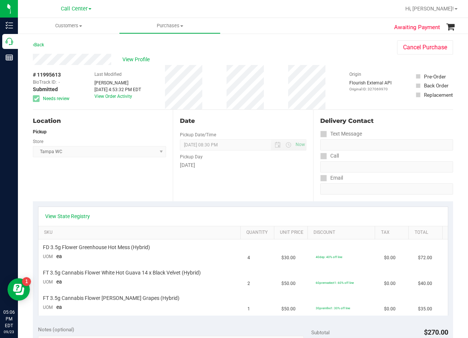
click at [80, 201] on div "View State Registry SKU Quantity Unit Price Discount Tax Total FD 3.5g Flower G…" at bounding box center [243, 260] width 420 height 119
click at [79, 222] on div "View State Registry" at bounding box center [243, 216] width 410 height 19
click at [79, 219] on link "View State Registry" at bounding box center [67, 215] width 45 height 7
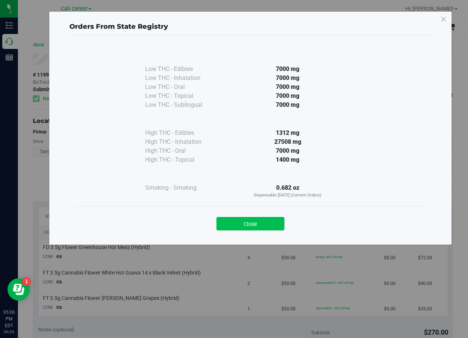
click at [277, 225] on button "Close" at bounding box center [251, 223] width 68 height 13
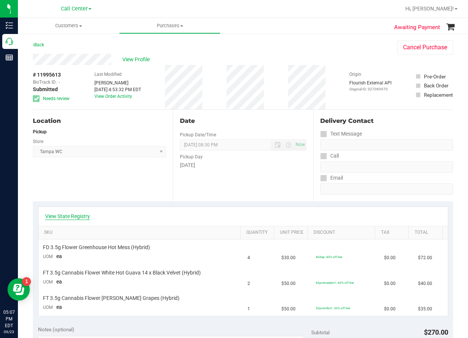
click at [78, 214] on link "View State Registry" at bounding box center [67, 215] width 45 height 7
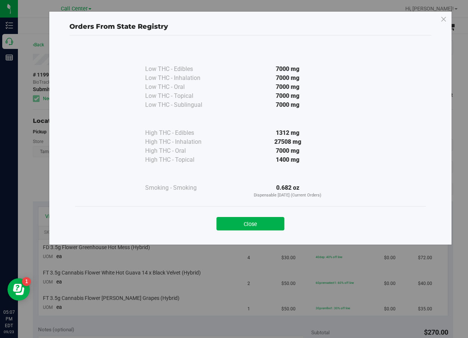
click at [262, 228] on button "Close" at bounding box center [251, 223] width 68 height 13
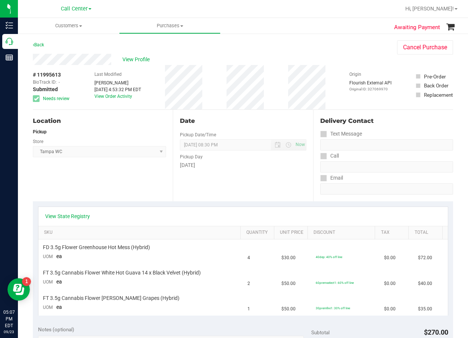
click at [113, 193] on div "Location Pickup Store Tampa WC Select Store Bonita Springs WC Boynton Beach WC …" at bounding box center [103, 155] width 140 height 91
click at [133, 202] on div "View State Registry SKU Quantity Unit Price Discount Tax Total FD 3.5g Flower G…" at bounding box center [243, 260] width 420 height 119
click at [375, 201] on div "Delivery Contact Text Message Call Email" at bounding box center [383, 155] width 140 height 91
click at [106, 254] on td "FD 3.5g Flower Greenhouse Hot Mess (Hybrid) UOM ea" at bounding box center [140, 251] width 205 height 25
click at [105, 264] on td "FD 3.5g Flower Greenhouse Hot Mess (Hybrid) UOM ea" at bounding box center [140, 251] width 205 height 25
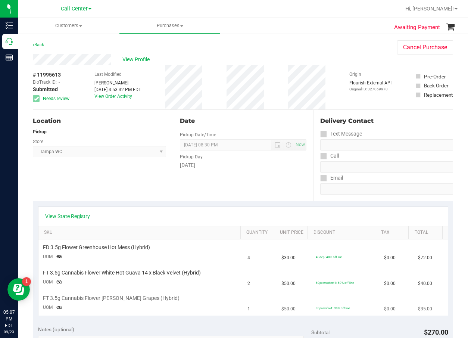
click at [109, 293] on td "FT 3.5g Cannabis Flower Gaspar's Grapes (Hybrid) UOM ea" at bounding box center [140, 303] width 205 height 25
click at [270, 136] on div "Date Pickup Date/Time 09/23/2025 Now 09/23/2025 08:30 PM Now Pickup Day Tuesday" at bounding box center [243, 155] width 140 height 91
click at [128, 57] on span "View Profile" at bounding box center [137, 60] width 30 height 8
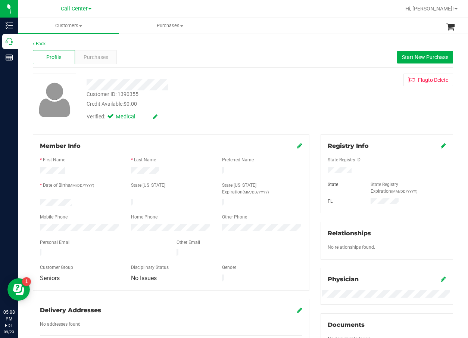
drag, startPoint x: 273, startPoint y: 127, endPoint x: 283, endPoint y: 134, distance: 12.0
click at [273, 127] on div "Back Profile Purchases Start New Purchase Customer ID: 1390355 Credit Available…" at bounding box center [243, 281] width 420 height 483
drag, startPoint x: 118, startPoint y: 223, endPoint x: 97, endPoint y: 57, distance: 167.1
click at [97, 57] on span "Purchases" at bounding box center [96, 57] width 25 height 8
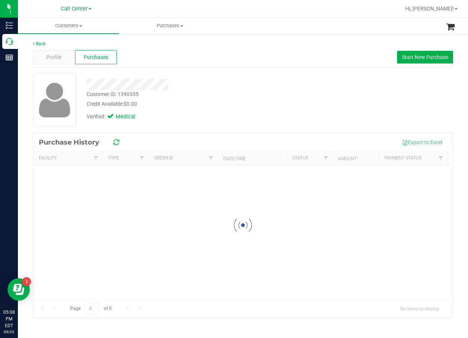
click at [195, 107] on div "Credit Available: $0.00" at bounding box center [189, 104] width 205 height 8
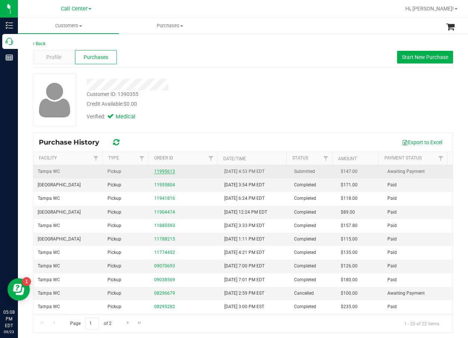
click at [164, 171] on link "11995613" at bounding box center [164, 171] width 21 height 5
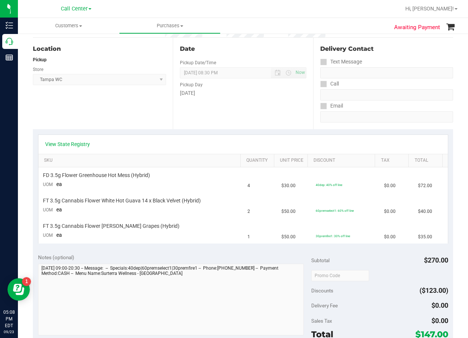
scroll to position [75, 0]
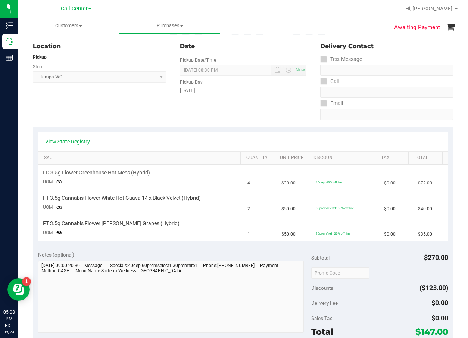
click at [112, 176] on span "FD 3.5g Flower Greenhouse Hot Mess (Hybrid)" at bounding box center [96, 172] width 107 height 7
click at [268, 81] on div "Pickup Day" at bounding box center [243, 81] width 126 height 11
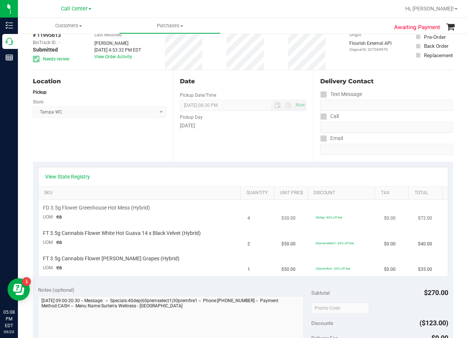
scroll to position [0, 0]
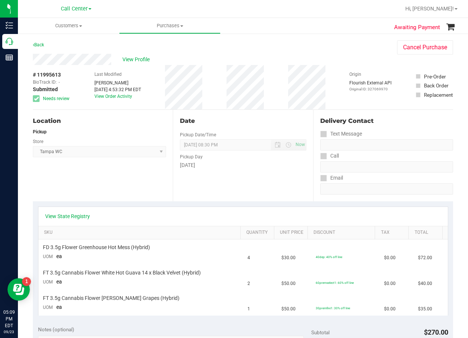
click at [320, 135] on span at bounding box center [323, 134] width 7 height 7
click at [314, 121] on div "Delivery Contact Text Message Call Email" at bounding box center [383, 155] width 140 height 91
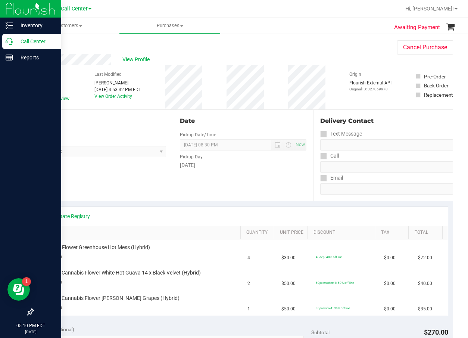
click at [15, 41] on p "Call Center" at bounding box center [35, 41] width 45 height 9
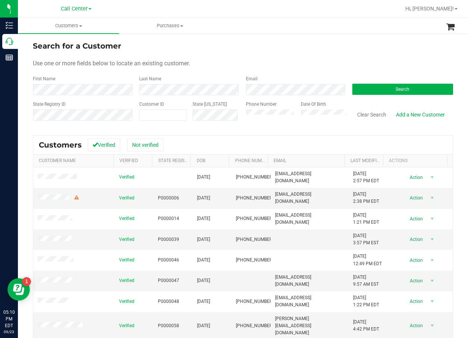
click at [380, 82] on div "Search" at bounding box center [400, 85] width 106 height 20
click at [383, 87] on button "Search" at bounding box center [402, 89] width 101 height 11
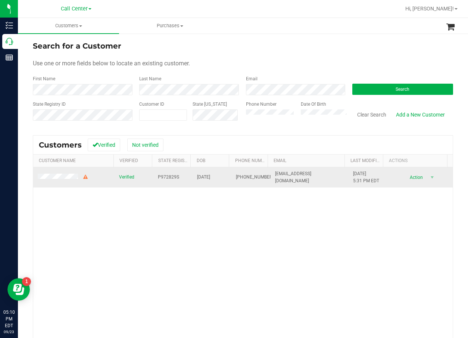
click at [168, 178] on span "P972829S" at bounding box center [168, 177] width 21 height 7
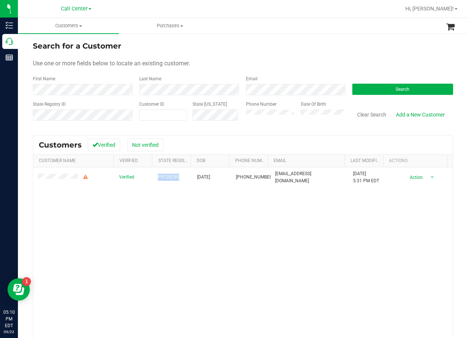
click at [295, 224] on div "Verified P972829S 02/29/1952 (813) 360-7753 lyzbethnarvaez@gmail.com 10/31/2024…" at bounding box center [243, 273] width 420 height 213
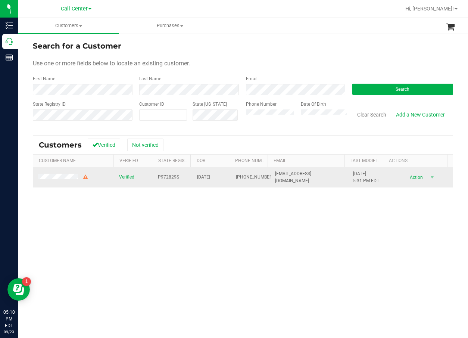
click at [168, 175] on span "P972829S" at bounding box center [168, 177] width 21 height 7
click at [201, 180] on span "02/29/1952" at bounding box center [203, 177] width 13 height 7
click at [202, 178] on span "02/29/1952" at bounding box center [203, 177] width 13 height 7
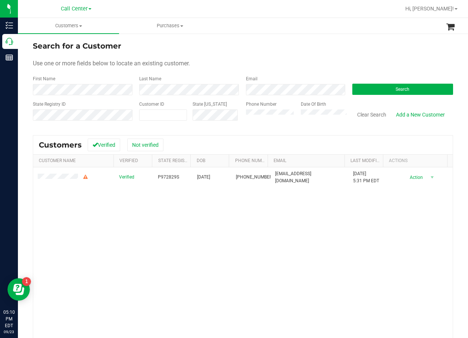
drag, startPoint x: 266, startPoint y: 220, endPoint x: 187, endPoint y: 202, distance: 80.8
click at [261, 219] on div "Verified P972829S 02/29/1952 (813) 360-7753 lyzbethnarvaez@gmail.com 10/31/2024…" at bounding box center [243, 273] width 420 height 213
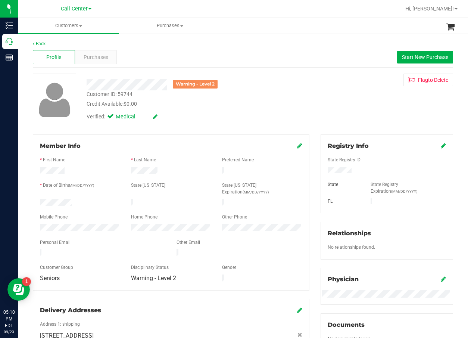
click at [268, 59] on div "Profile Purchases Start New Purchase" at bounding box center [243, 57] width 420 height 21
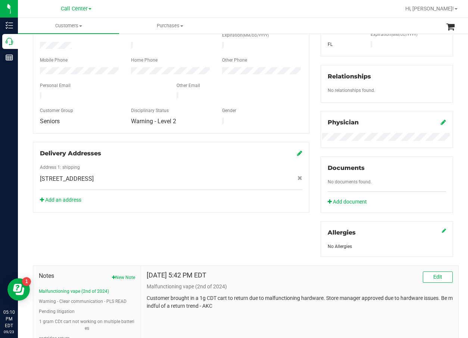
scroll to position [224, 0]
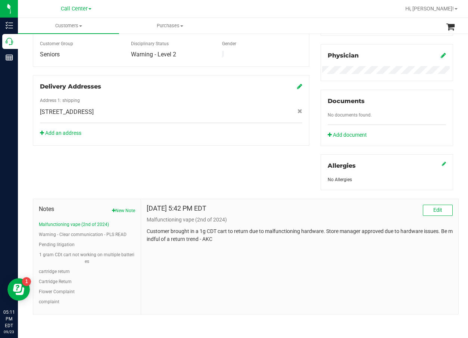
click at [220, 263] on div "Oct 31, 2024 5:42 PM EDT Edit Malfunctioning vape (2nd of 2024) Customer brough…" at bounding box center [299, 256] width 317 height 115
click at [304, 259] on div "Oct 31, 2024 5:42 PM EDT Edit Malfunctioning vape (2nd of 2024) Customer brough…" at bounding box center [299, 256] width 317 height 115
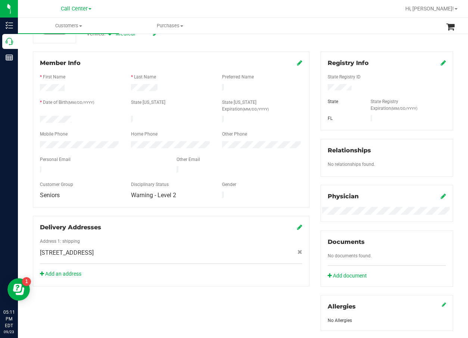
scroll to position [0, 0]
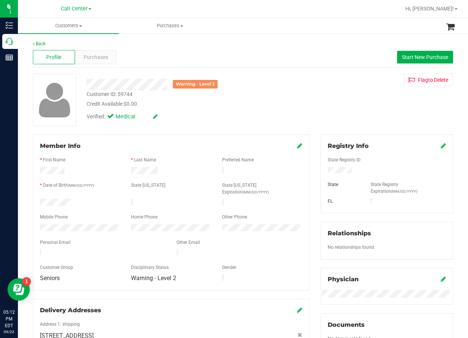
click at [234, 117] on div "Verified: Medical" at bounding box center [189, 116] width 216 height 16
click at [320, 95] on div "Warning - Level 2 Customer ID: 59744 Credit Available: $0.00 Verified: Medical …" at bounding box center [243, 100] width 432 height 53
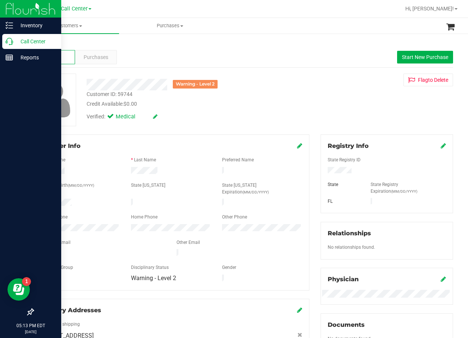
click at [10, 41] on icon at bounding box center [9, 41] width 7 height 7
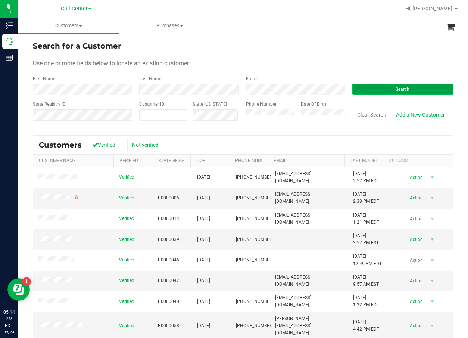
click at [398, 88] on span "Search" at bounding box center [403, 89] width 14 height 5
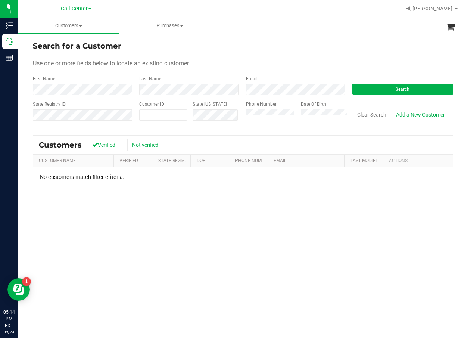
click at [242, 130] on div "Search for a Customer Use one or more fields below to locate an existing custom…" at bounding box center [243, 219] width 420 height 358
click at [382, 90] on button "Search" at bounding box center [402, 89] width 101 height 11
click at [229, 125] on div "State [US_STATE]" at bounding box center [213, 114] width 53 height 27
click at [356, 206] on div "No customers match filter criteria." at bounding box center [243, 277] width 420 height 220
click at [371, 91] on button "Search" at bounding box center [402, 89] width 101 height 11
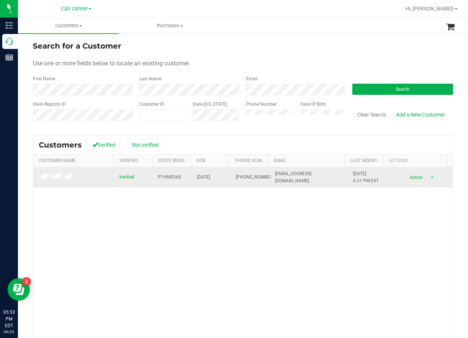
click at [158, 174] on span "P1HM9368" at bounding box center [169, 177] width 23 height 7
drag, startPoint x: 227, startPoint y: 277, endPoint x: 184, endPoint y: 168, distance: 116.9
click at [226, 277] on div "Verified P1HM9368 10/02/1955 (724) 822-9814 flagator73@comcast.net 1/23/2025 6:…" at bounding box center [243, 273] width 420 height 213
click at [209, 179] on span "10/02/1955" at bounding box center [203, 177] width 13 height 7
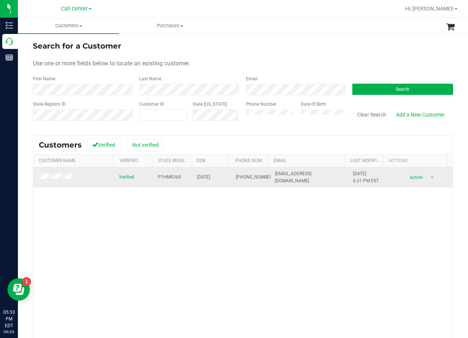
click at [210, 177] on span "10/02/1955" at bounding box center [203, 177] width 13 height 7
click at [55, 173] on td at bounding box center [73, 177] width 81 height 20
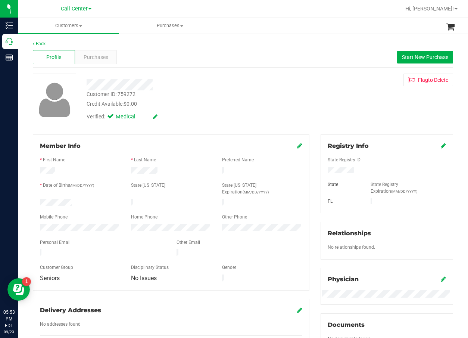
click at [124, 54] on div "Profile Purchases Start New Purchase" at bounding box center [243, 57] width 420 height 21
click at [94, 53] on div "Purchases" at bounding box center [96, 57] width 42 height 14
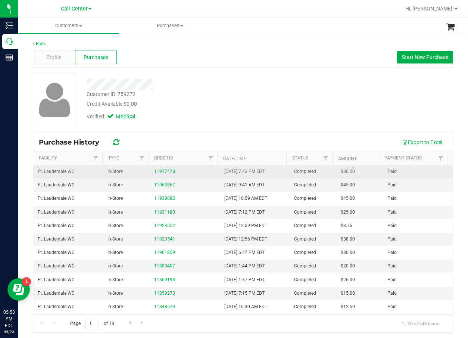
click at [165, 169] on link "11977478" at bounding box center [164, 171] width 21 height 5
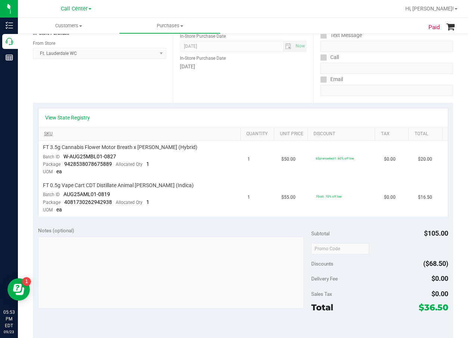
scroll to position [112, 0]
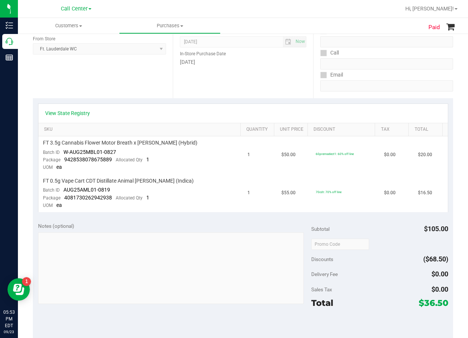
click at [89, 121] on div "View State Registry" at bounding box center [243, 113] width 410 height 19
click at [81, 115] on link "View State Registry" at bounding box center [67, 112] width 45 height 7
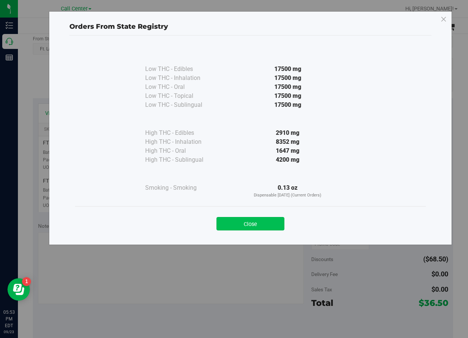
click at [242, 221] on button "Close" at bounding box center [251, 223] width 68 height 13
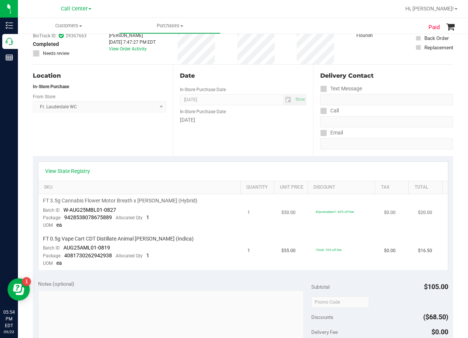
scroll to position [0, 0]
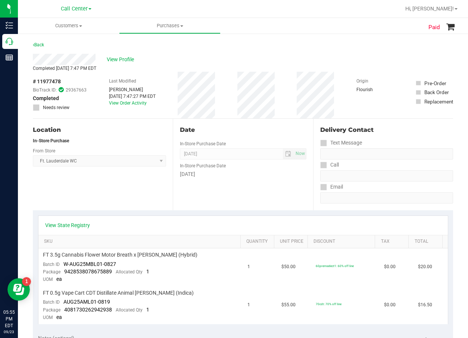
click at [339, 72] on div "# 11977478 BioTrack ID: 29367663 Completed Needs review Last Modified Tommy Gra…" at bounding box center [243, 95] width 420 height 47
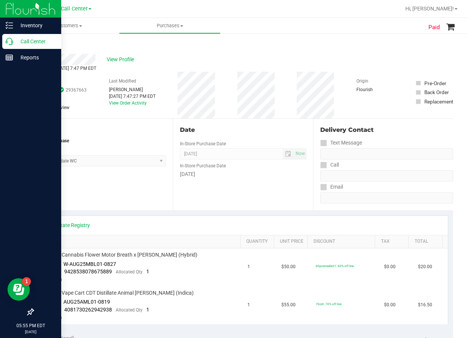
click at [17, 41] on p "Call Center" at bounding box center [35, 41] width 45 height 9
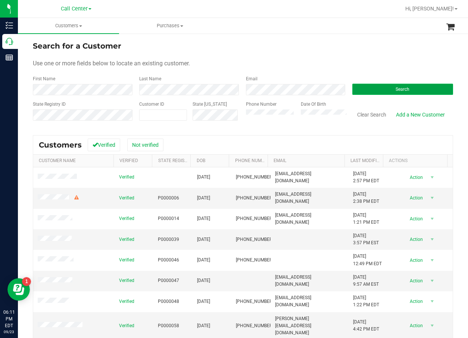
click at [383, 86] on button "Search" at bounding box center [402, 89] width 101 height 11
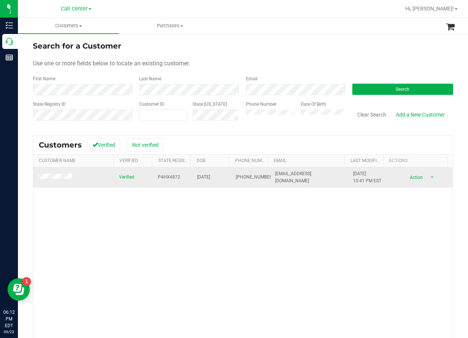
click at [169, 178] on span "P4HX4872" at bounding box center [169, 177] width 22 height 7
drag, startPoint x: 209, startPoint y: 206, endPoint x: 208, endPoint y: 176, distance: 30.3
click at [209, 205] on div "Verified P4HX4872 04/18/1967 (601) 278-8591 baldwinmezoerb@yahoo.com 11/11/2019…" at bounding box center [243, 273] width 420 height 213
click at [208, 176] on span "04/18/1967" at bounding box center [203, 177] width 13 height 7
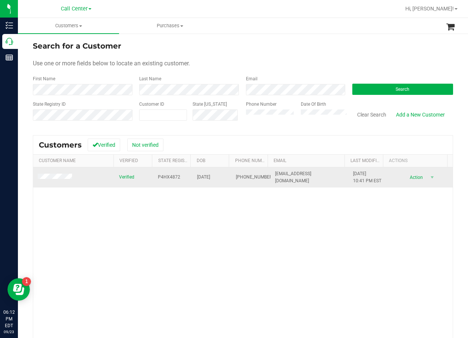
click at [208, 176] on span "04/18/1967" at bounding box center [203, 177] width 13 height 7
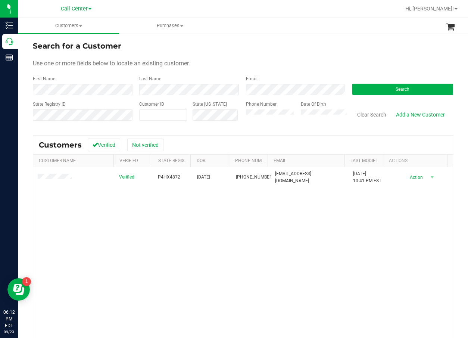
click at [176, 229] on div "Verified P4HX4872 04/18/1967 (601) 278-8591 baldwinmezoerb@yahoo.com 11/11/2019…" at bounding box center [243, 273] width 420 height 213
click at [301, 65] on div "Use one or more fields below to locate an existing customer." at bounding box center [243, 63] width 420 height 9
drag, startPoint x: 143, startPoint y: 122, endPoint x: 149, endPoint y: 117, distance: 7.8
click at [145, 120] on div "Customer ID" at bounding box center [163, 114] width 48 height 27
click at [149, 117] on span at bounding box center [163, 114] width 48 height 11
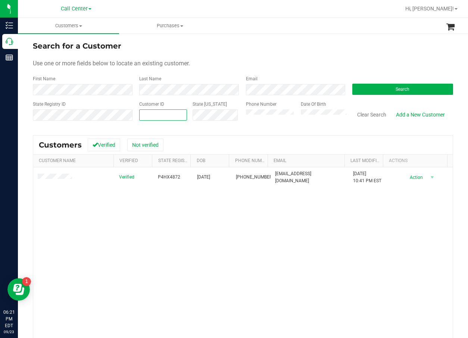
paste input "1435529"
type input "1435529"
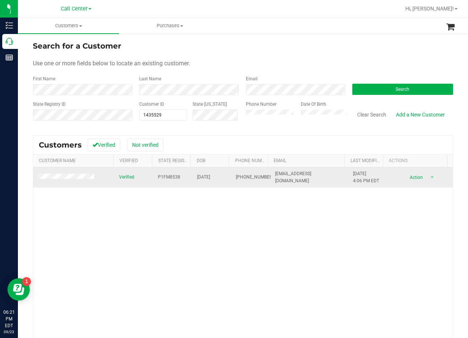
click at [173, 174] on span "P1FM8538" at bounding box center [169, 177] width 22 height 7
click at [173, 176] on span "P1FM8538" at bounding box center [169, 177] width 22 height 7
click at [202, 176] on span "10/16/1998" at bounding box center [203, 177] width 13 height 7
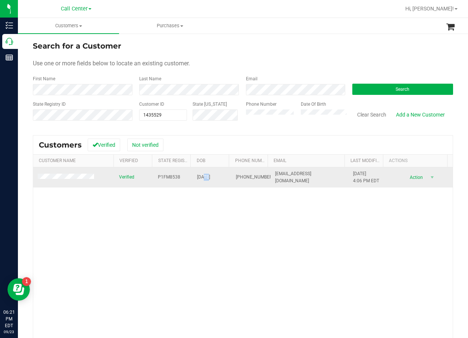
click at [202, 176] on span "10/16/1998" at bounding box center [203, 177] width 13 height 7
click at [240, 174] on span "(689) 255-7584" at bounding box center [254, 177] width 37 height 7
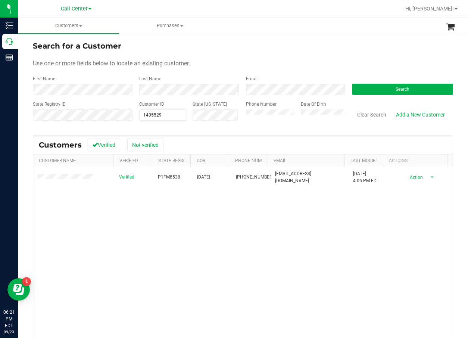
drag, startPoint x: 280, startPoint y: 199, endPoint x: 221, endPoint y: 191, distance: 59.8
click at [280, 199] on div "Verified P1FM8538 10/16/1998 (689) 255-7584 yxmmil@icloud.com 9/18/2025 4:06 PM…" at bounding box center [243, 273] width 420 height 213
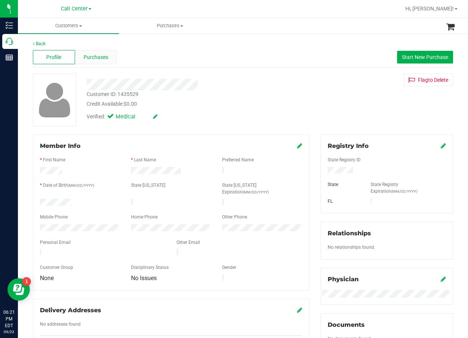
click at [105, 62] on div "Purchases" at bounding box center [96, 57] width 42 height 14
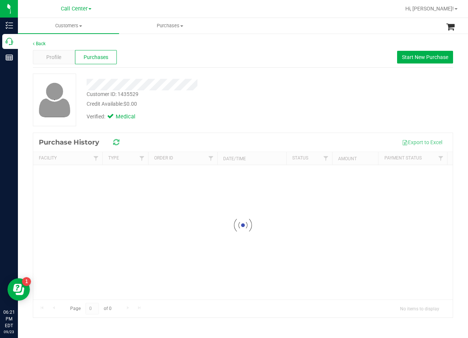
click at [233, 111] on div "Verified: Medical" at bounding box center [189, 116] width 216 height 16
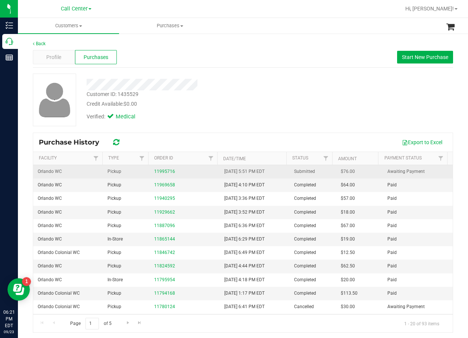
click at [174, 171] on div "11995716" at bounding box center [184, 171] width 61 height 7
click at [167, 171] on link "11995716" at bounding box center [164, 171] width 21 height 5
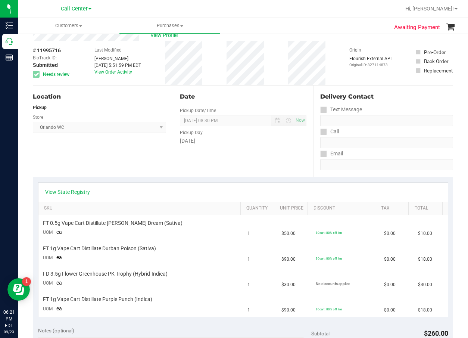
scroll to position [75, 0]
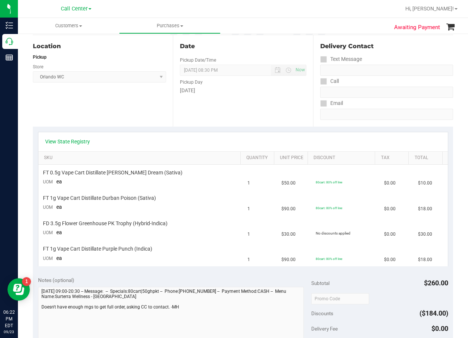
click at [335, 139] on div "View State Registry" at bounding box center [243, 141] width 396 height 7
click at [72, 142] on link "View State Registry" at bounding box center [67, 141] width 45 height 7
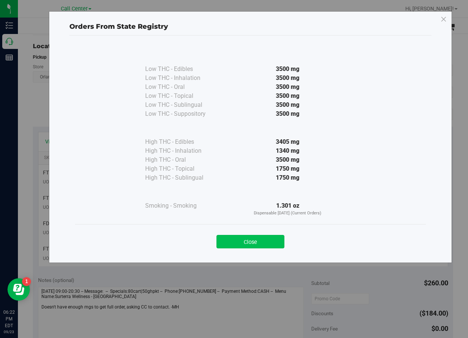
click at [237, 244] on button "Close" at bounding box center [251, 241] width 68 height 13
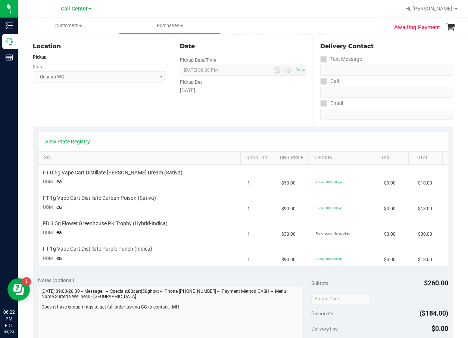
drag, startPoint x: 90, startPoint y: 140, endPoint x: 96, endPoint y: 141, distance: 6.0
click at [90, 140] on div "View State Registry" at bounding box center [243, 141] width 396 height 7
click at [282, 186] on span "$50.00" at bounding box center [289, 183] width 14 height 7
click at [296, 112] on div "Date Pickup Date/Time 09/23/2025 Now 09/23/2025 08:30 PM Now Pickup Day Tuesday" at bounding box center [243, 80] width 140 height 91
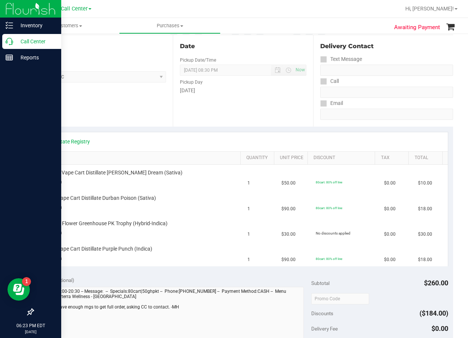
click at [14, 37] on p "Call Center" at bounding box center [35, 41] width 45 height 9
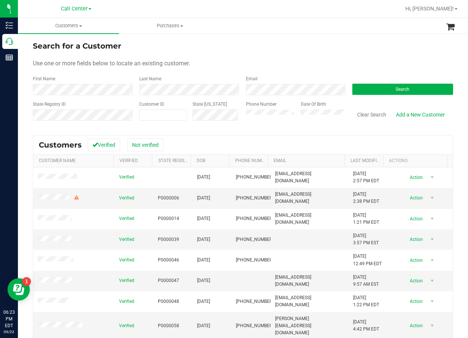
click at [232, 68] on div "Use one or more fields below to locate an existing customer." at bounding box center [243, 63] width 420 height 9
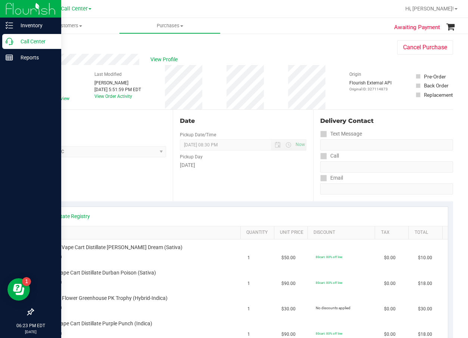
click at [14, 40] on p "Call Center" at bounding box center [35, 41] width 45 height 9
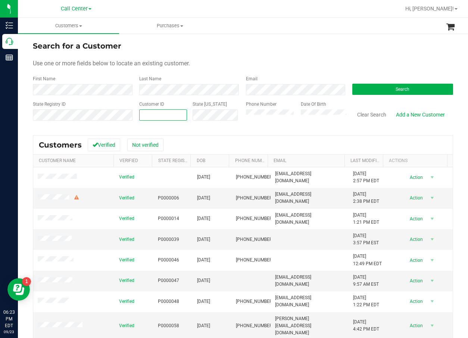
click at [151, 115] on span at bounding box center [163, 114] width 48 height 11
paste input "133435"
type input "133435"
click at [419, 87] on button "Search" at bounding box center [402, 89] width 101 height 11
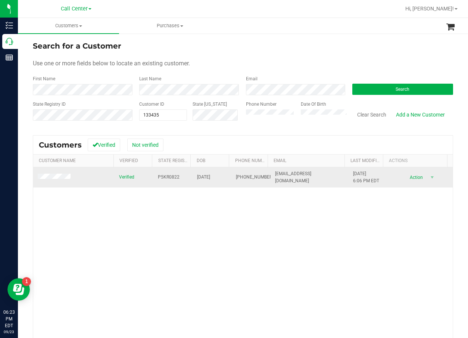
click at [162, 174] on span "P5KR0822" at bounding box center [169, 177] width 22 height 7
drag, startPoint x: 164, startPoint y: 174, endPoint x: 167, endPoint y: 175, distance: 4.0
click at [167, 175] on span "P5KR0822" at bounding box center [169, 177] width 22 height 7
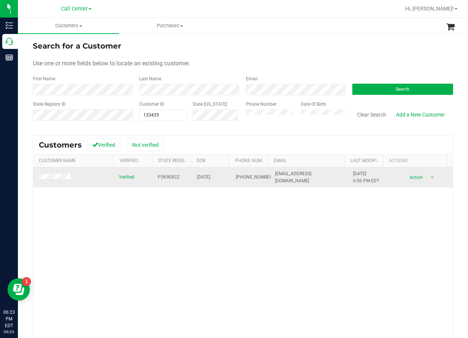
click at [210, 174] on span "08/31/1961" at bounding box center [203, 177] width 13 height 7
click at [238, 174] on span "(863) 738-3179" at bounding box center [254, 177] width 37 height 7
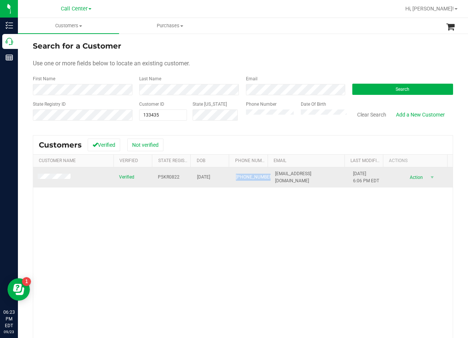
click at [238, 174] on span "(863) 738-3179" at bounding box center [254, 177] width 37 height 7
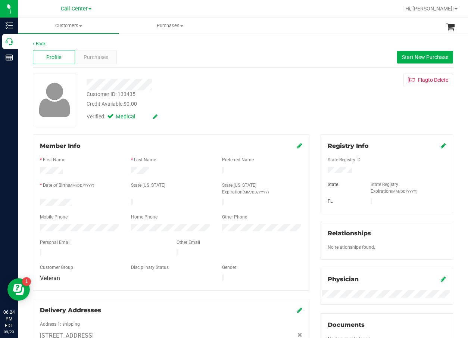
click at [240, 69] on div "Back Profile Purchases Start New Purchase Customer ID: 133435 Credit Available:…" at bounding box center [243, 281] width 420 height 483
click at [236, 72] on div "Back Profile Purchases Start New Purchase Customer ID: 133435 Credit Available:…" at bounding box center [243, 281] width 420 height 483
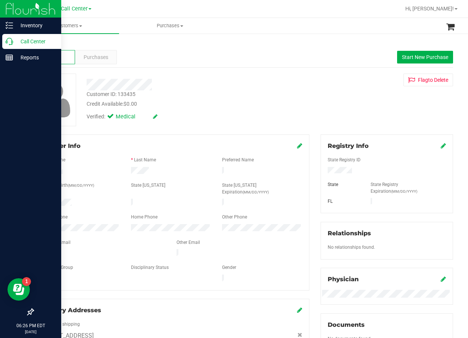
click at [14, 43] on p "Call Center" at bounding box center [35, 41] width 45 height 9
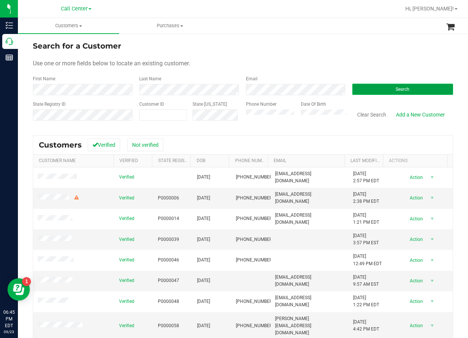
click at [395, 84] on button "Search" at bounding box center [402, 89] width 101 height 11
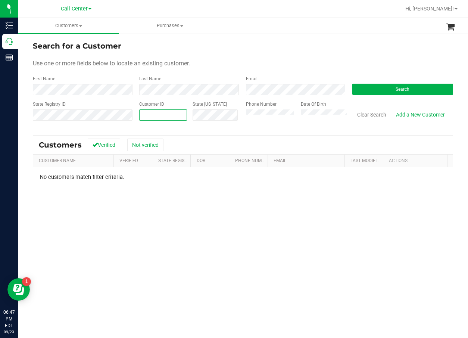
click at [143, 117] on span at bounding box center [163, 114] width 48 height 11
paste input "587096"
type input "587096"
click at [368, 91] on button "Search" at bounding box center [402, 89] width 101 height 11
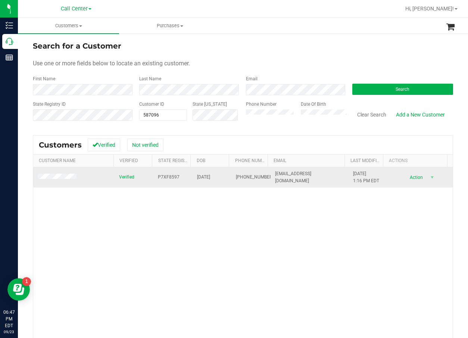
click at [165, 179] on span "P7XF8597" at bounding box center [169, 177] width 22 height 7
click at [165, 178] on span "P7XF8597" at bounding box center [169, 177] width 22 height 7
click at [206, 173] on td "01/21/1999" at bounding box center [212, 177] width 39 height 20
click at [206, 174] on td "01/21/1999" at bounding box center [212, 177] width 39 height 20
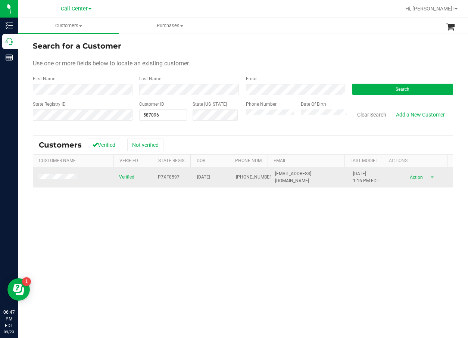
click at [207, 176] on span "01/21/1999" at bounding box center [203, 177] width 13 height 7
click at [236, 180] on span "(561) 236-0416" at bounding box center [254, 177] width 37 height 7
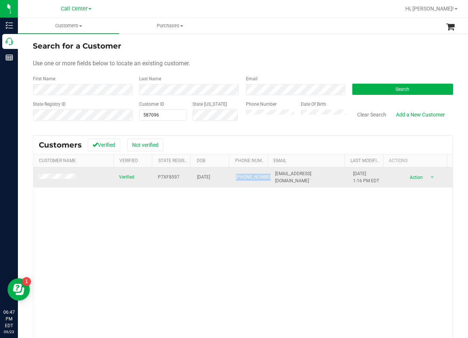
click at [236, 180] on span "(561) 236-0416" at bounding box center [254, 177] width 37 height 7
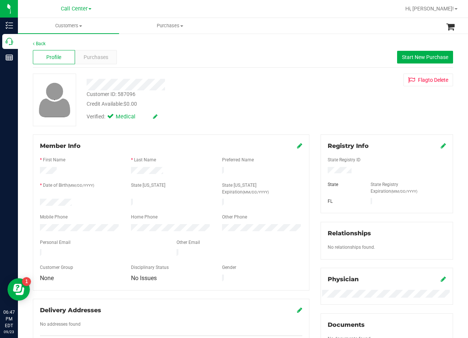
click at [268, 92] on div "Customer ID: 587096 Credit Available: $0.00" at bounding box center [189, 99] width 216 height 18
click at [99, 59] on span "Purchases" at bounding box center [96, 57] width 25 height 8
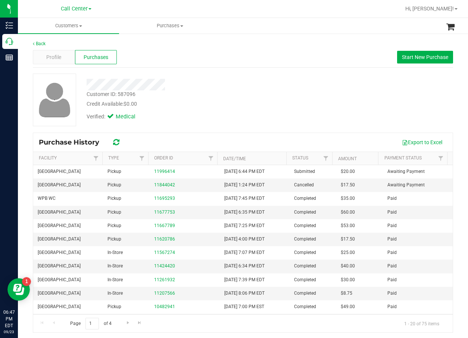
click at [273, 90] on div "Customer ID: 587096 Credit Available: $0.00" at bounding box center [189, 99] width 216 height 18
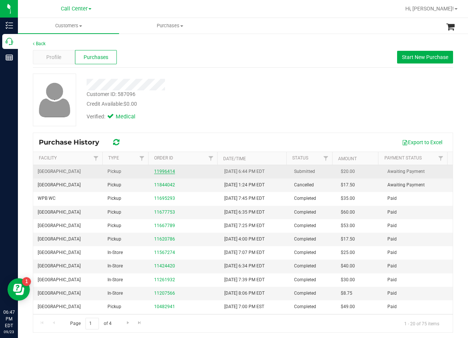
click at [169, 171] on link "11996414" at bounding box center [164, 171] width 21 height 5
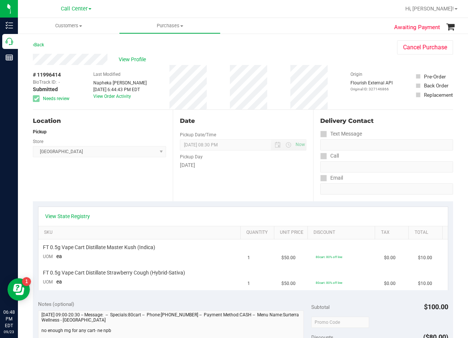
click at [401, 107] on div "# 11996414 BioTrack ID: - Submitted Needs review Last Modified Napheka Esterlin…" at bounding box center [243, 87] width 420 height 44
drag, startPoint x: 335, startPoint y: 50, endPoint x: 313, endPoint y: 52, distance: 21.7
click at [334, 51] on div "Back Cancel Purchase" at bounding box center [243, 46] width 420 height 13
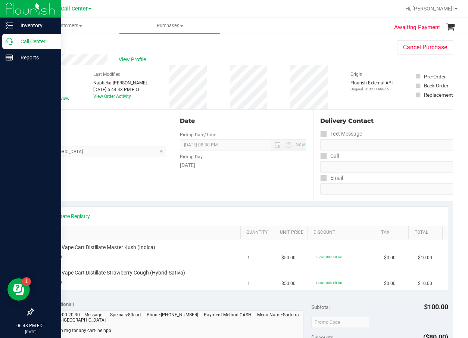
click at [10, 37] on div "Call Center" at bounding box center [31, 41] width 59 height 15
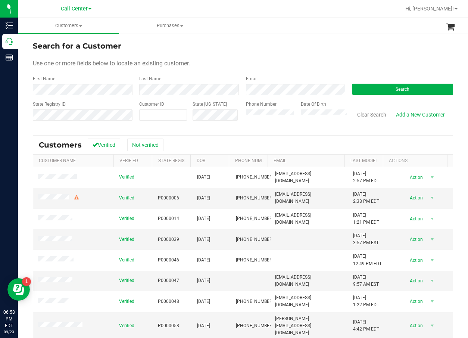
drag, startPoint x: 334, startPoint y: 56, endPoint x: 314, endPoint y: 35, distance: 28.8
click at [334, 56] on form "Search for a Customer Use one or more fields below to locate an existing custom…" at bounding box center [243, 83] width 420 height 87
click at [7, 45] on icon at bounding box center [9, 41] width 7 height 7
click at [401, 92] on button "Search" at bounding box center [402, 89] width 101 height 11
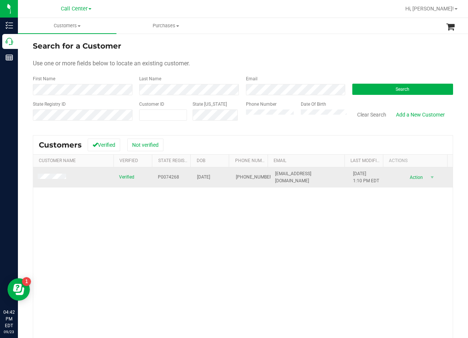
click at [169, 176] on span "P0074268" at bounding box center [168, 177] width 21 height 7
copy span "P0074268"
click at [204, 175] on span "[DATE]" at bounding box center [203, 177] width 13 height 7
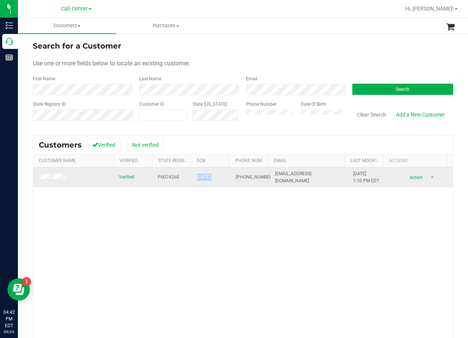
click at [204, 175] on span "[DATE]" at bounding box center [203, 177] width 13 height 7
copy span "[DATE]"
click at [52, 181] on td at bounding box center [73, 177] width 81 height 20
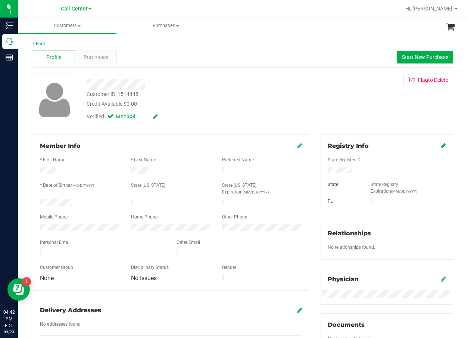
click at [90, 54] on span "Purchases" at bounding box center [96, 57] width 25 height 8
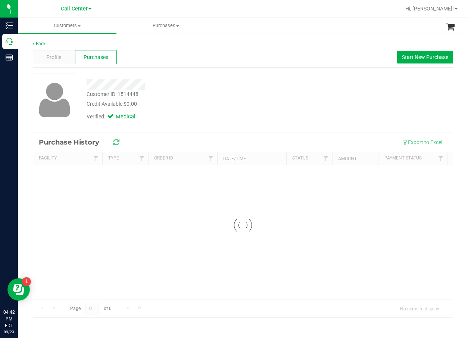
click at [173, 66] on div "Profile Purchases Start New Purchase" at bounding box center [243, 57] width 420 height 21
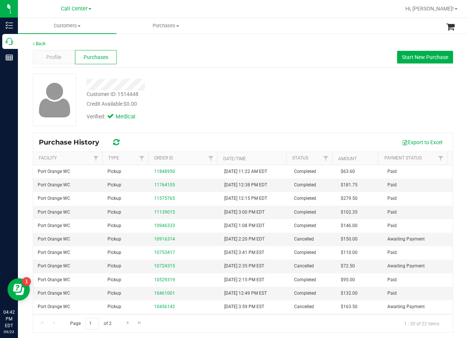
click at [210, 122] on div "Verified: Medical" at bounding box center [189, 116] width 216 height 16
click at [275, 81] on div at bounding box center [189, 85] width 216 height 12
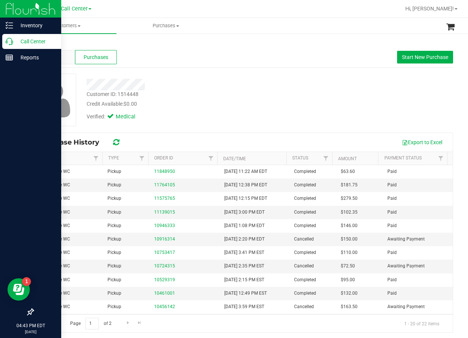
click at [18, 41] on p "Call Center" at bounding box center [35, 41] width 45 height 9
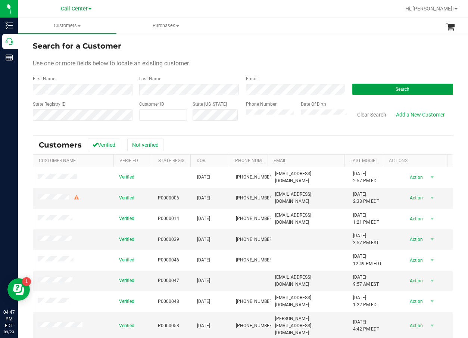
click at [396, 87] on span "Search" at bounding box center [403, 89] width 14 height 5
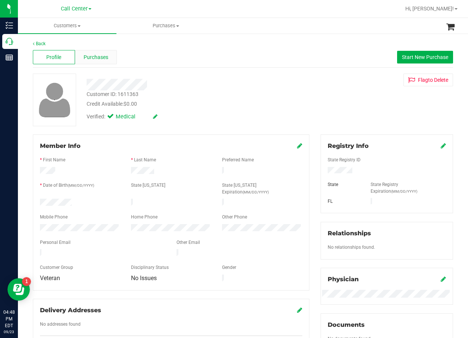
click at [102, 58] on span "Purchases" at bounding box center [96, 57] width 25 height 8
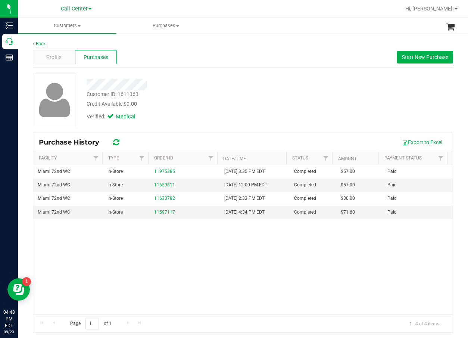
click at [23, 48] on div "Back Profile Purchases Start New Purchase Customer ID: 1611363 Credit Available…" at bounding box center [243, 186] width 450 height 307
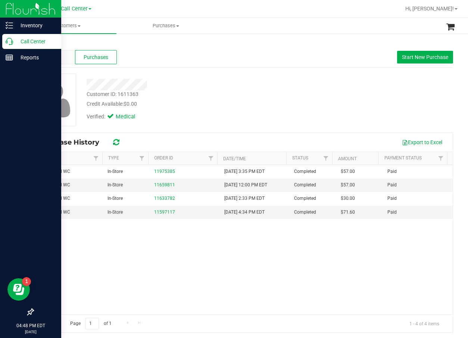
click at [17, 45] on p "Call Center" at bounding box center [35, 41] width 45 height 9
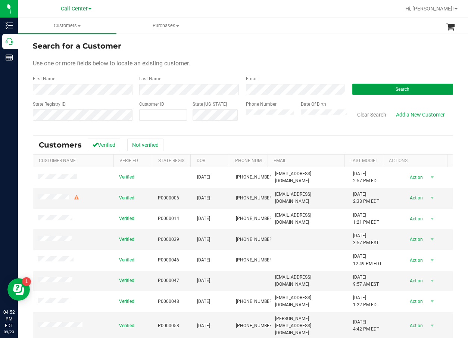
click at [396, 88] on span "Search" at bounding box center [403, 89] width 14 height 5
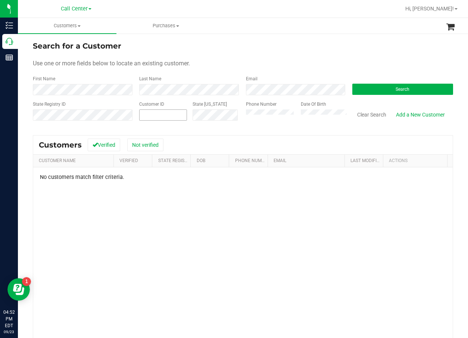
click at [181, 116] on span at bounding box center [163, 114] width 48 height 11
click at [274, 107] on div "Phone Number" at bounding box center [271, 114] width 50 height 27
click at [168, 111] on span at bounding box center [163, 114] width 48 height 11
drag, startPoint x: 158, startPoint y: 110, endPoint x: 145, endPoint y: 112, distance: 13.7
click at [158, 110] on span at bounding box center [163, 114] width 48 height 11
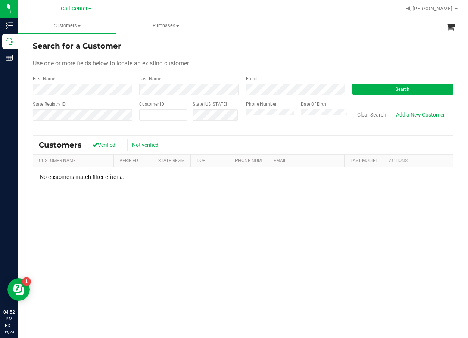
click at [180, 84] on div "Last Name" at bounding box center [187, 85] width 106 height 20
click at [63, 127] on input "text" at bounding box center [58, 124] width 51 height 7
click at [148, 112] on span at bounding box center [163, 114] width 48 height 11
click at [385, 84] on button "Search" at bounding box center [402, 89] width 101 height 11
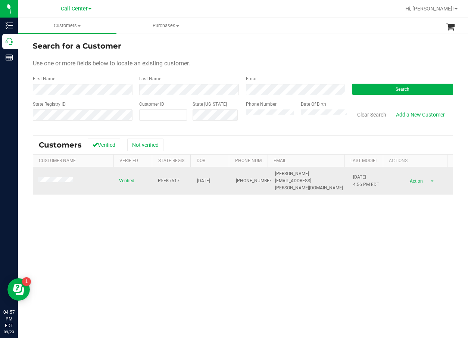
click at [162, 179] on span "P5FK7517" at bounding box center [169, 180] width 22 height 7
copy span "P5FK7517"
click at [210, 179] on span "[DATE]" at bounding box center [203, 180] width 13 height 7
click at [210, 177] on span "[DATE]" at bounding box center [203, 180] width 13 height 7
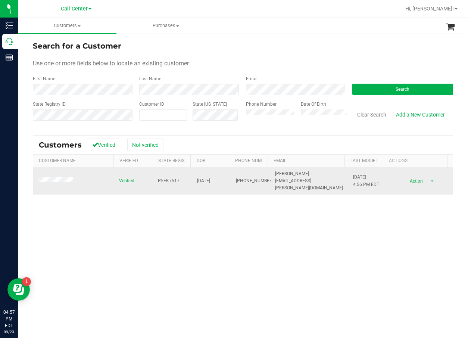
click at [210, 177] on span "[DATE]" at bounding box center [203, 180] width 13 height 7
copy span "[DATE]"
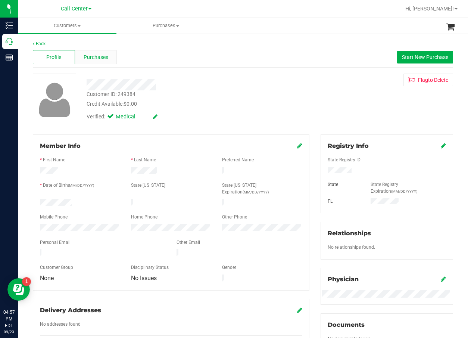
click at [104, 50] on div "Purchases" at bounding box center [96, 57] width 42 height 14
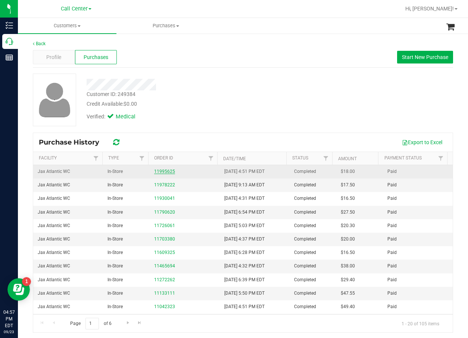
click at [163, 170] on link "11995625" at bounding box center [164, 171] width 21 height 5
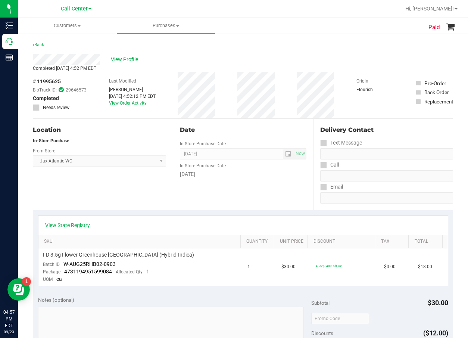
click at [216, 178] on div "Date In-Store Purchase Date [DATE] Now In-Store Purchase Date [DATE]" at bounding box center [243, 164] width 140 height 91
click at [57, 83] on span "# 11995625" at bounding box center [47, 82] width 28 height 8
copy div "# 11995625"
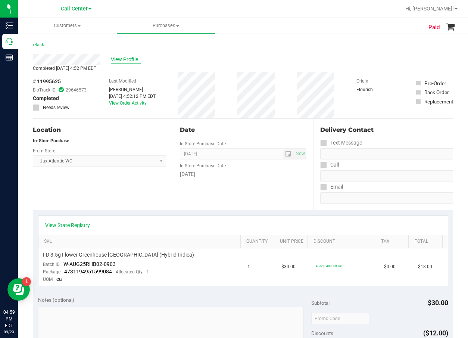
click at [124, 61] on span "View Profile" at bounding box center [126, 60] width 30 height 8
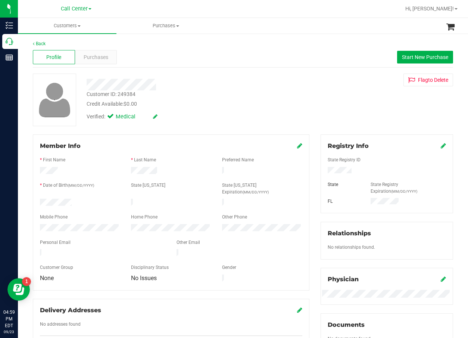
click at [126, 96] on div "Customer ID: 249384" at bounding box center [111, 94] width 49 height 8
copy div "Customer ID: 249384"
click at [280, 105] on div "Credit Available: $0.00" at bounding box center [189, 104] width 205 height 8
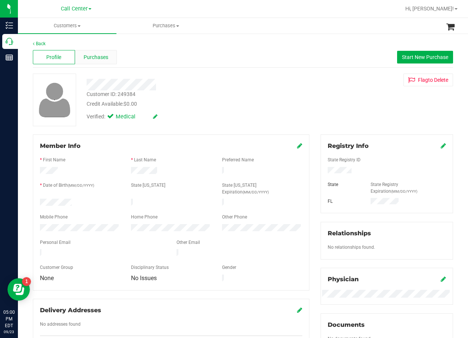
click at [99, 52] on div "Purchases" at bounding box center [96, 57] width 42 height 14
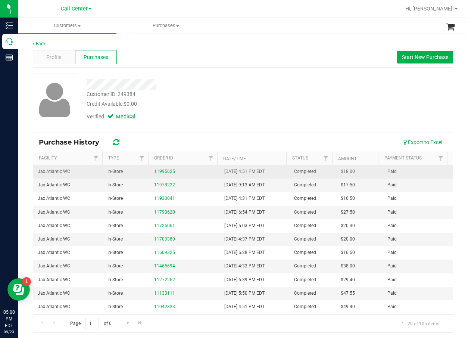
click at [165, 172] on link "11995625" at bounding box center [164, 171] width 21 height 5
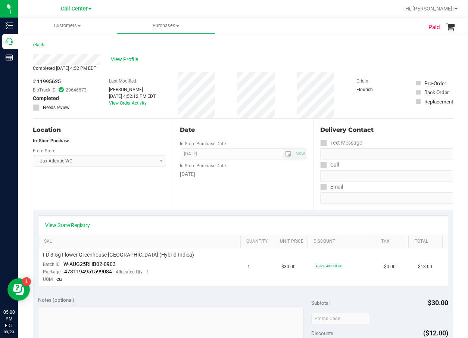
click at [184, 134] on div "Date" at bounding box center [243, 129] width 126 height 9
click at [39, 80] on span "# 11995625" at bounding box center [47, 82] width 28 height 8
copy div "# 11995625"
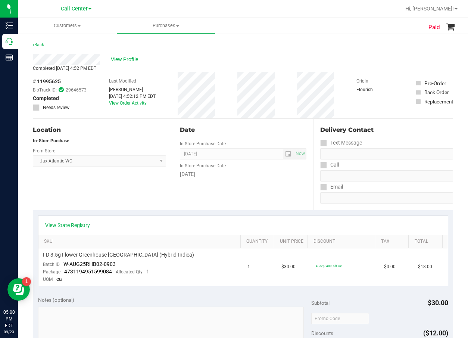
click at [166, 193] on div "Location In-Store Purchase From Store Jax Atlantic WC Select Store [PERSON_NAME…" at bounding box center [103, 164] width 140 height 91
click at [121, 57] on span "View Profile" at bounding box center [126, 60] width 30 height 8
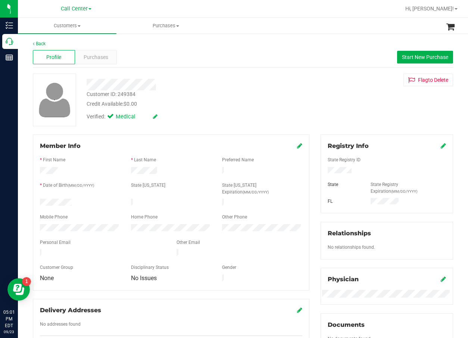
click at [290, 68] on div "Back Profile Purchases Start New Purchase Customer ID: 249384 Credit Available:…" at bounding box center [243, 281] width 420 height 483
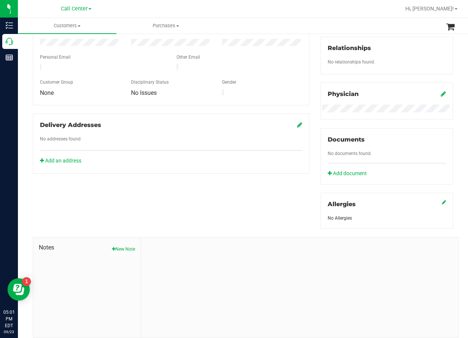
scroll to position [209, 0]
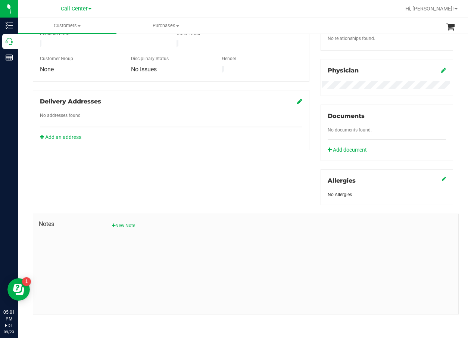
click at [134, 223] on div "Notes New Note" at bounding box center [87, 264] width 108 height 100
click at [131, 227] on button "New Note" at bounding box center [123, 225] width 23 height 7
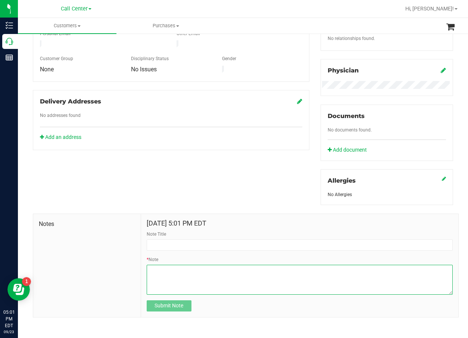
click at [181, 288] on textarea "* Note" at bounding box center [300, 280] width 306 height 30
paste textarea "Completed By: [PERSON_NAME] Contact Reasons: feedback.complaint.order_total_dis…"
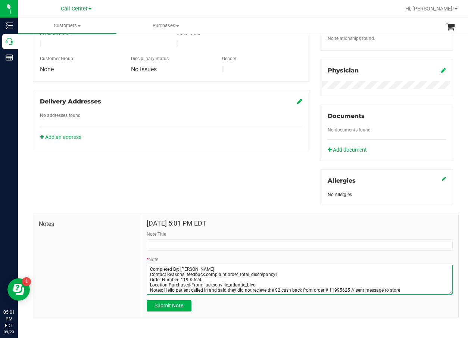
click at [186, 278] on textarea "* Note" at bounding box center [300, 280] width 306 height 30
type textarea "Completed By: [PERSON_NAME] Contact Reasons: feedback.complaint.order_total_dis…"
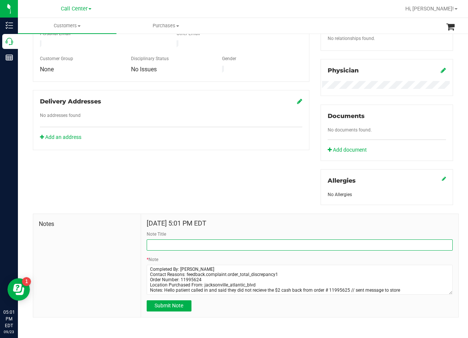
click at [174, 240] on input "Note Title" at bounding box center [300, 244] width 306 height 11
paste input "Order Number: 11995624"
type input "Order Number: 11995624"
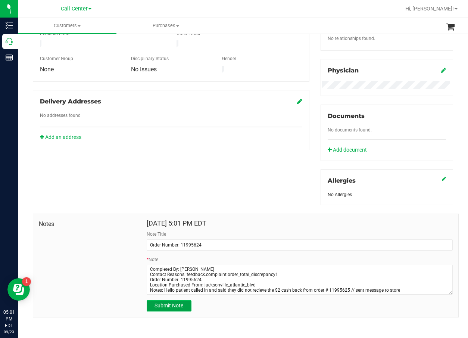
click at [166, 307] on span "Submit Note" at bounding box center [169, 305] width 29 height 6
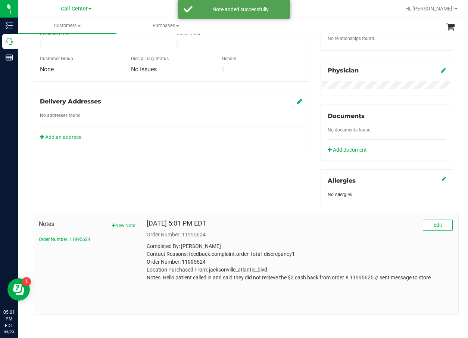
scroll to position [59, 0]
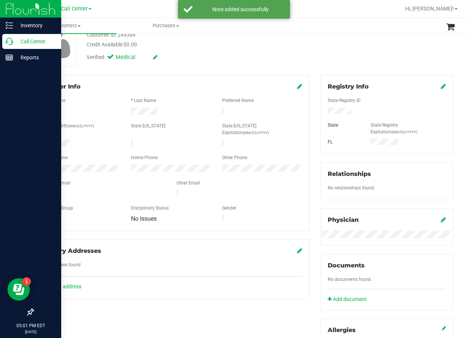
click at [13, 43] on icon at bounding box center [9, 41] width 7 height 7
